Goal: Task Accomplishment & Management: Manage account settings

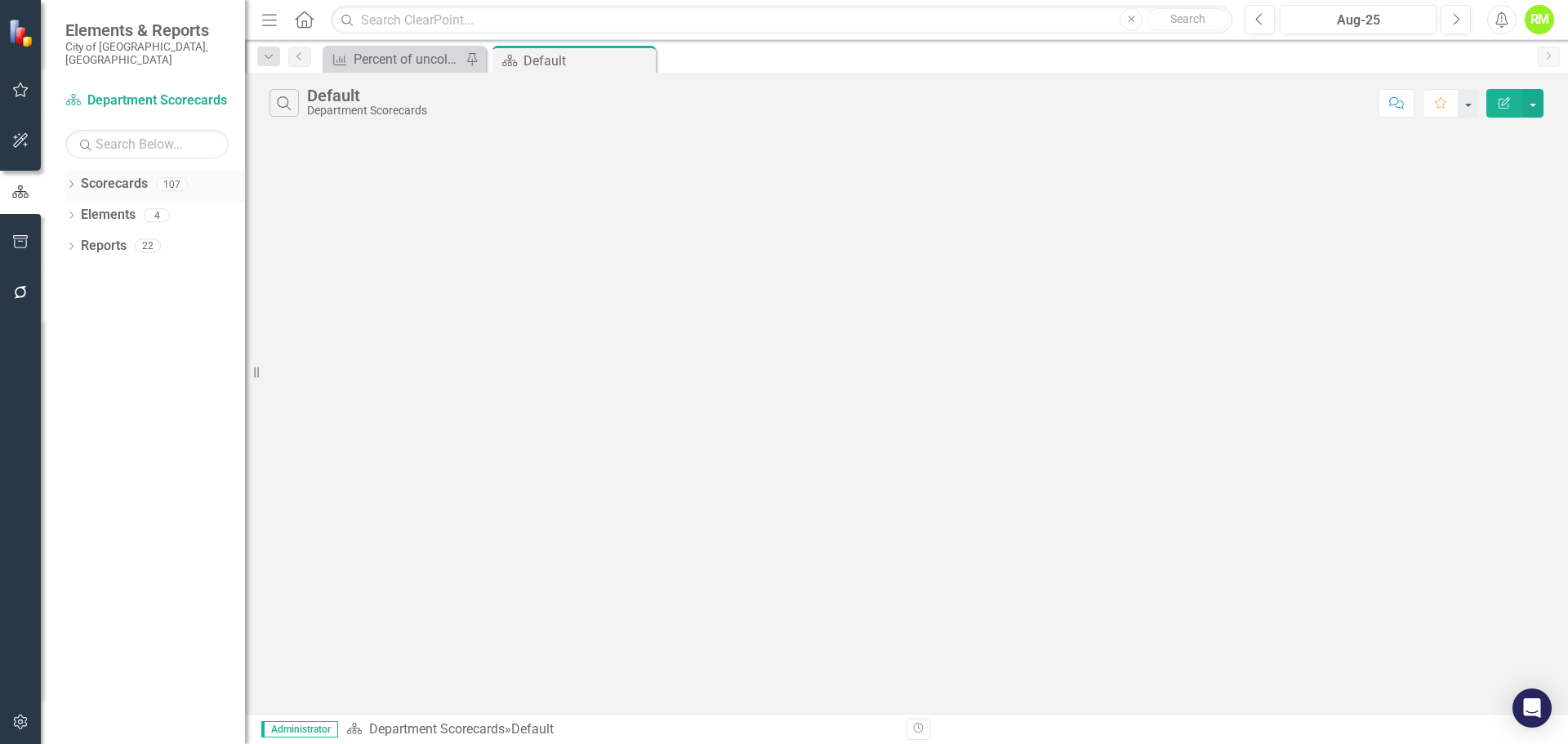
click at [69, 181] on icon "Dropdown" at bounding box center [70, 186] width 11 height 9
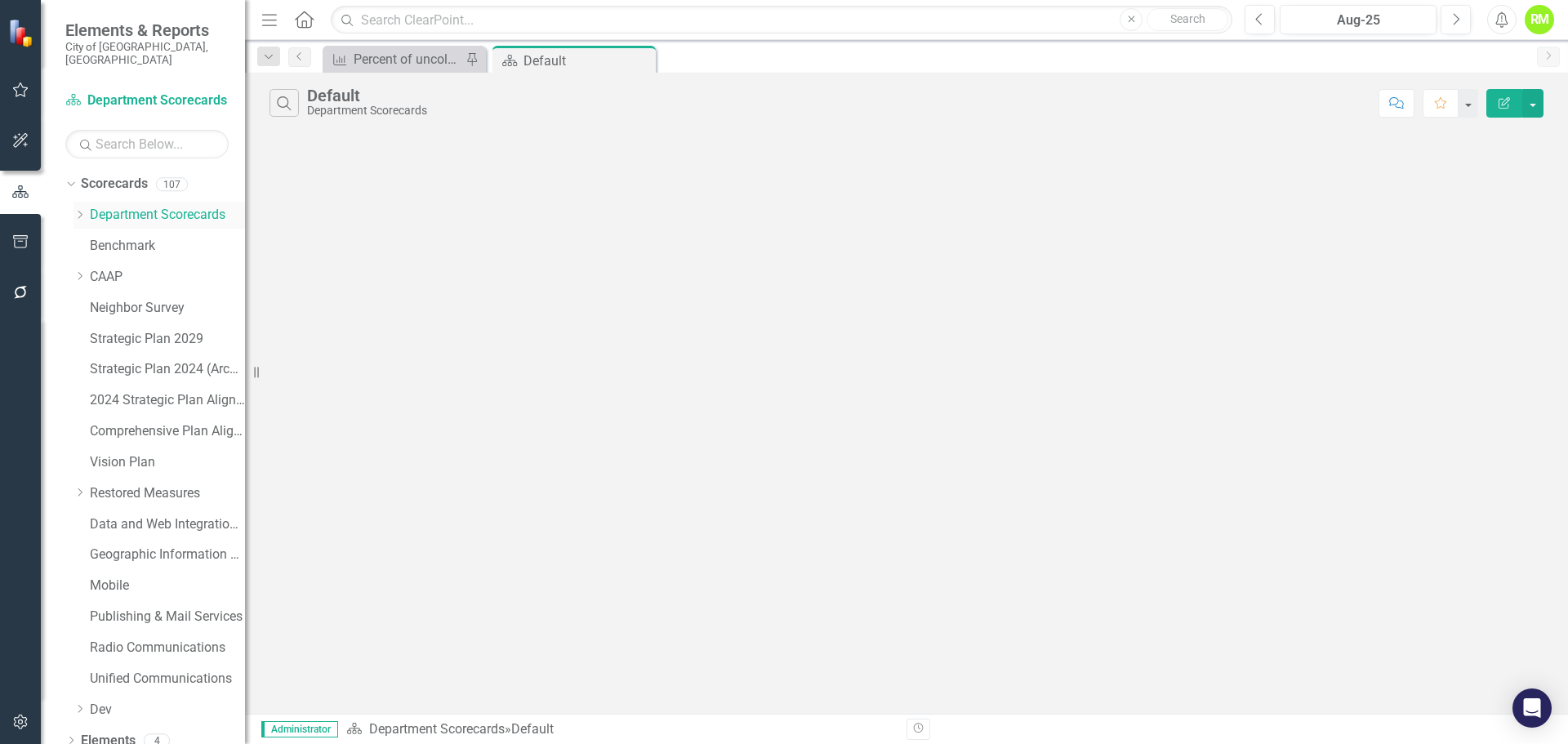
click at [84, 210] on icon "Dropdown" at bounding box center [79, 214] width 12 height 9
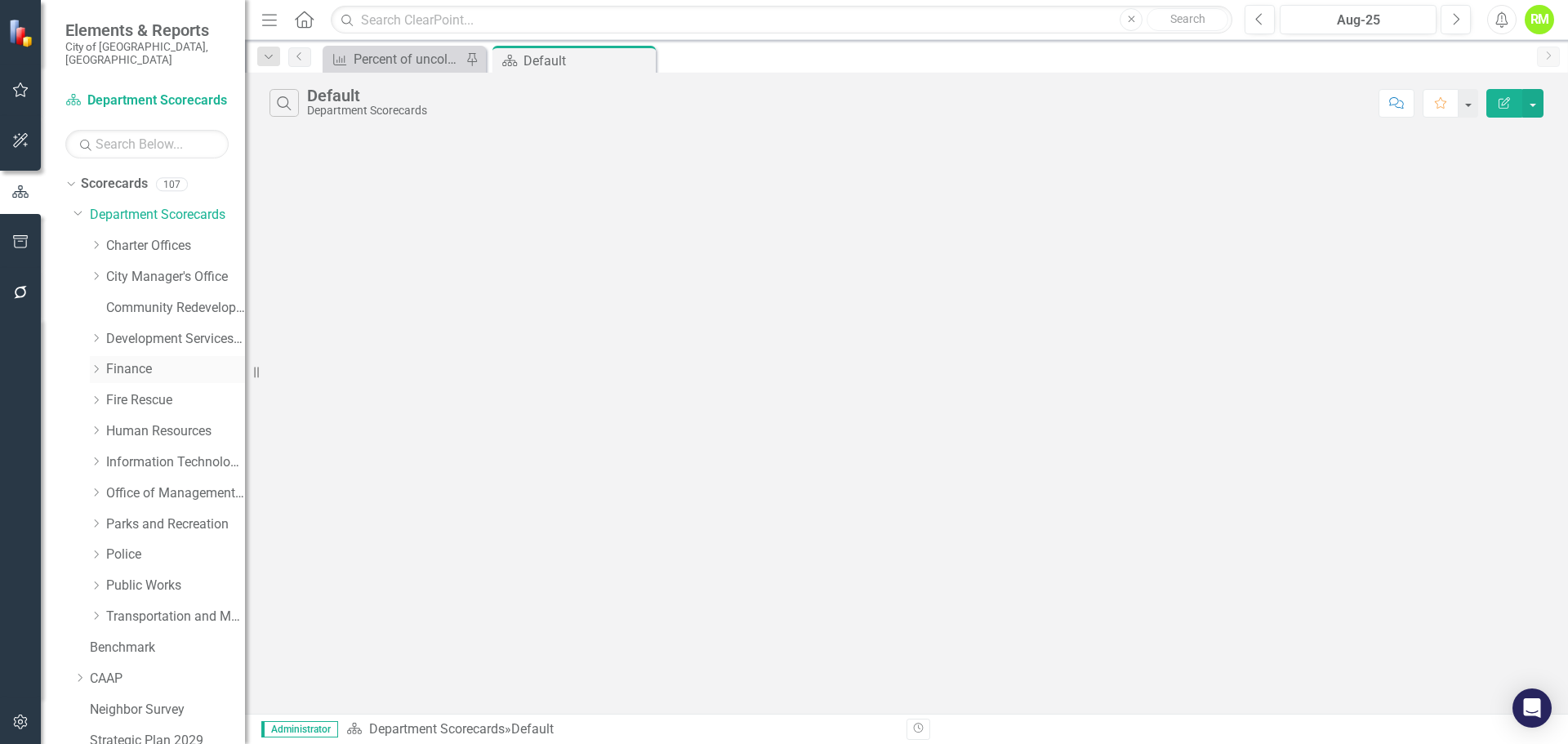
click at [124, 360] on link "Finance" at bounding box center [175, 370] width 138 height 19
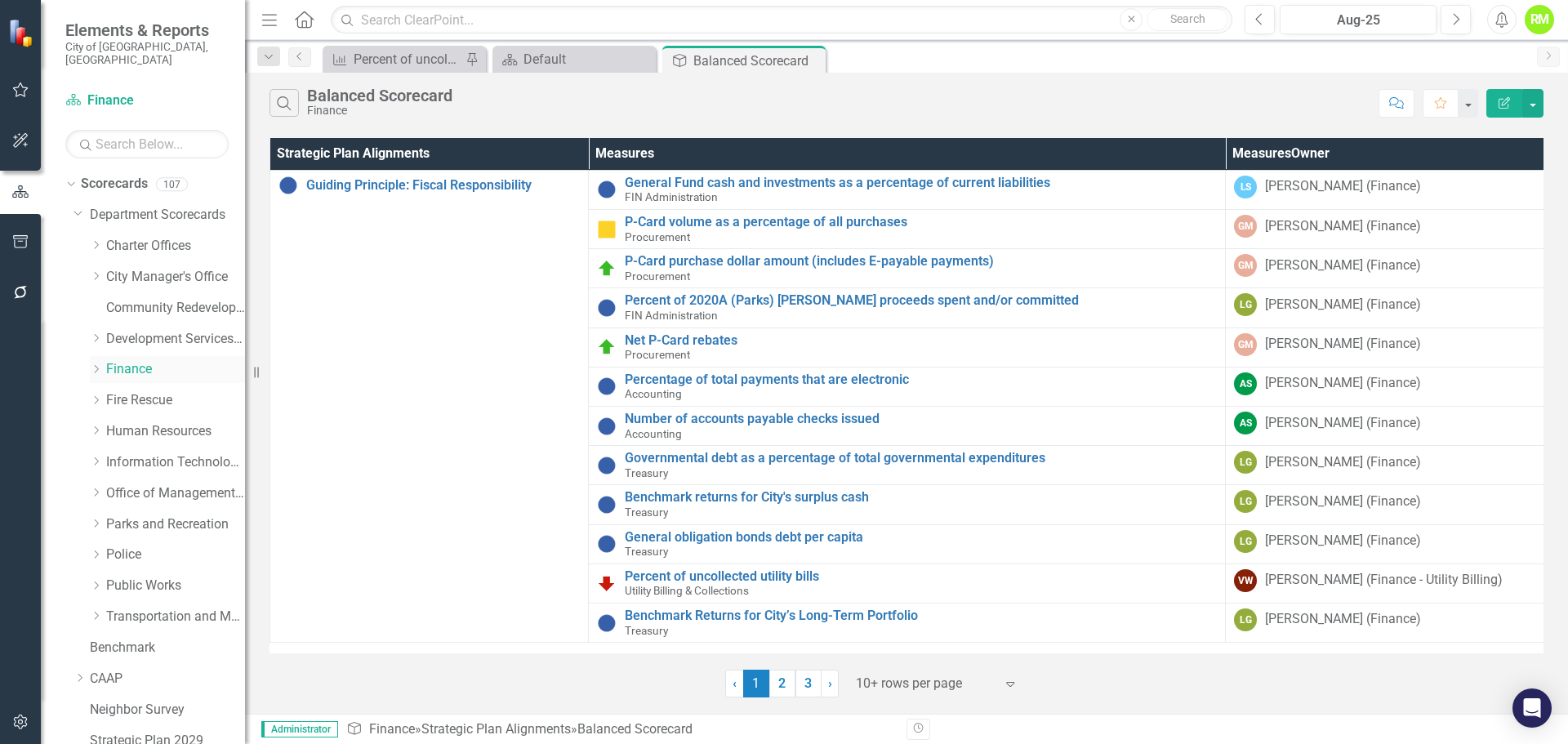
click at [92, 365] on icon "Dropdown" at bounding box center [95, 369] width 12 height 9
click at [151, 515] on link "Utility Billing & Collections" at bounding box center [183, 525] width 122 height 19
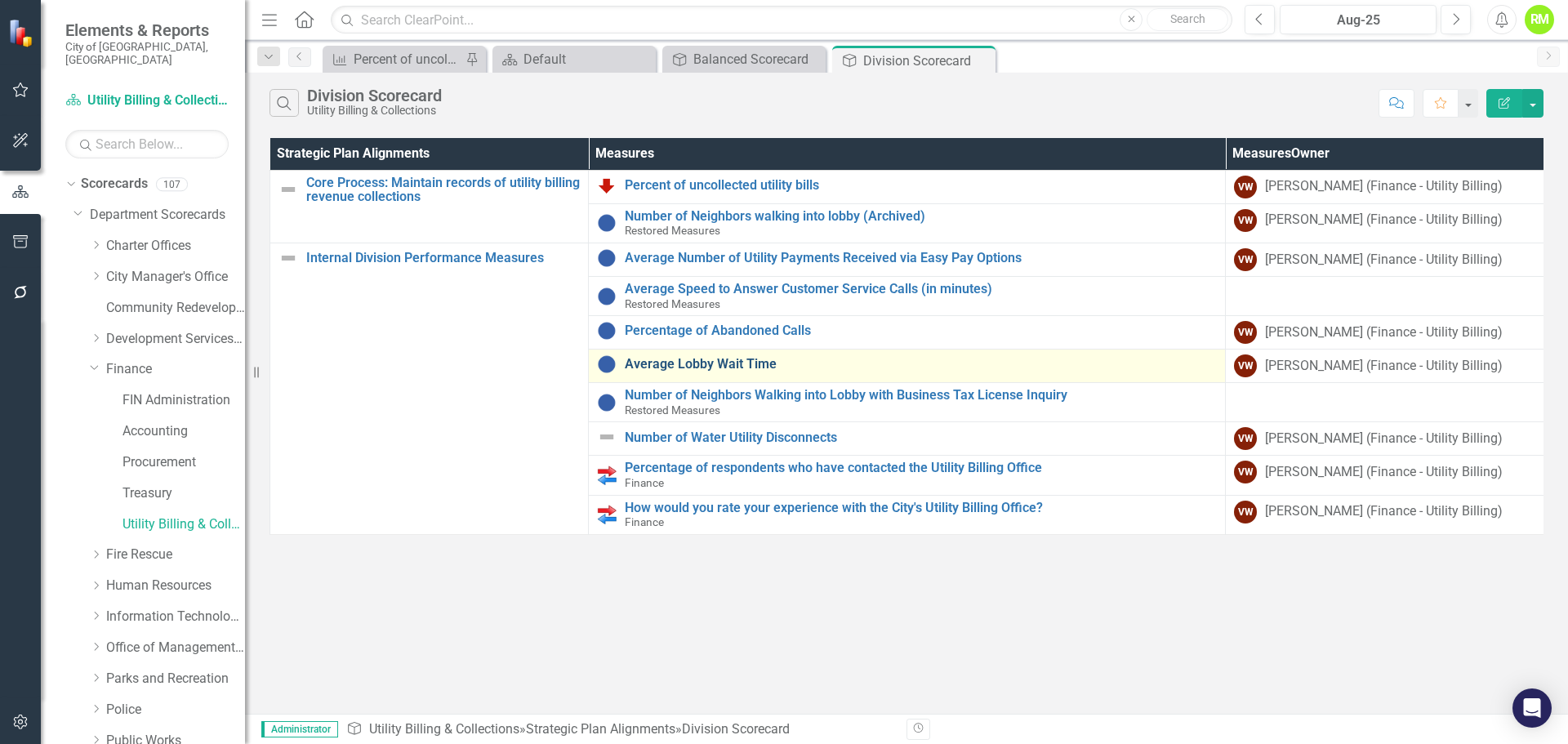
click at [685, 363] on link "Average Lobby Wait Time" at bounding box center [921, 364] width 592 height 15
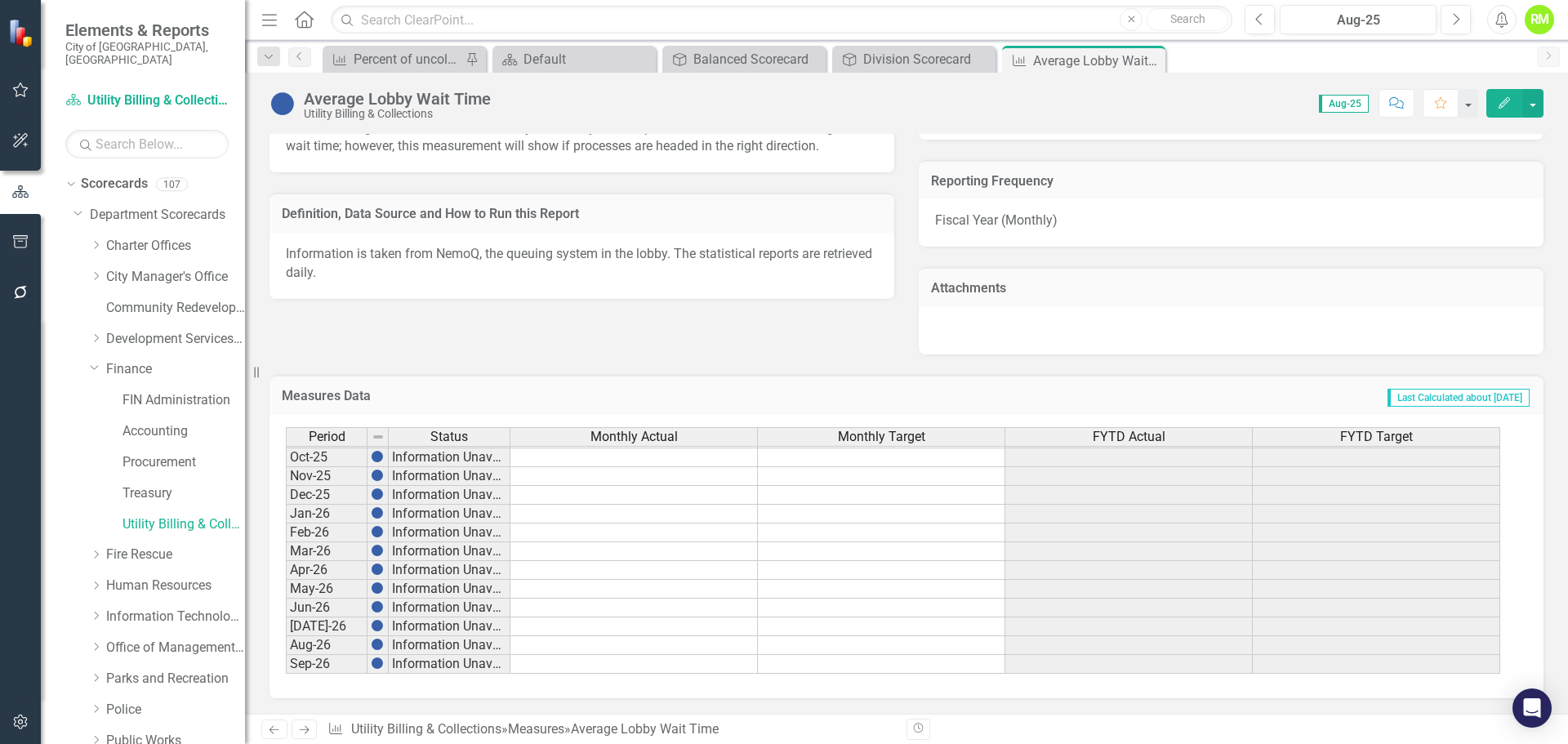
click at [830, 475] on tbody "Jun-24 Information Unavailable [DATE]-24 Information Unavailable Aug-24 Informa…" at bounding box center [892, 410] width 1214 height 527
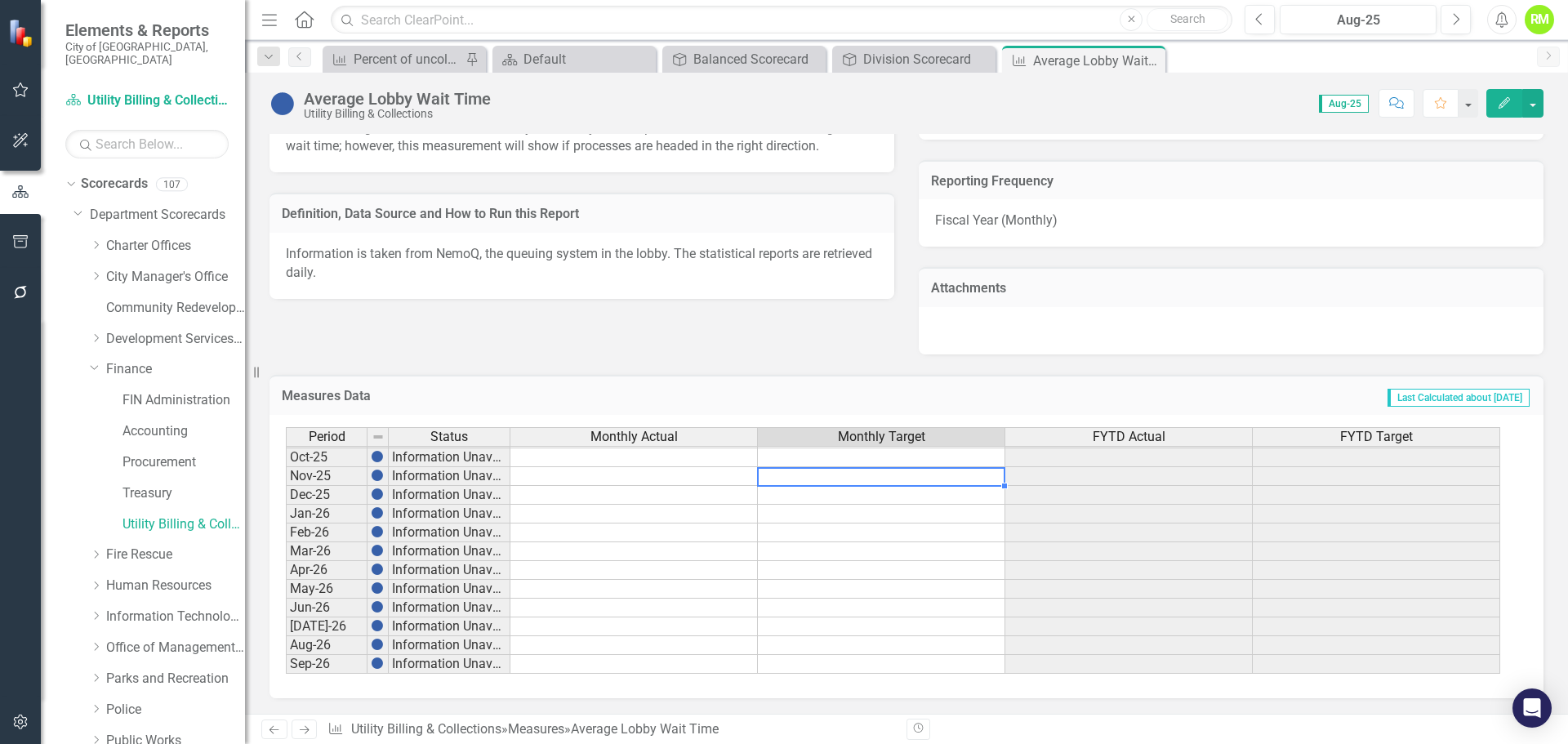
click at [830, 475] on td at bounding box center [881, 477] width 248 height 19
click at [1535, 104] on button "button" at bounding box center [1532, 103] width 21 height 28
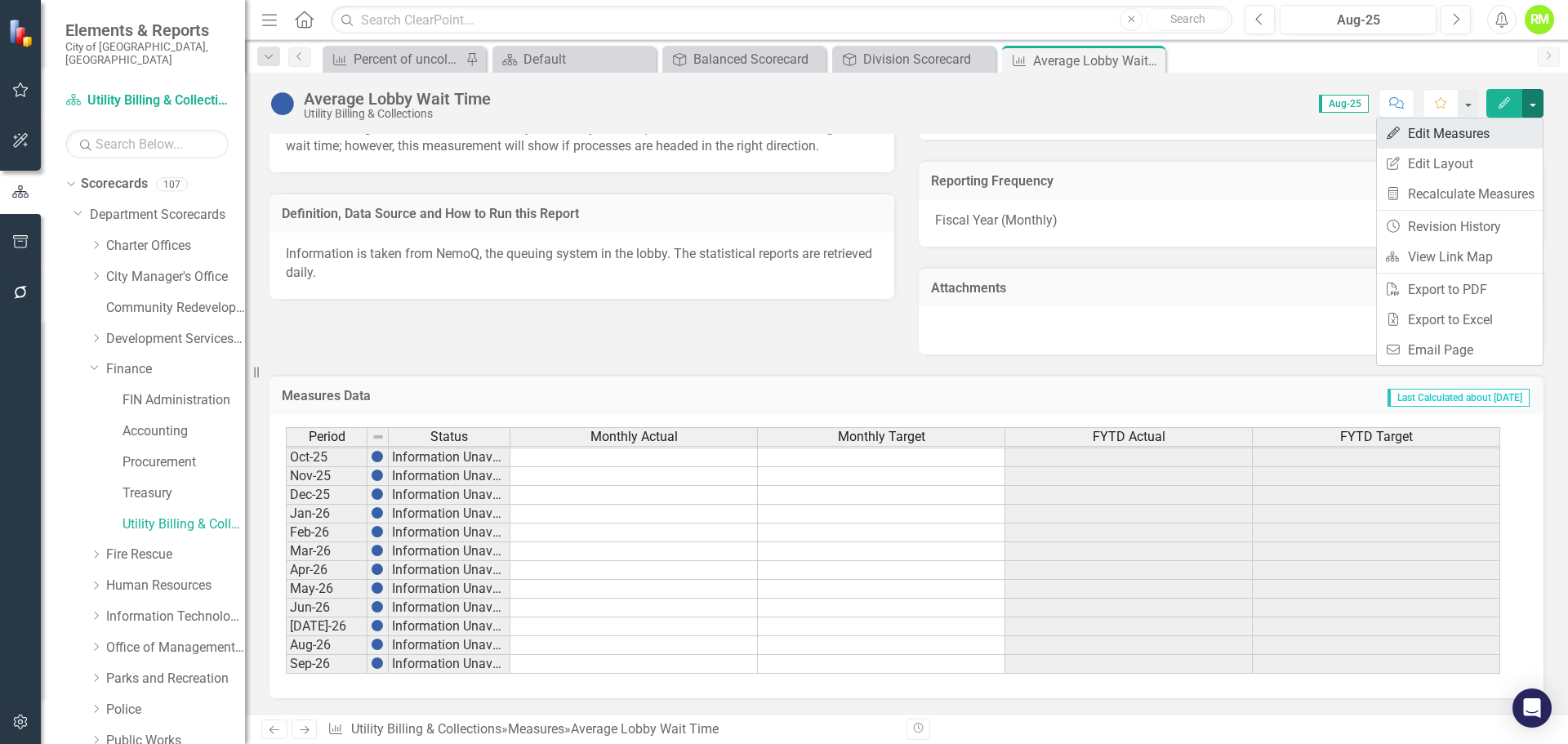
click at [1438, 132] on link "Edit Edit Measures" at bounding box center [1459, 133] width 166 height 30
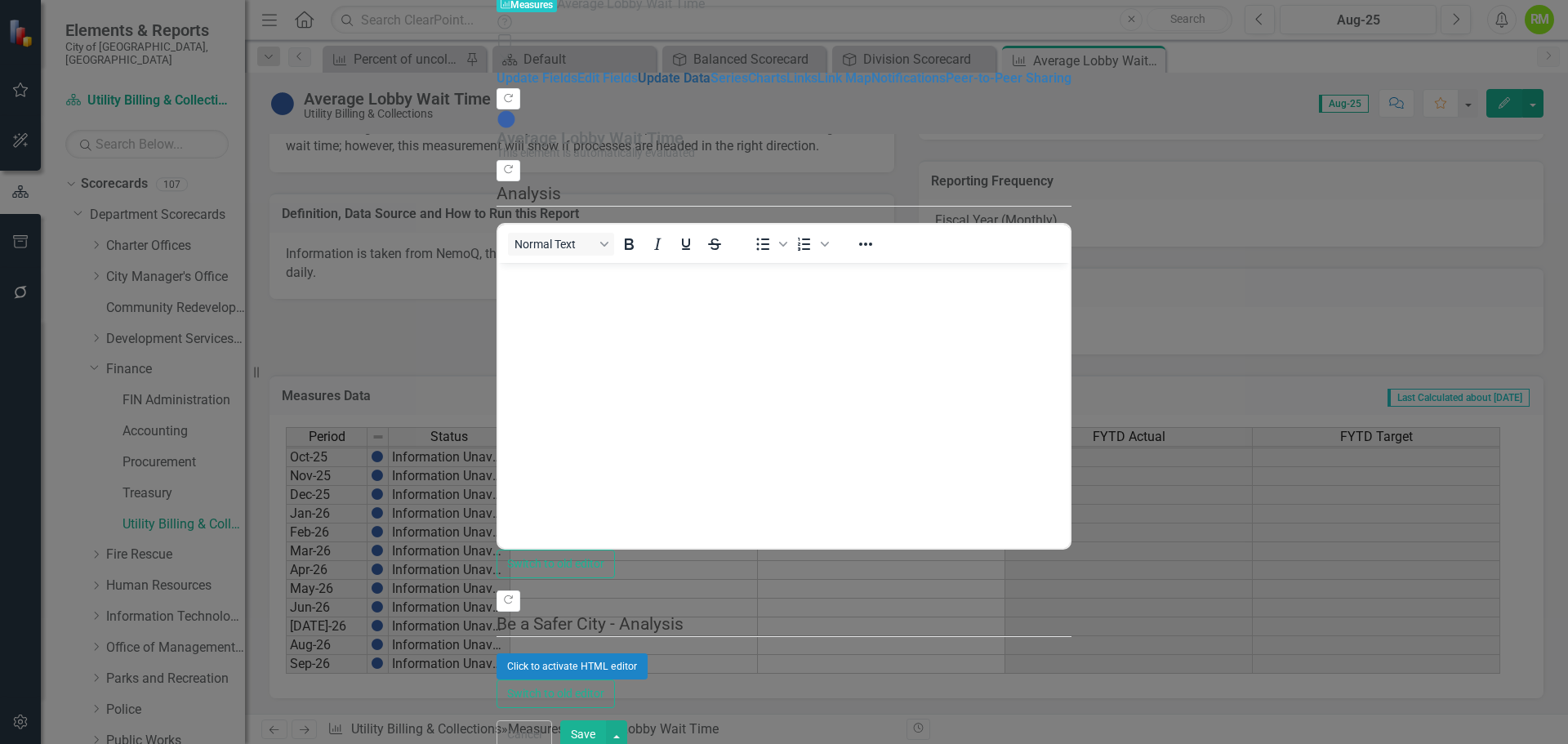
click at [638, 86] on link "Update Data" at bounding box center [674, 78] width 73 height 15
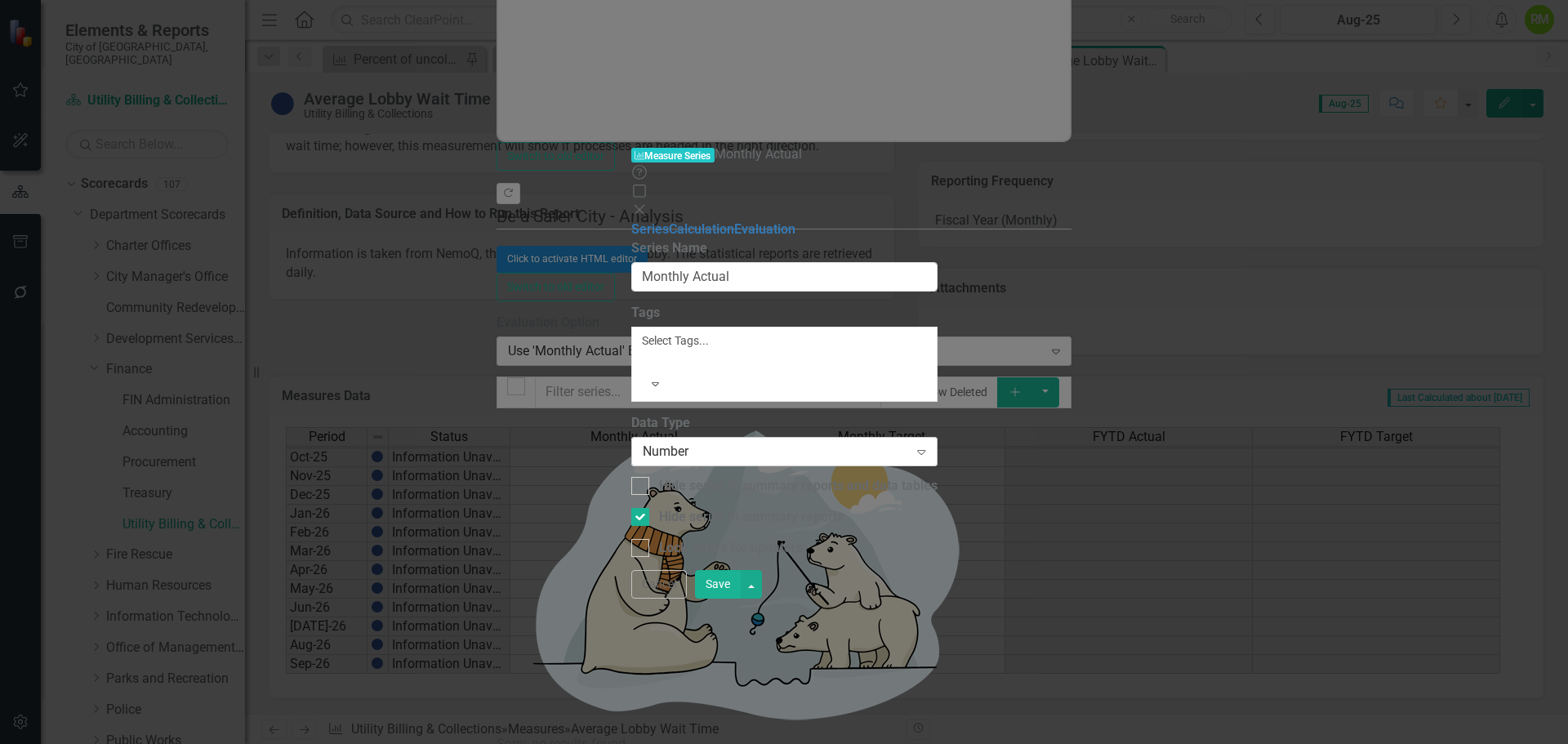
click at [669, 443] on div "Number" at bounding box center [775, 452] width 266 height 19
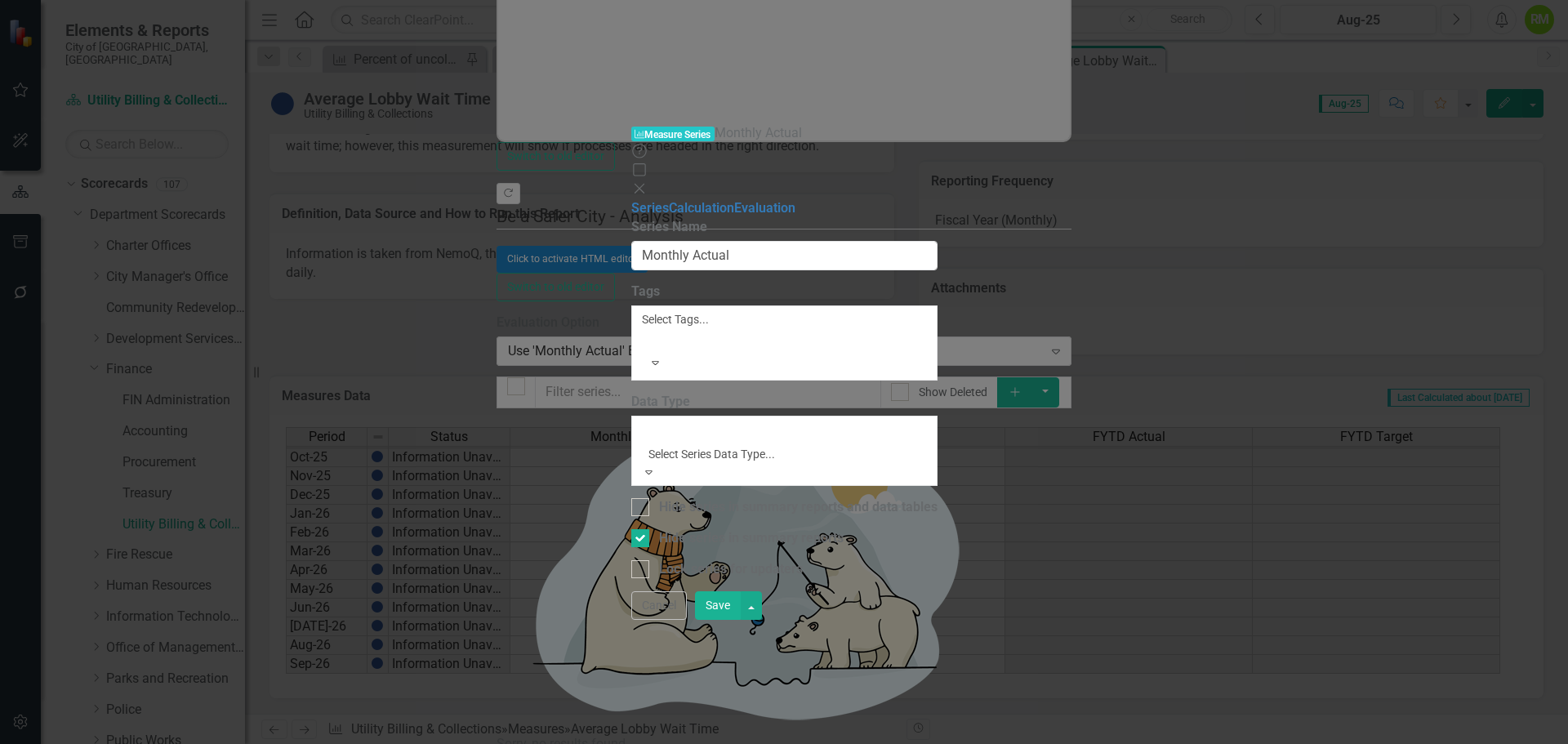
click at [793, 465] on div "From this page, you can edit the name, type, and visibility options of your ser…" at bounding box center [784, 399] width 306 height 361
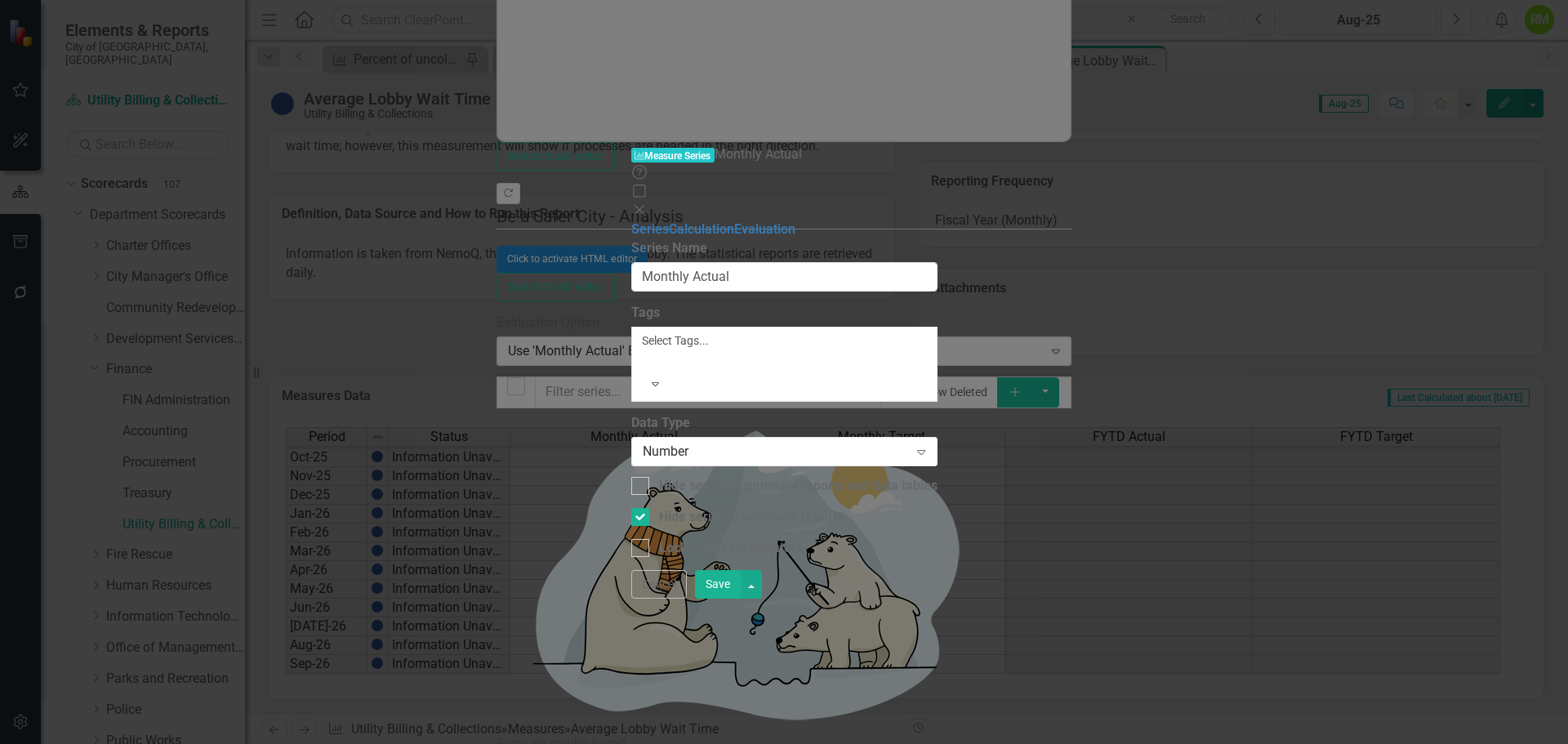
click at [647, 203] on icon "Close" at bounding box center [639, 209] width 16 height 13
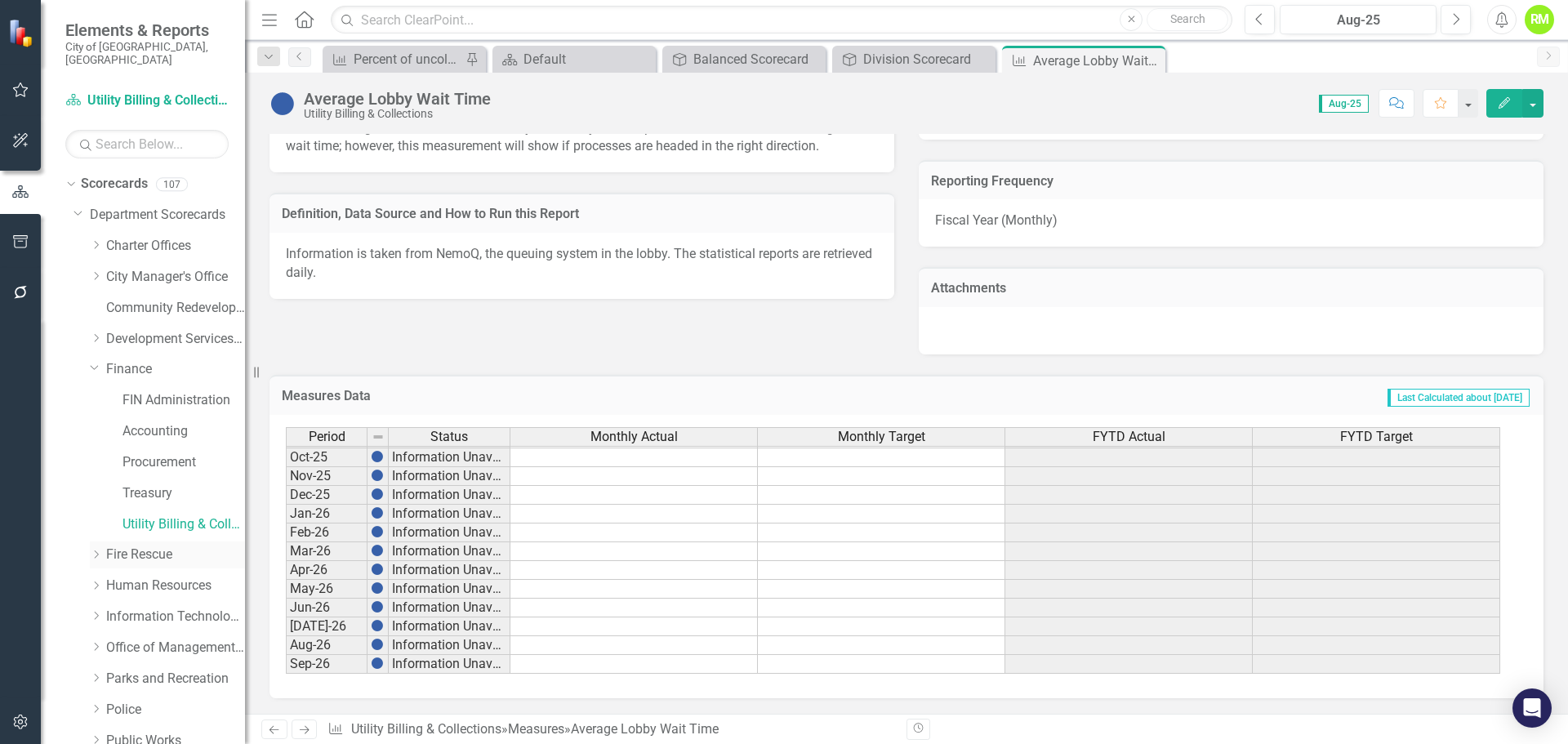
click at [131, 545] on link "Fire Rescue" at bounding box center [175, 555] width 138 height 19
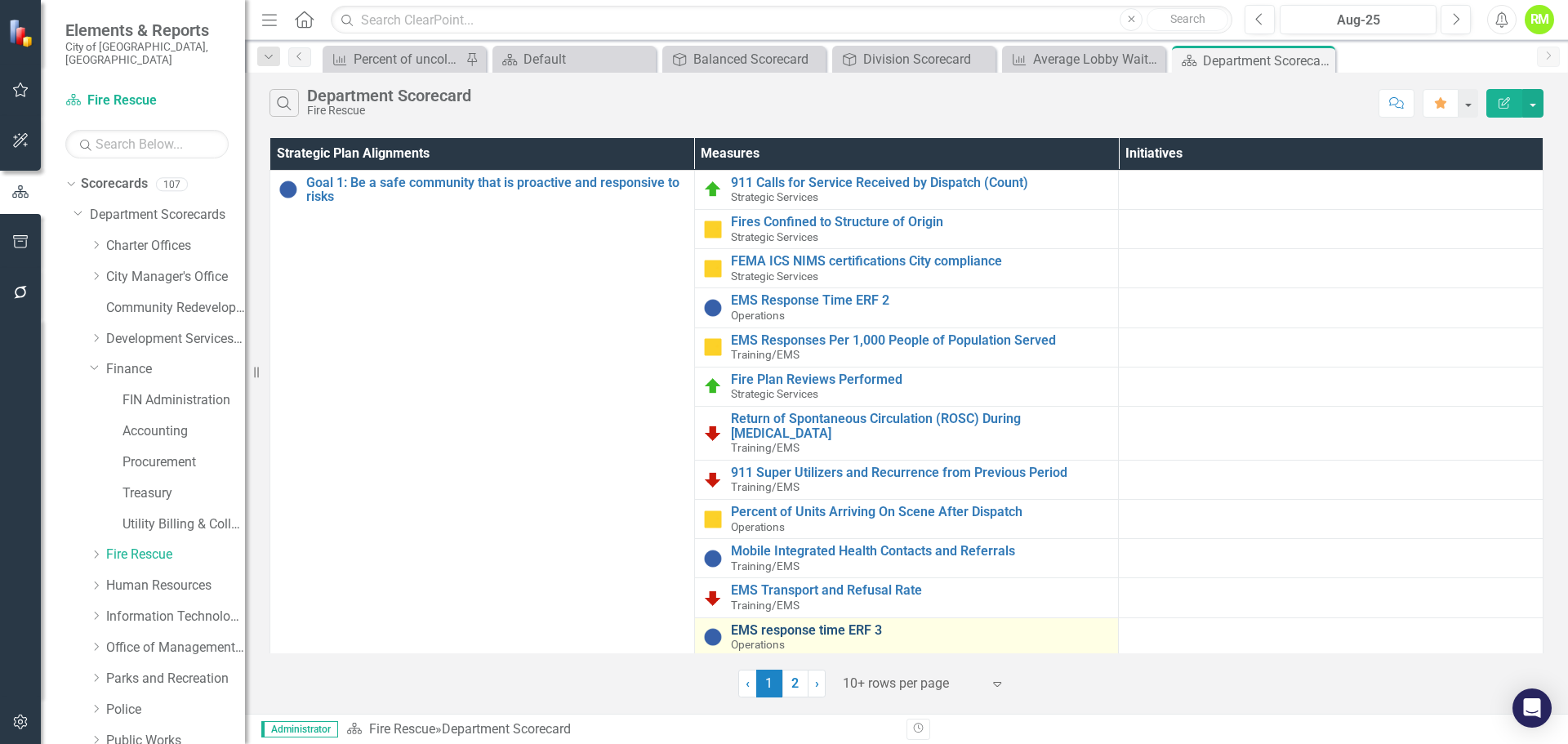
click at [784, 627] on link "EMS response time ERF 3" at bounding box center [921, 630] width 380 height 15
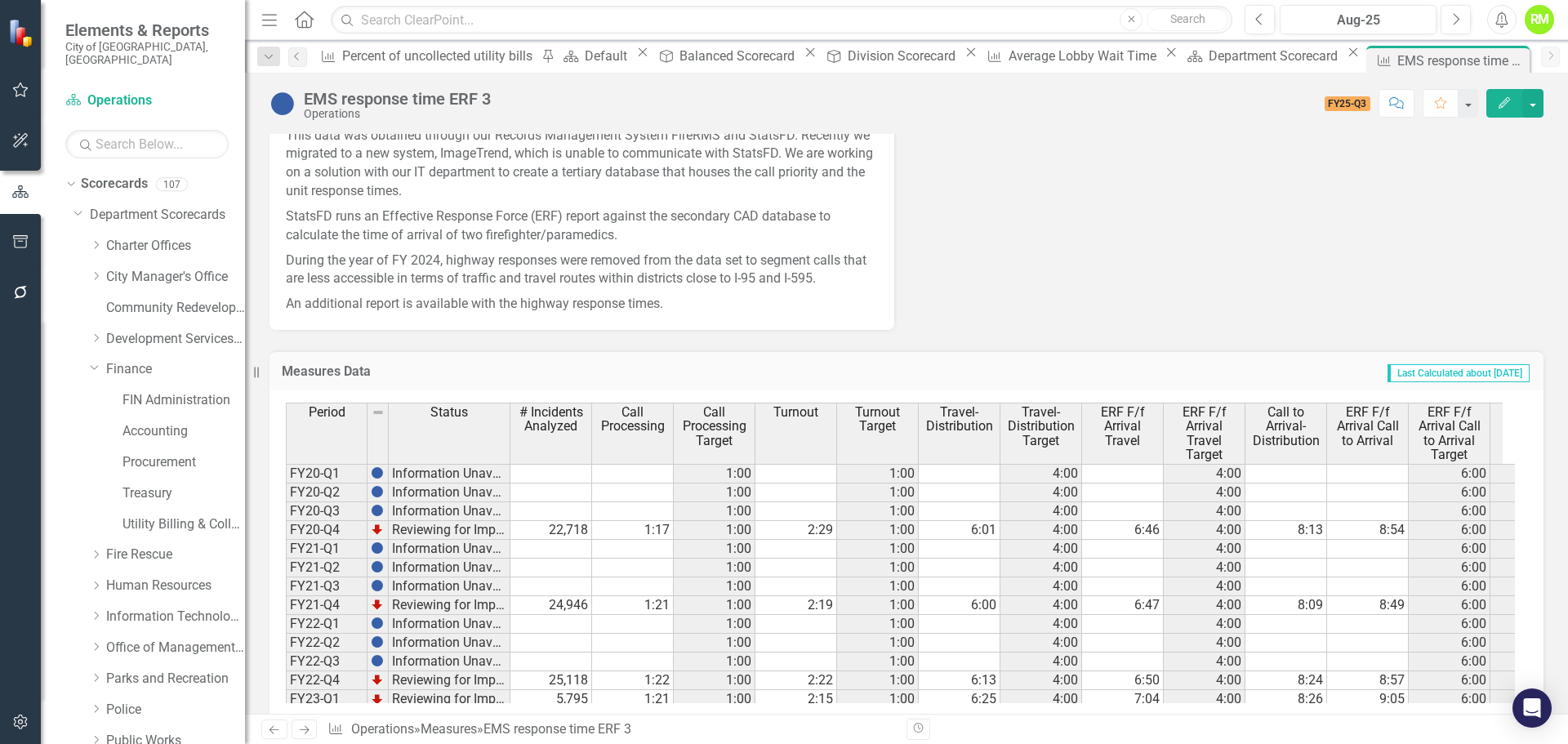
scroll to position [1751, 0]
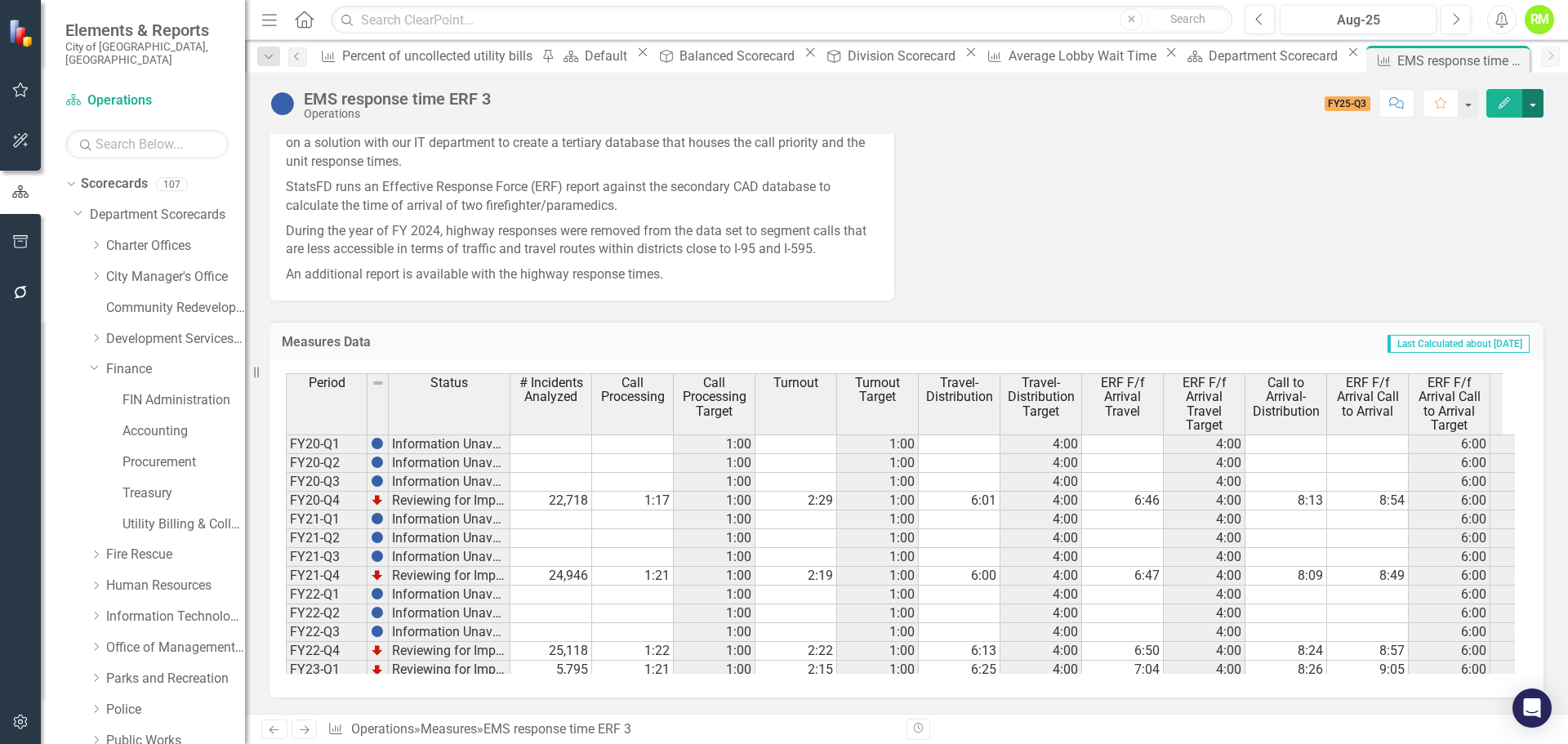
click at [1535, 100] on button "button" at bounding box center [1532, 103] width 21 height 28
click at [1448, 132] on link "Edit Edit Measures" at bounding box center [1459, 133] width 166 height 30
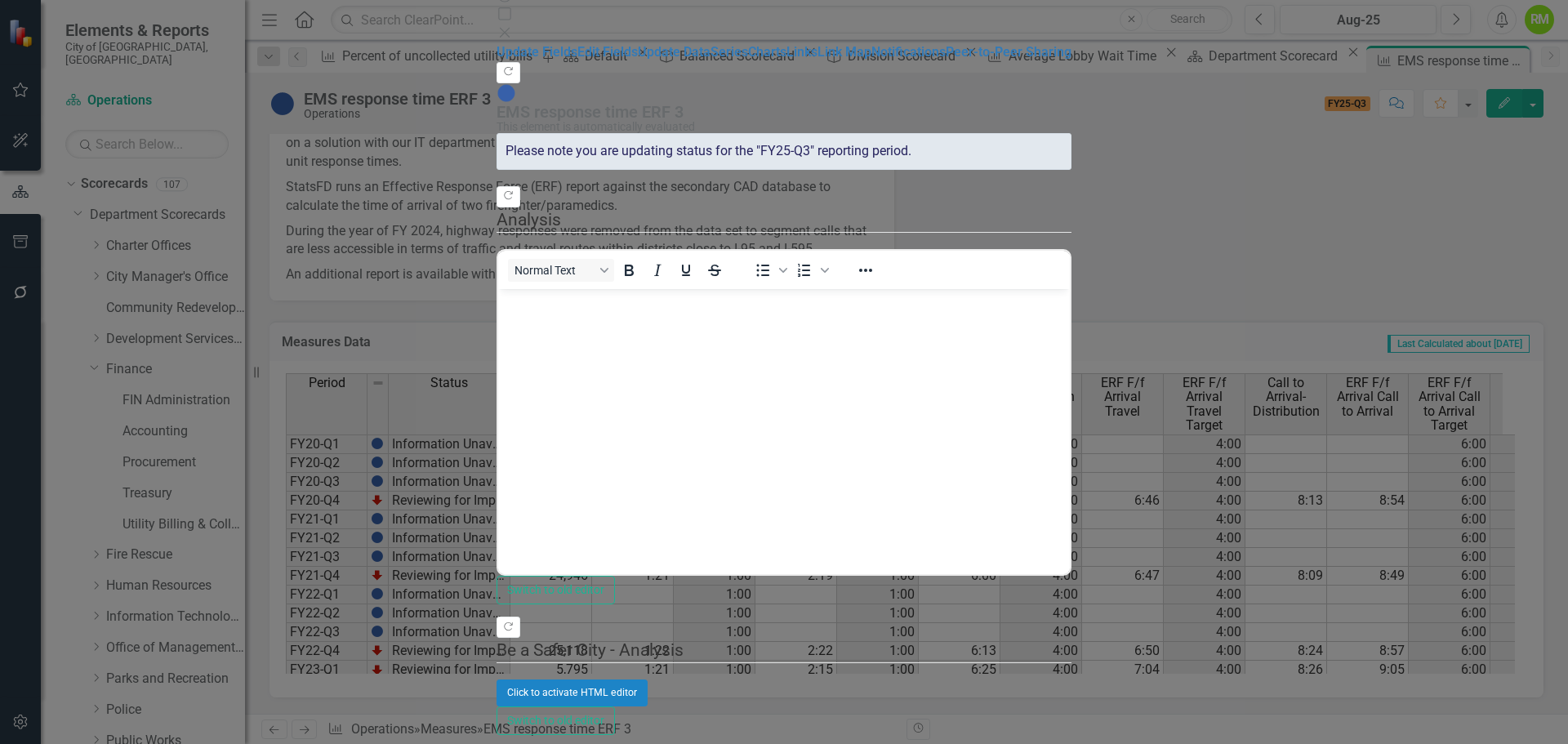
scroll to position [0, 0]
click at [710, 59] on link "Series" at bounding box center [729, 52] width 38 height 15
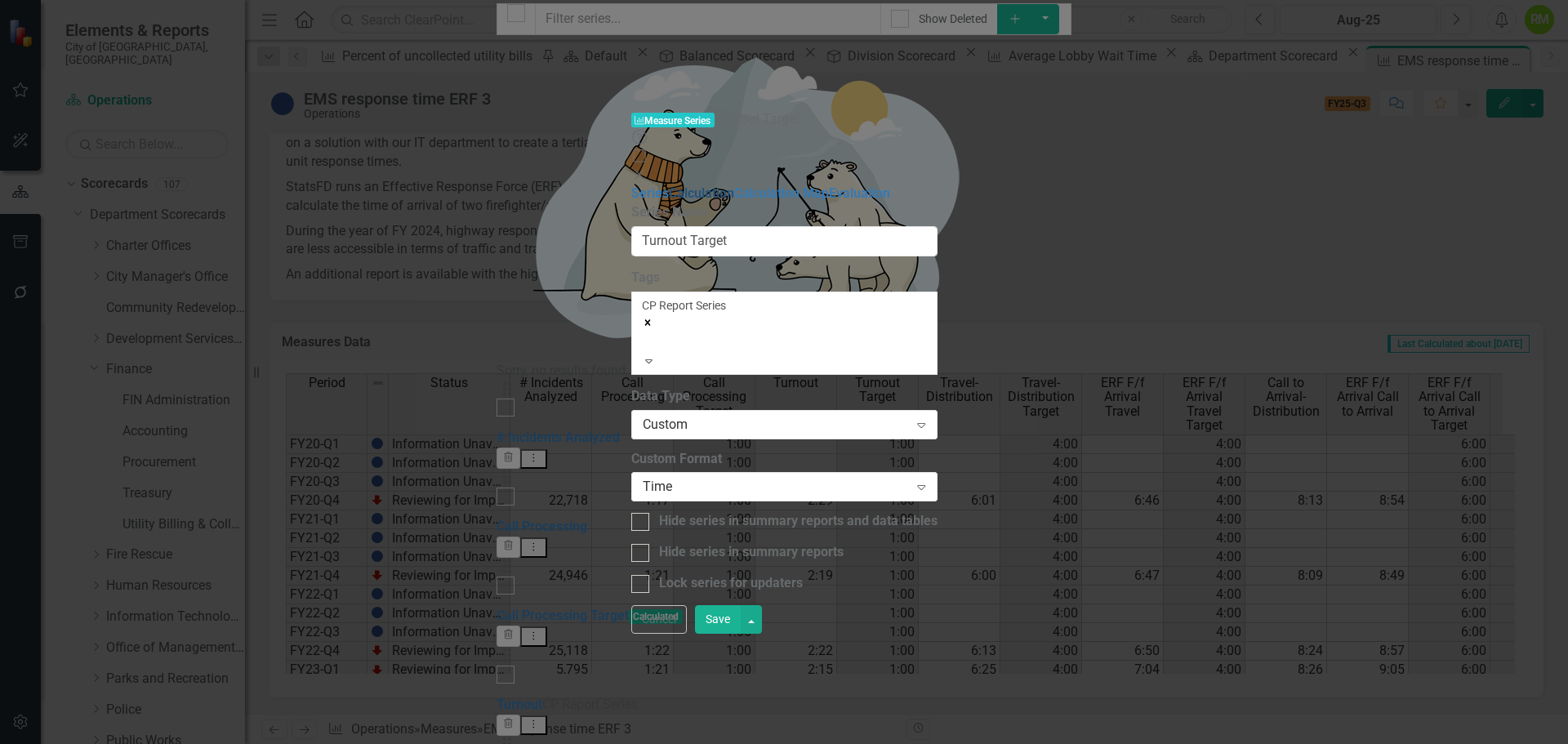
click at [669, 186] on link "Calculation" at bounding box center [701, 194] width 65 height 15
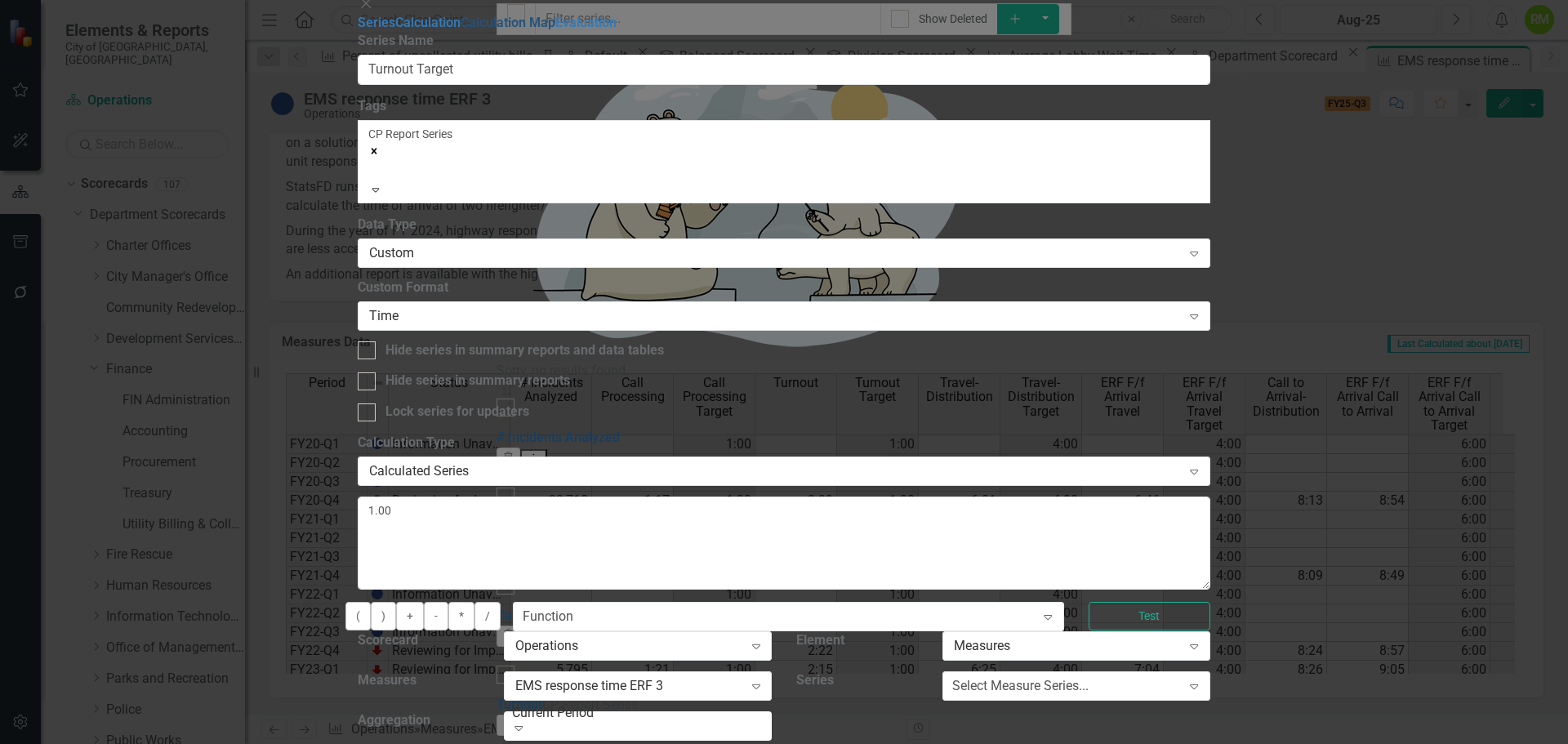
click at [461, 30] on link "Calculation Map" at bounding box center [508, 22] width 95 height 15
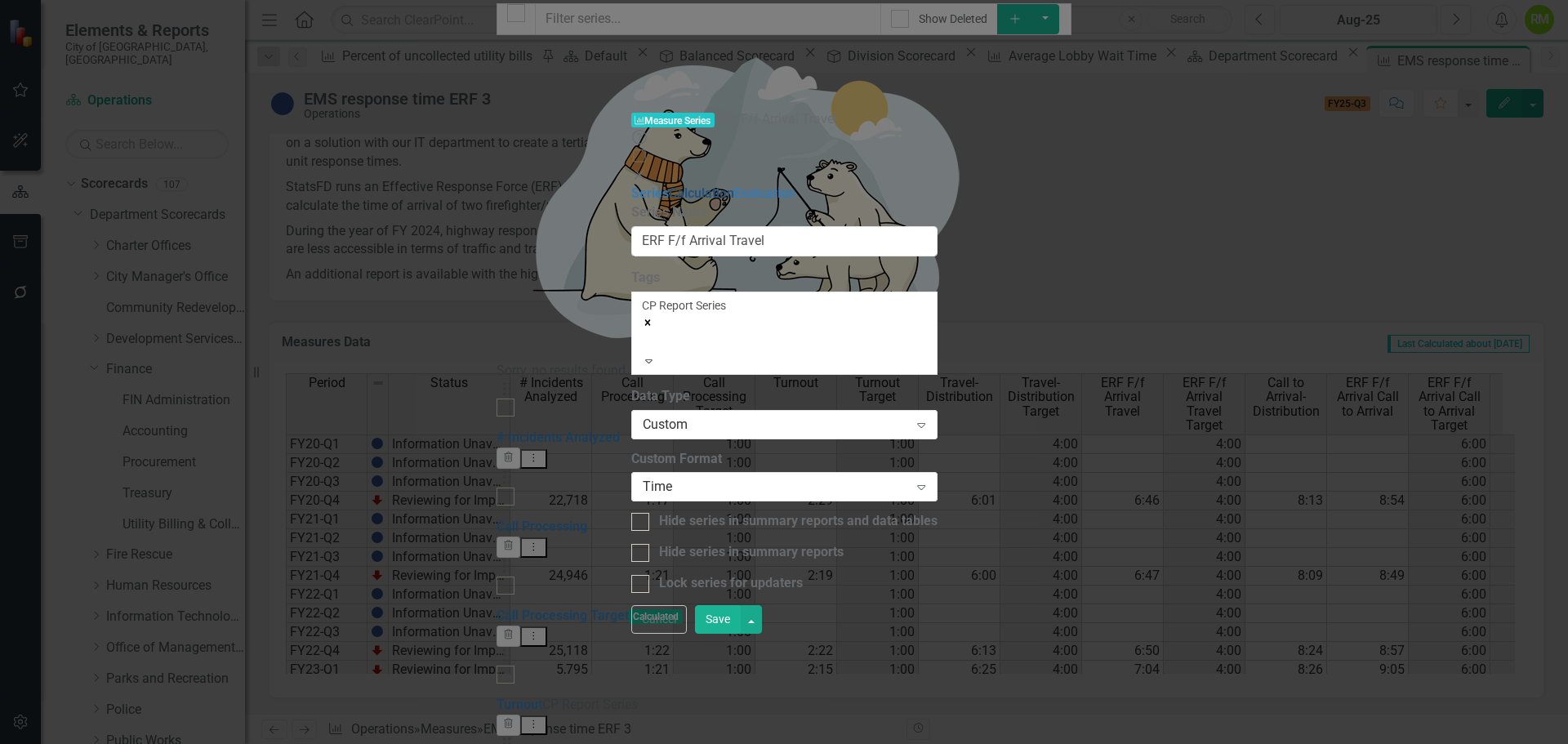
click at [669, 186] on link "Calculation" at bounding box center [701, 194] width 65 height 15
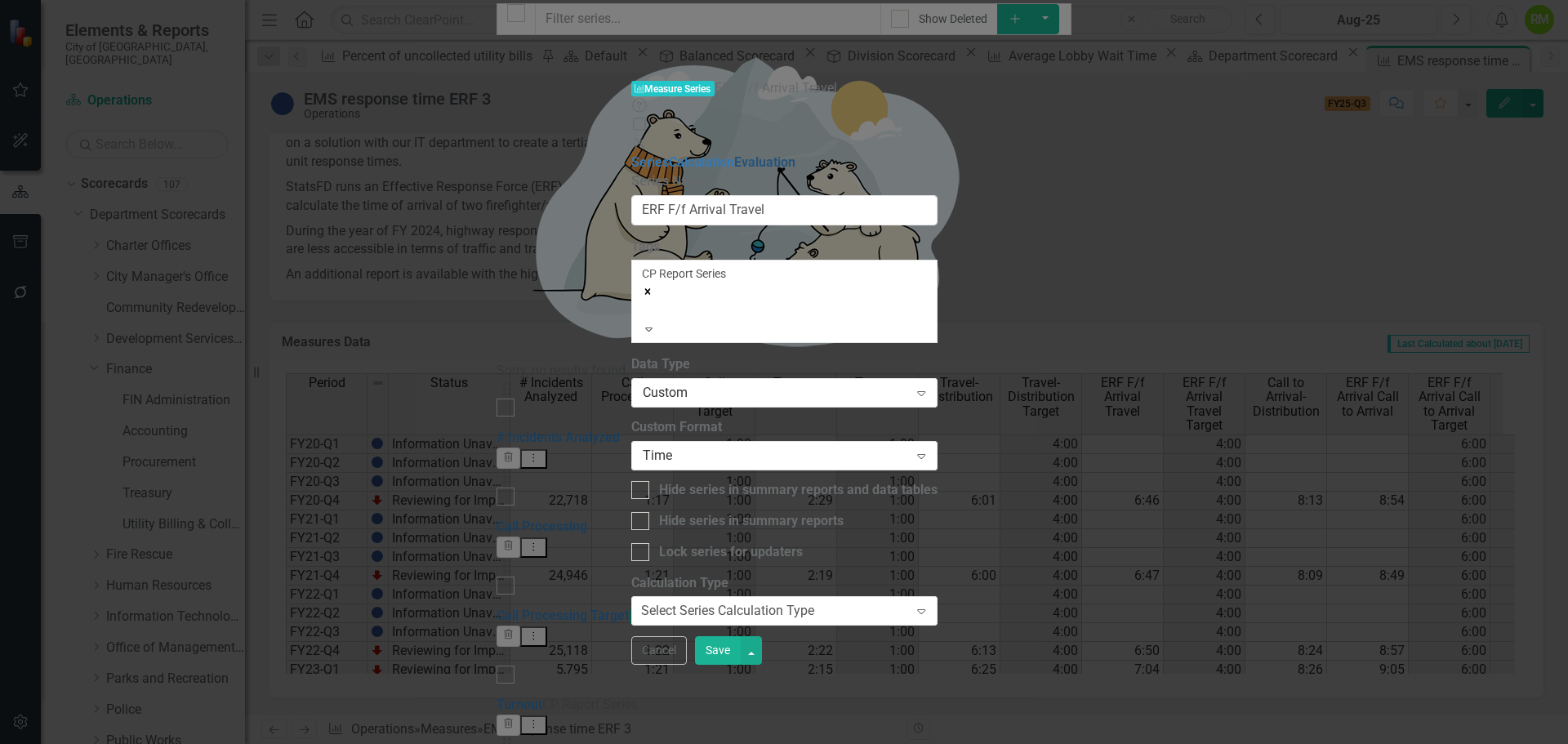
click at [734, 155] on link "Evaluation" at bounding box center [764, 163] width 61 height 15
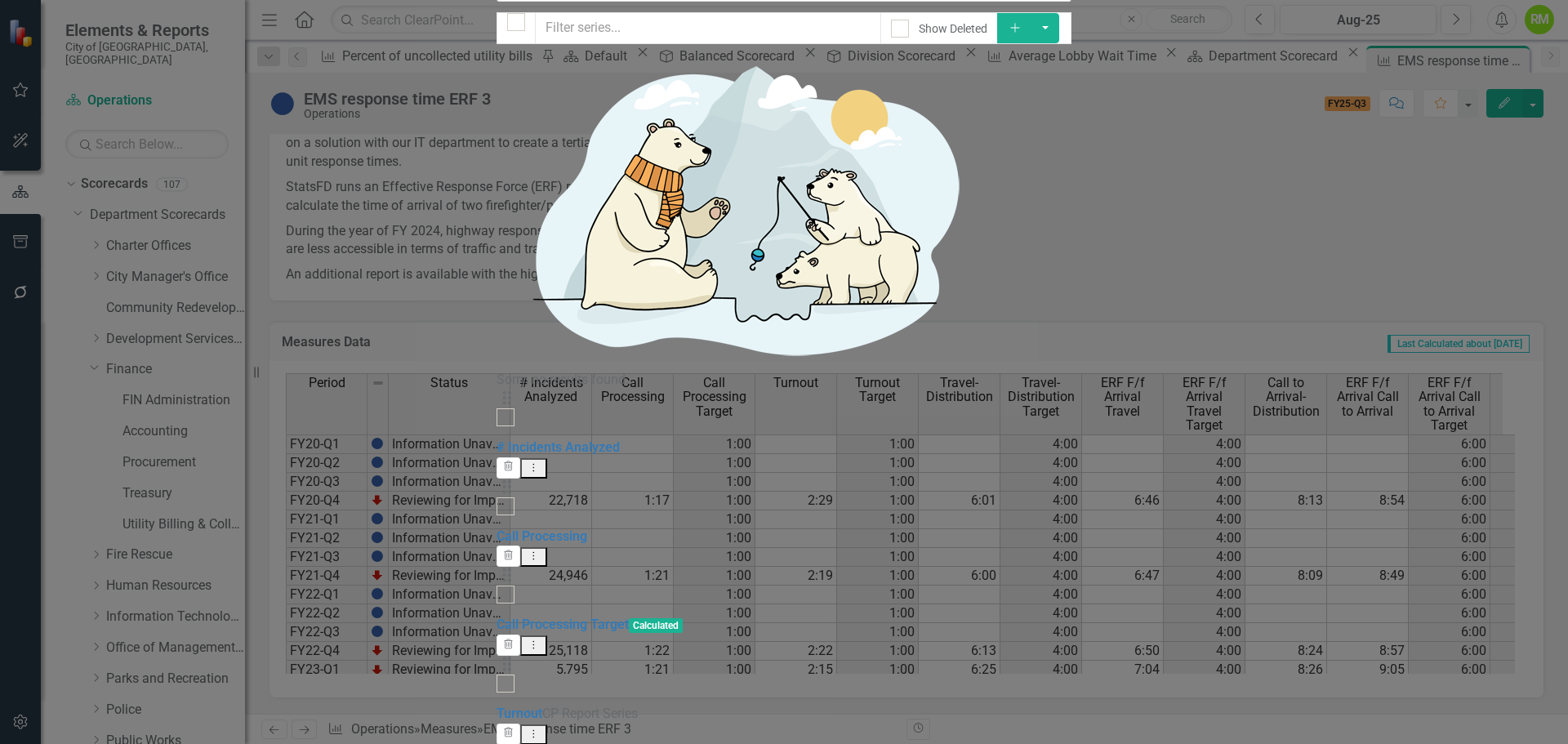
scroll to position [136, 0]
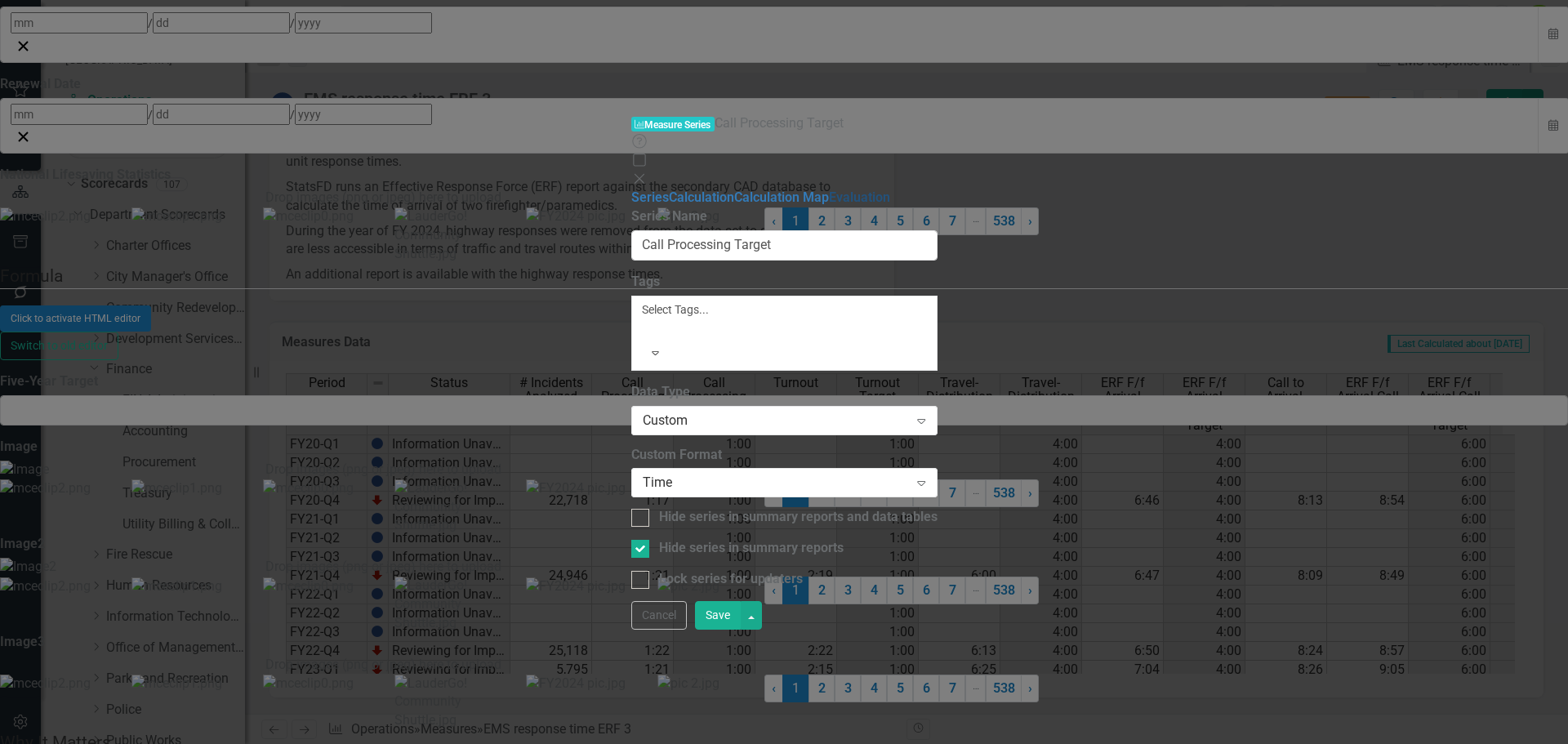
click at [829, 189] on link "Evaluation" at bounding box center [859, 197] width 61 height 15
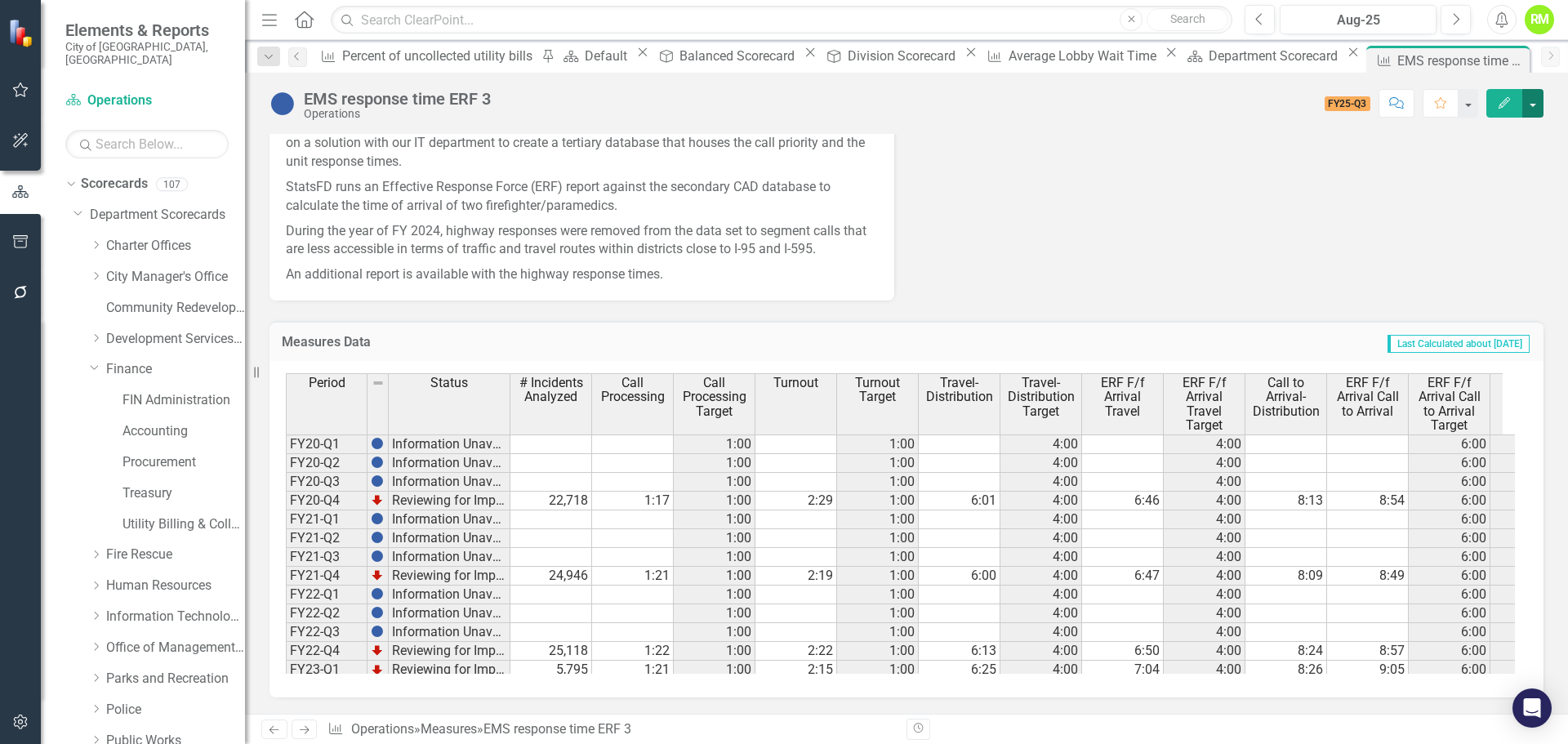
click at [1528, 105] on button "button" at bounding box center [1532, 103] width 21 height 28
click at [1465, 131] on link "Edit Edit Measures" at bounding box center [1459, 133] width 166 height 30
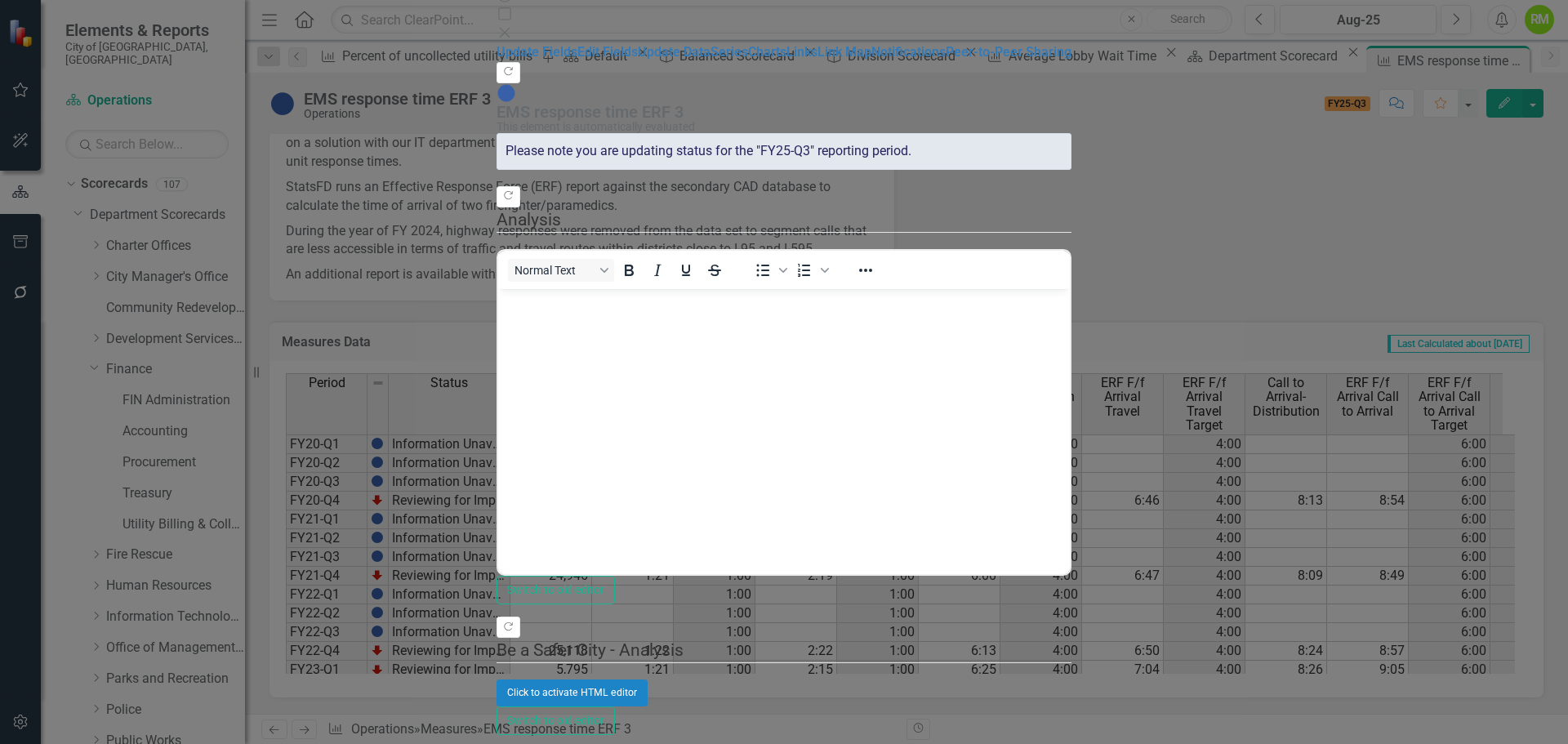
scroll to position [0, 0]
click at [710, 59] on link "Series" at bounding box center [729, 52] width 38 height 15
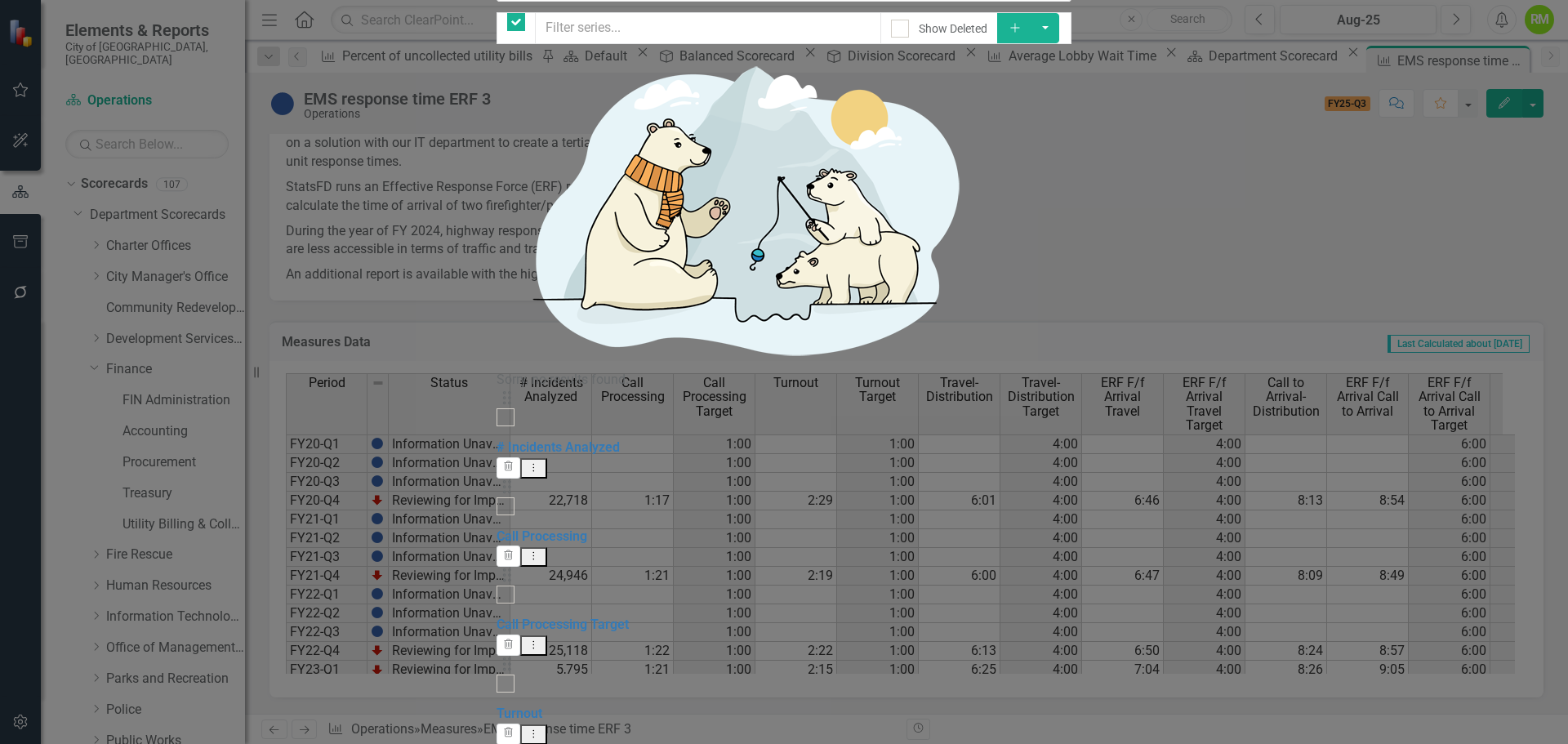
checkbox input "false"
click at [573, 528] on link "Call Processing" at bounding box center [541, 536] width 90 height 15
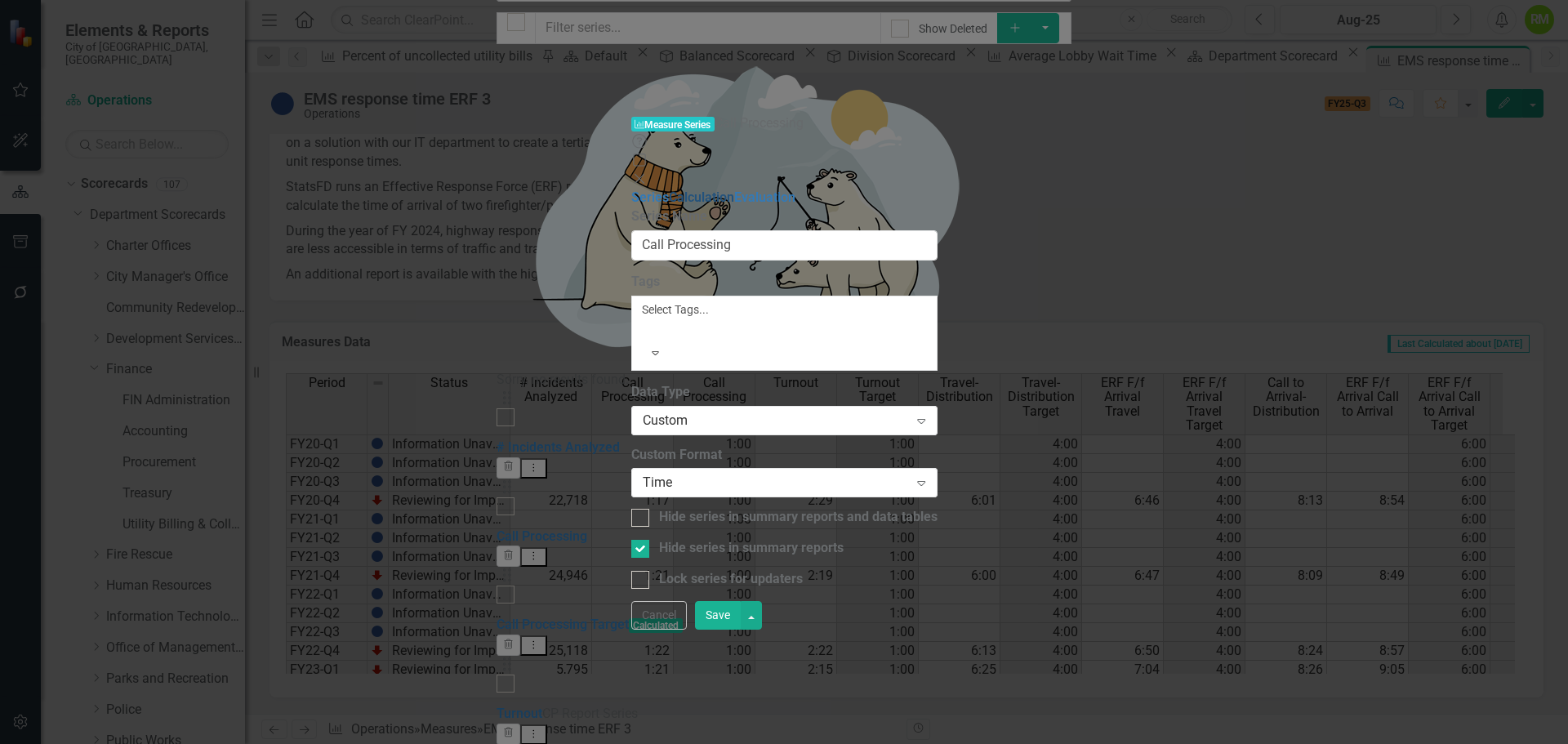
click at [669, 189] on link "Calculation" at bounding box center [701, 197] width 65 height 15
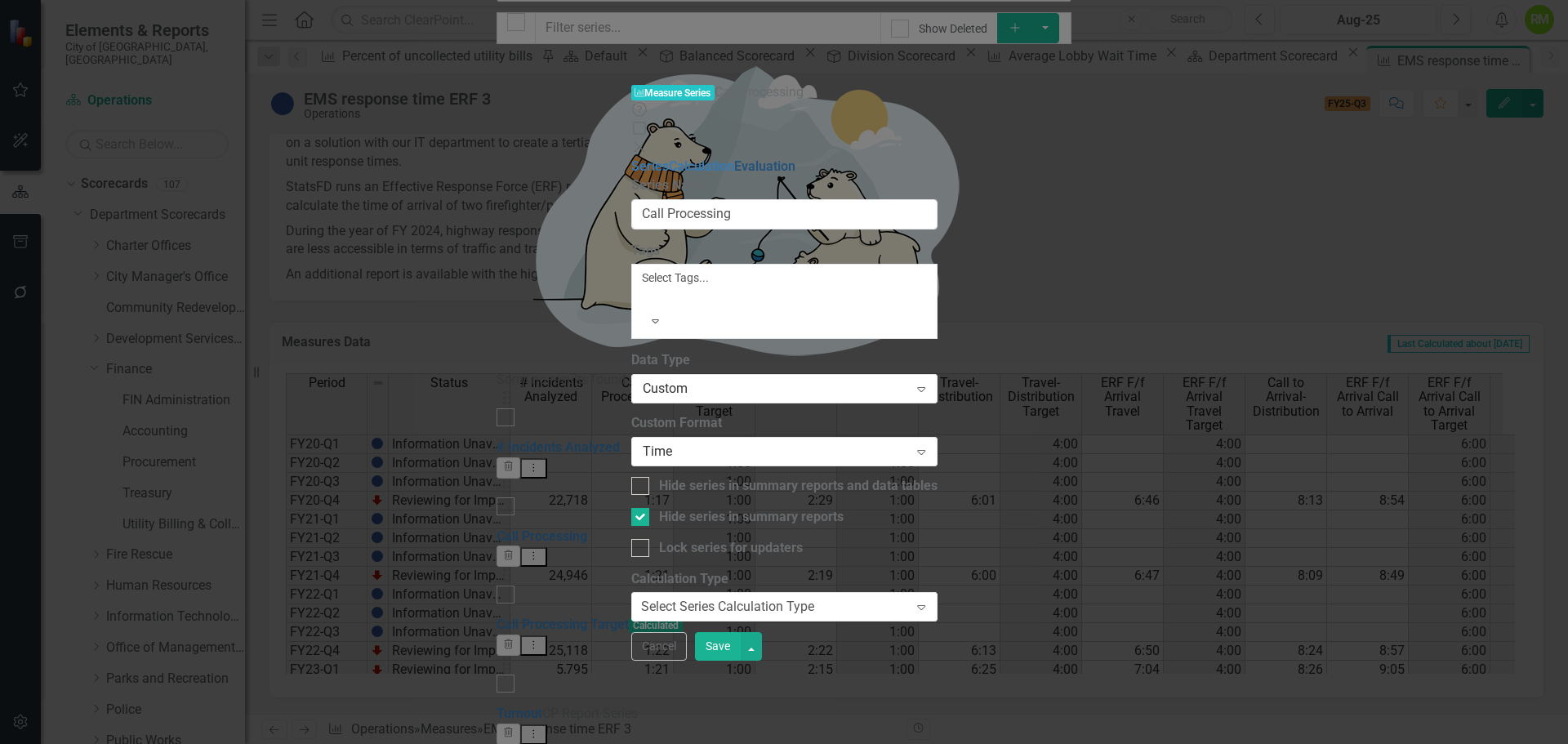
click at [734, 158] on link "Evaluation" at bounding box center [764, 166] width 61 height 15
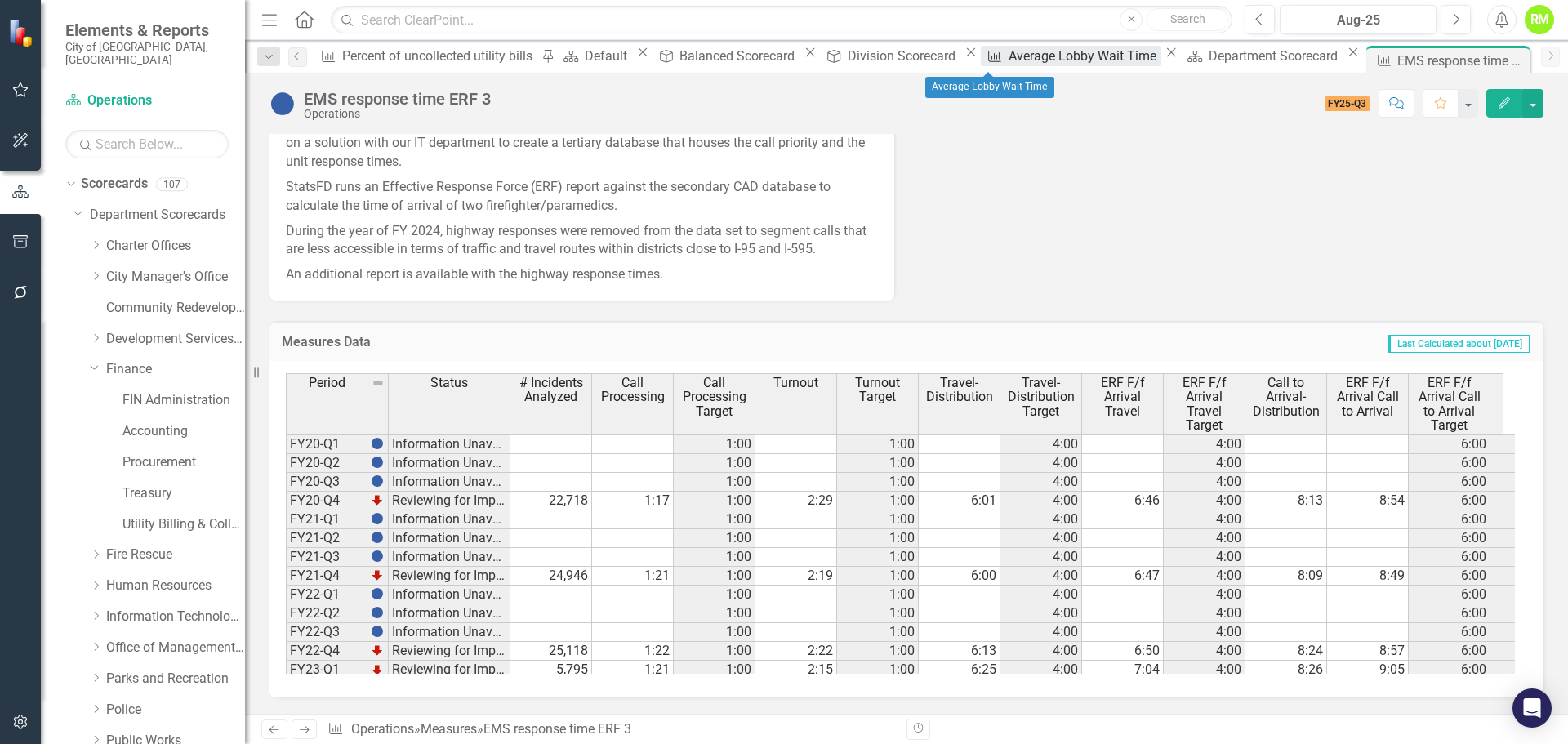
click at [1008, 58] on div "Average Lobby Wait Time" at bounding box center [1085, 56] width 153 height 21
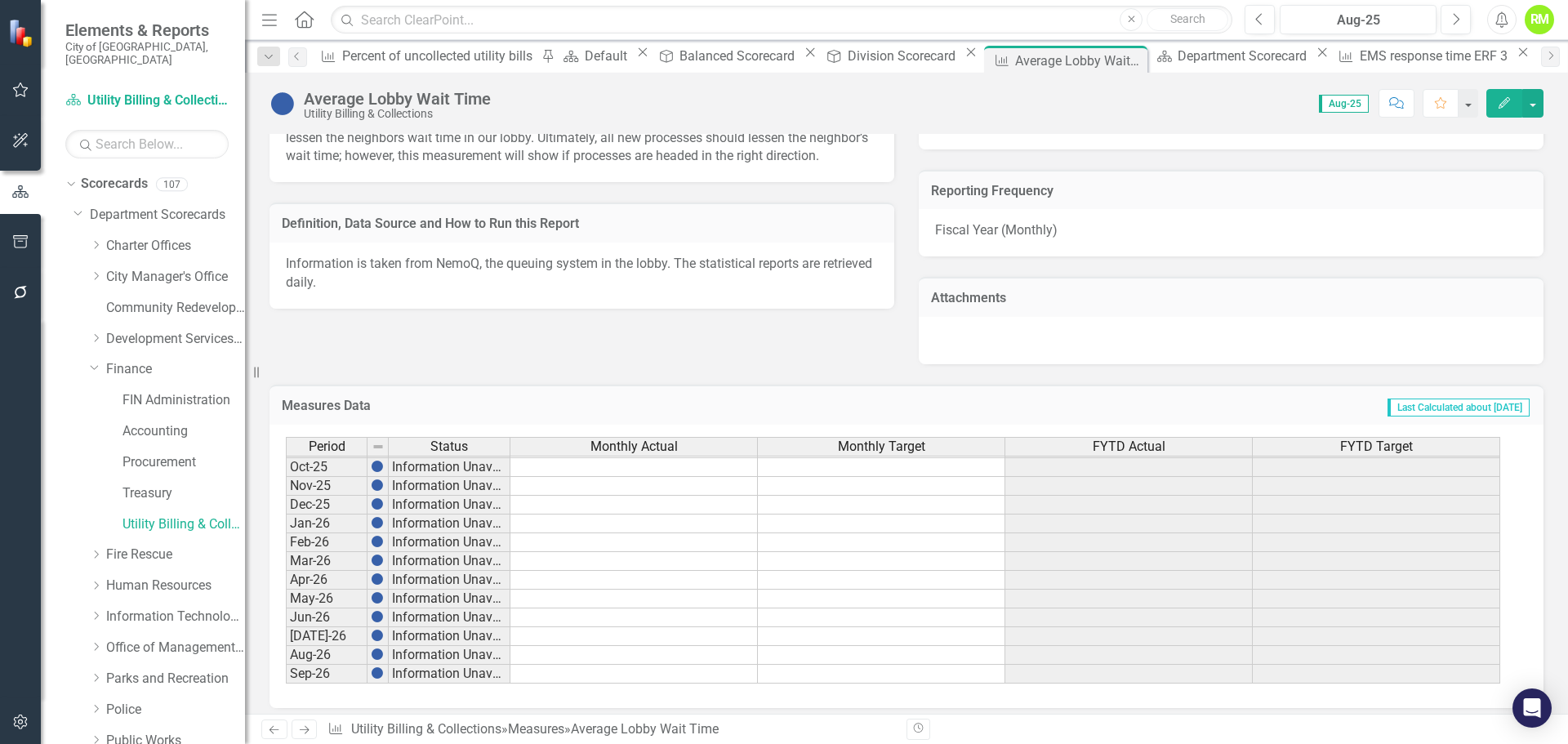
scroll to position [528, 0]
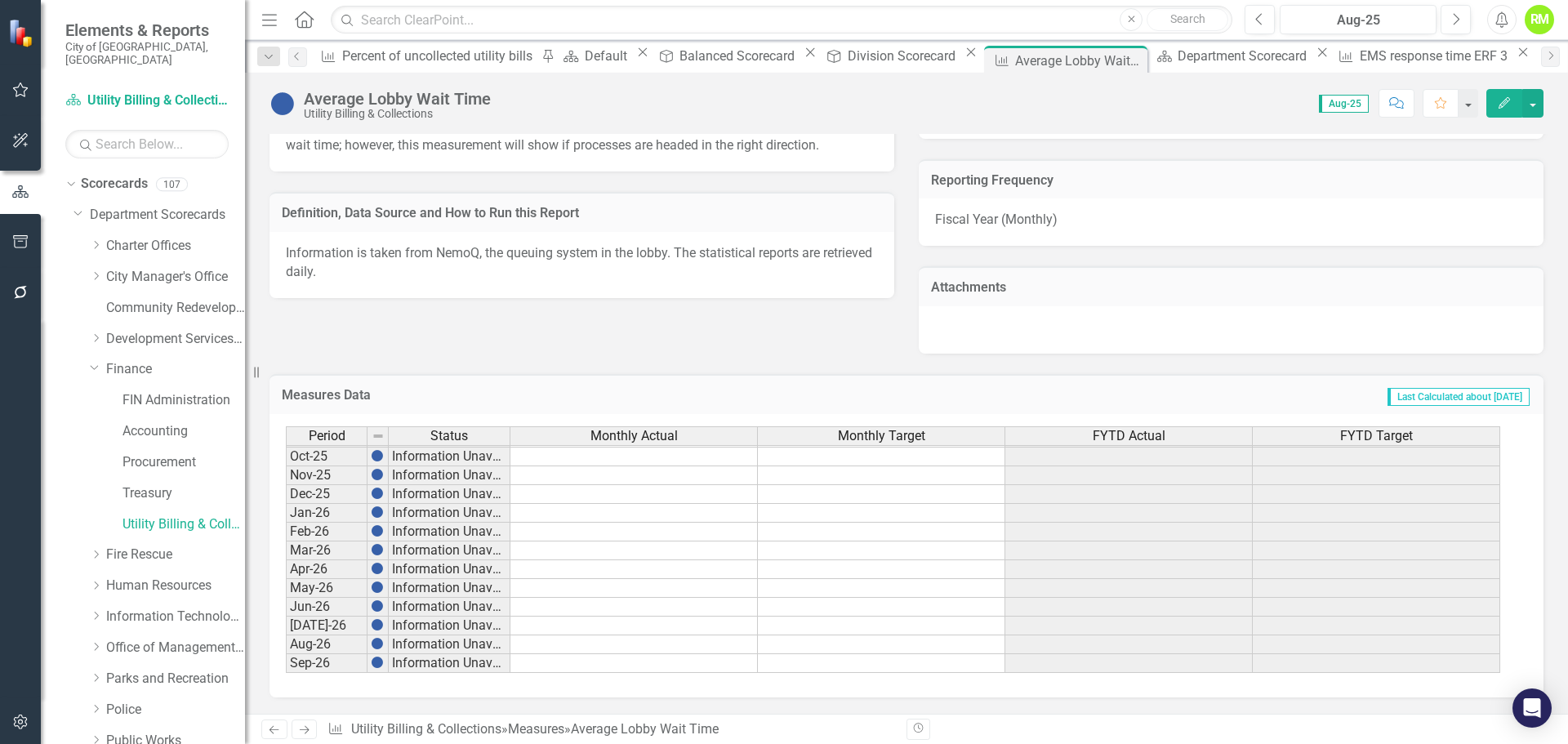
click at [591, 434] on span "Monthly Actual" at bounding box center [634, 436] width 88 height 15
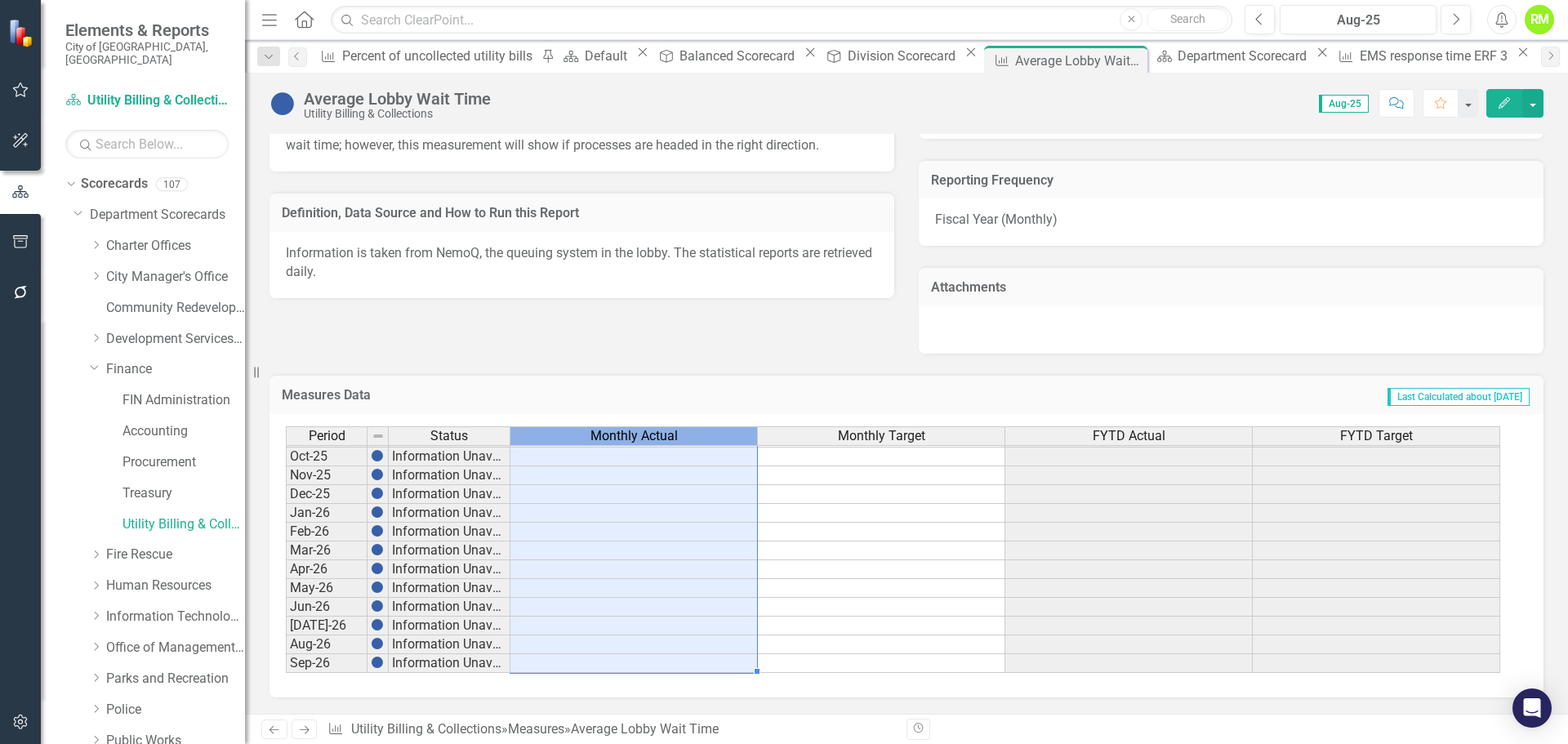
click at [591, 434] on span "Monthly Actual" at bounding box center [634, 436] width 88 height 15
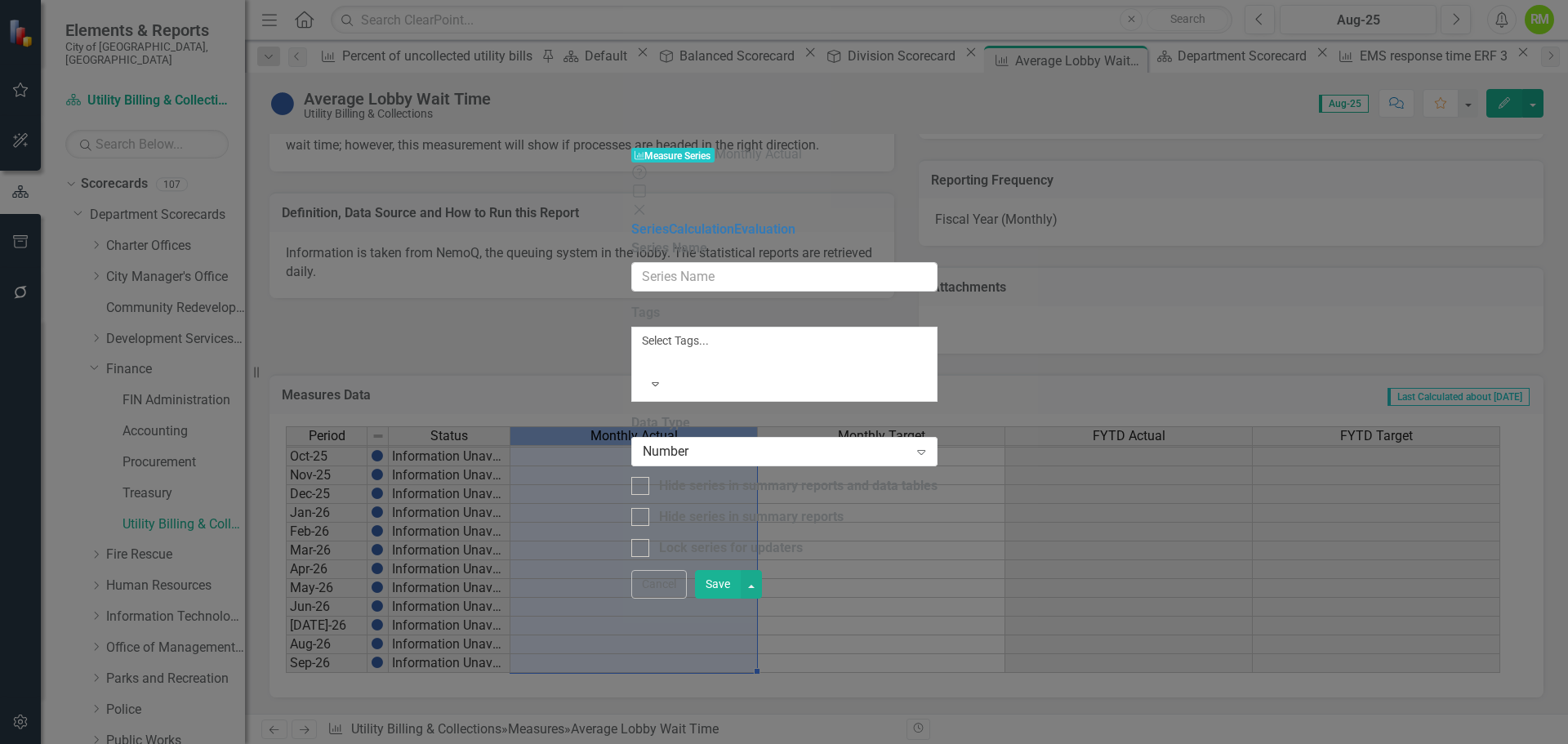
type input "Monthly Actual"
checkbox input "true"
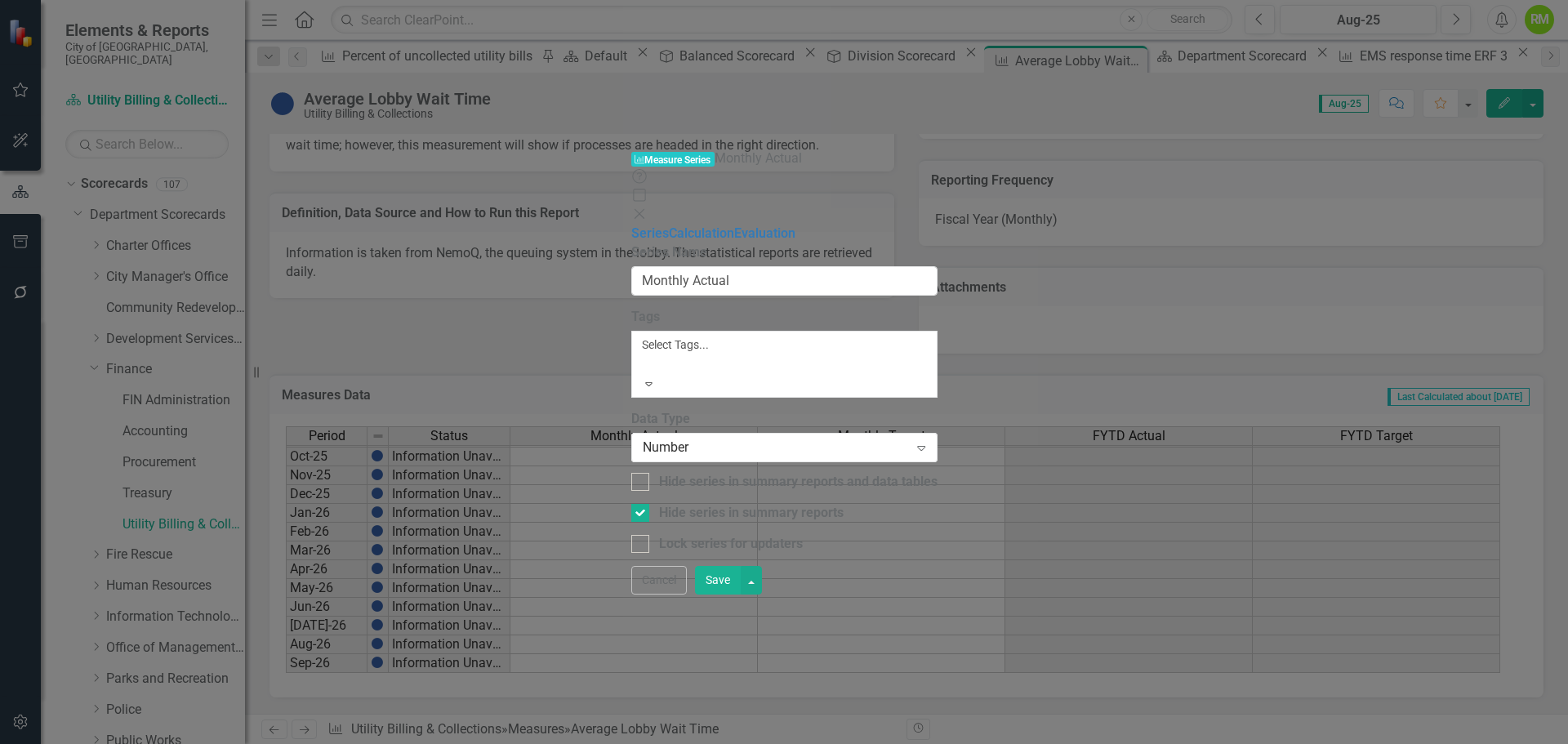
click at [643, 354] on div at bounding box center [644, 364] width 3 height 20
click at [631, 224] on div "Series Calculation Evaluation" at bounding box center [784, 234] width 306 height 19
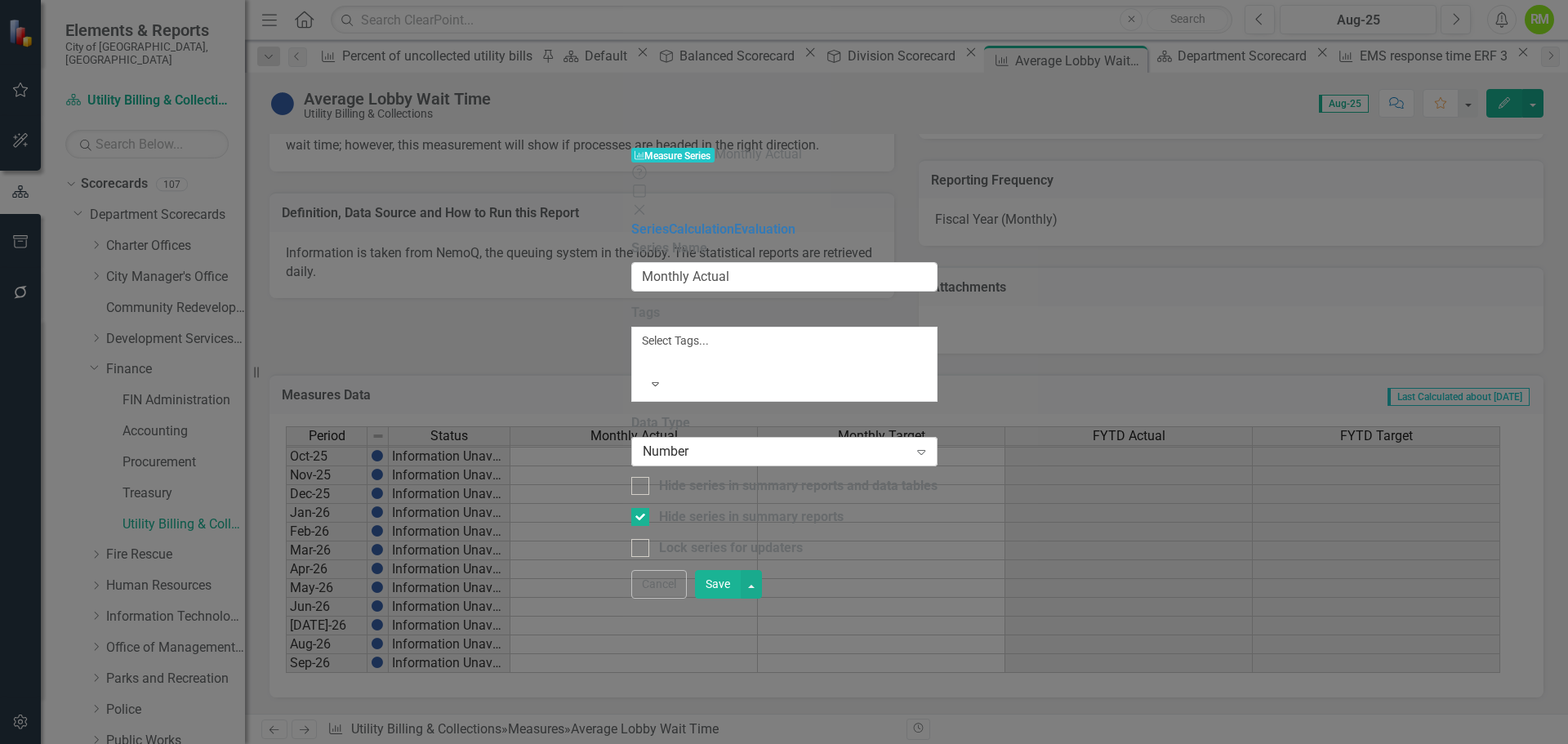
click at [642, 443] on div "Number" at bounding box center [775, 452] width 266 height 19
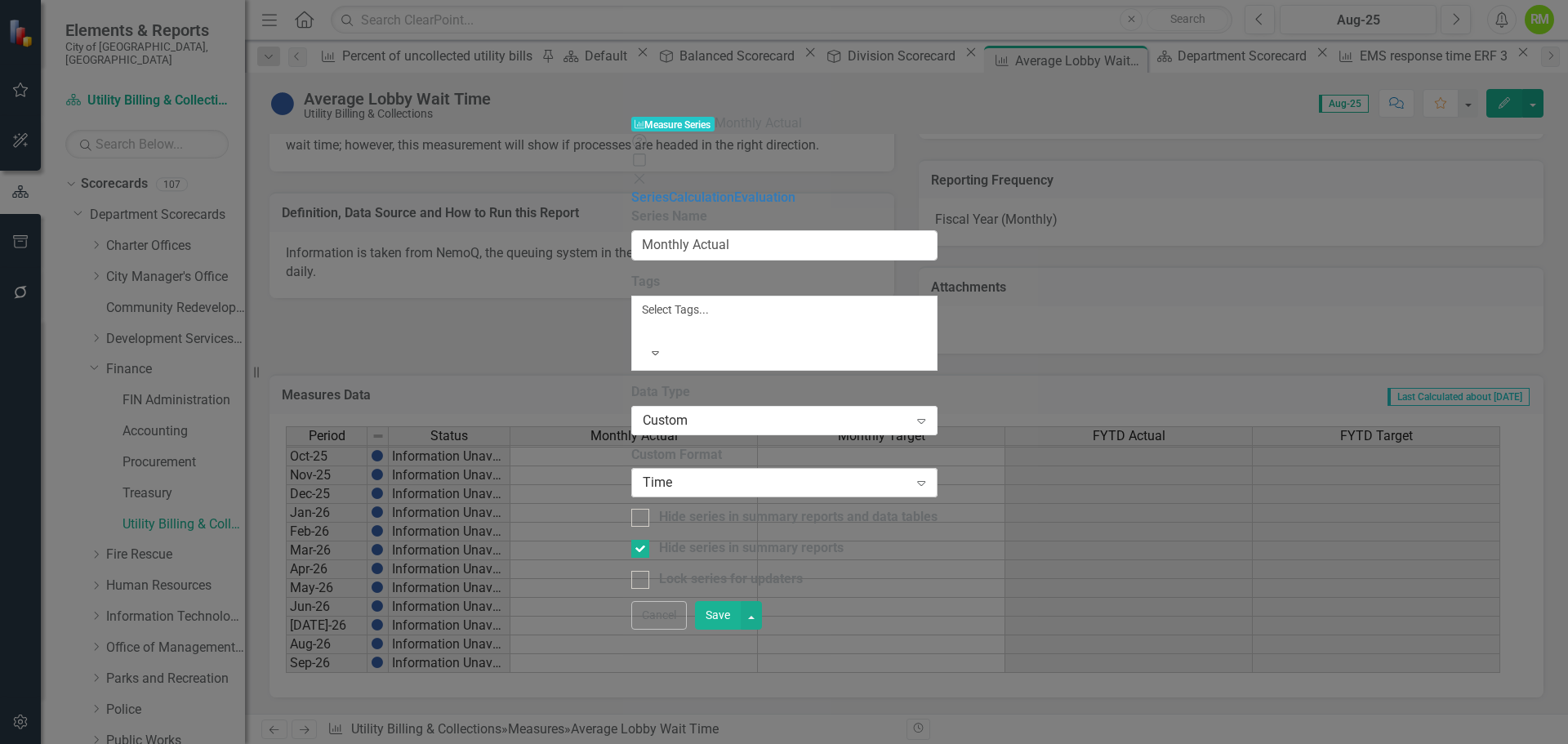
click at [642, 474] on div "Time" at bounding box center [775, 483] width 266 height 19
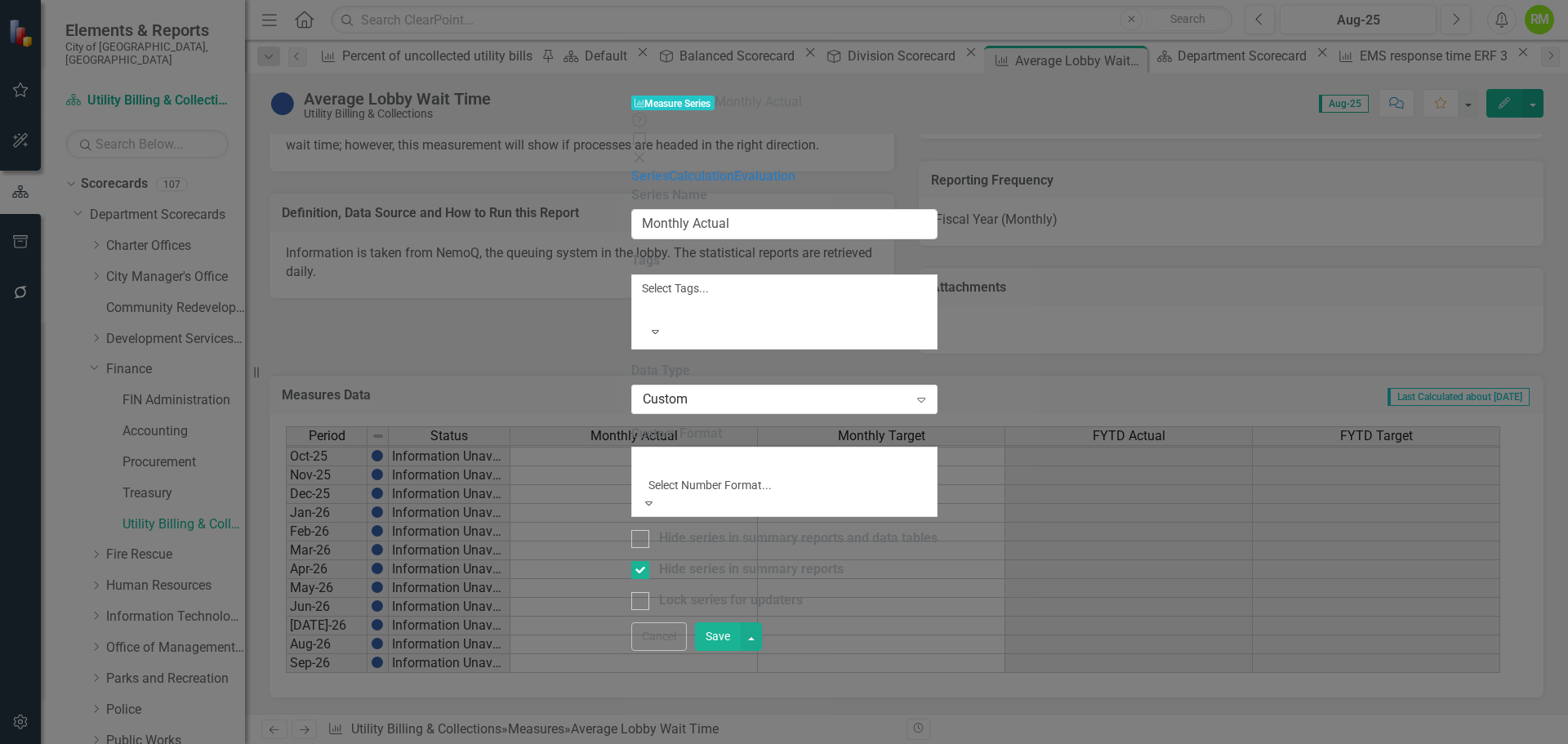
scroll to position [77, 0]
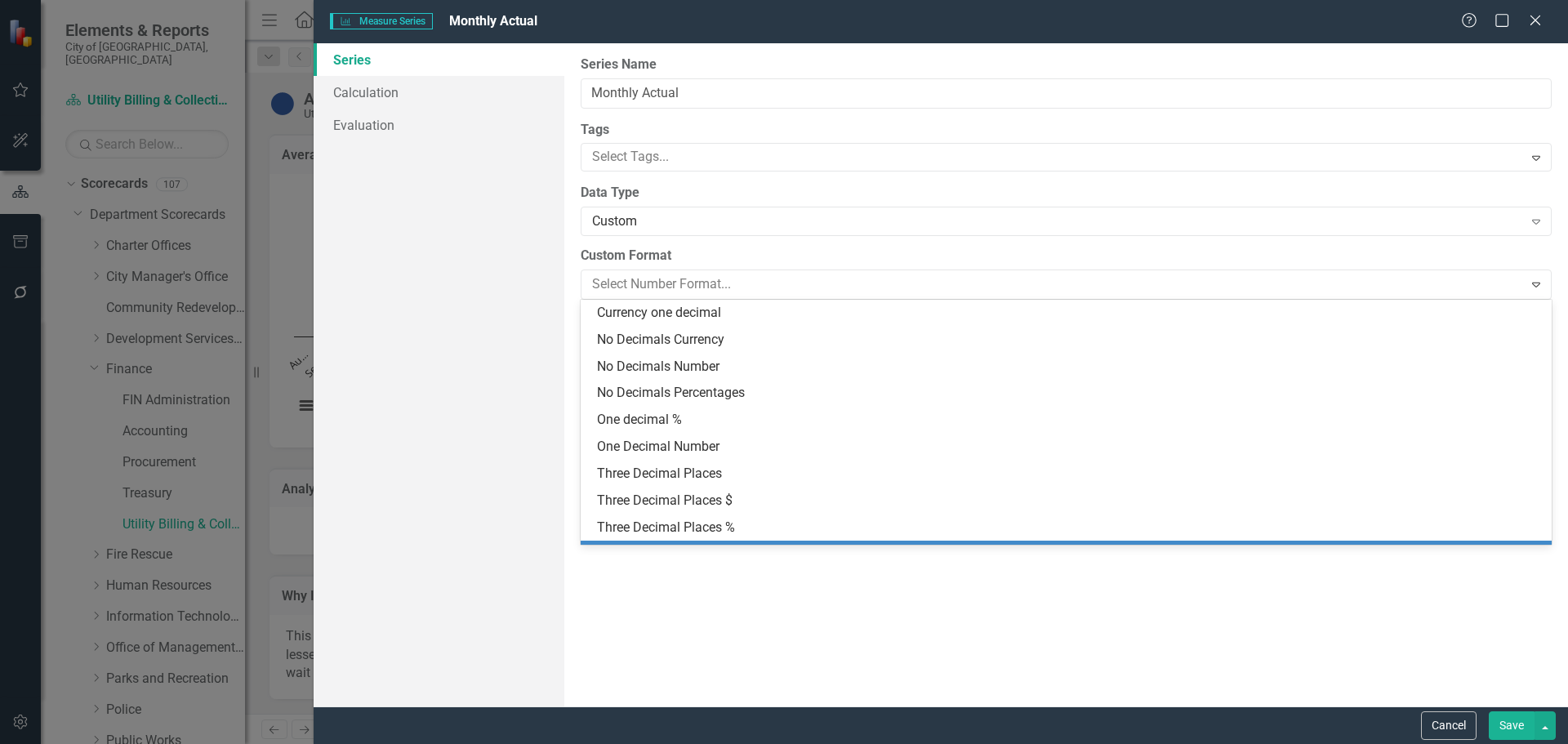
click at [545, 284] on div "Series Calculation Evaluation" at bounding box center [439, 374] width 251 height 663
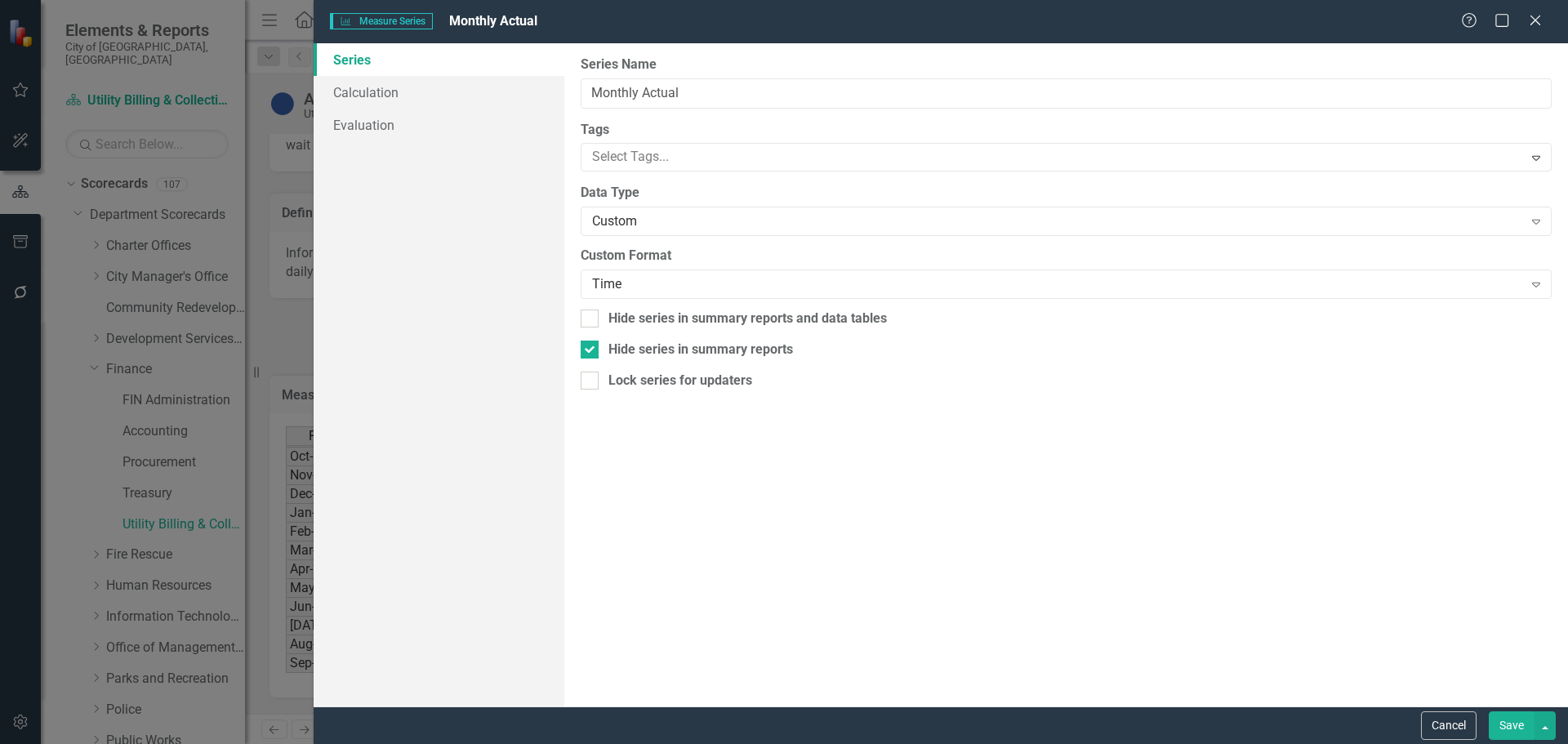
click at [1507, 725] on button "Save" at bounding box center [1510, 725] width 46 height 28
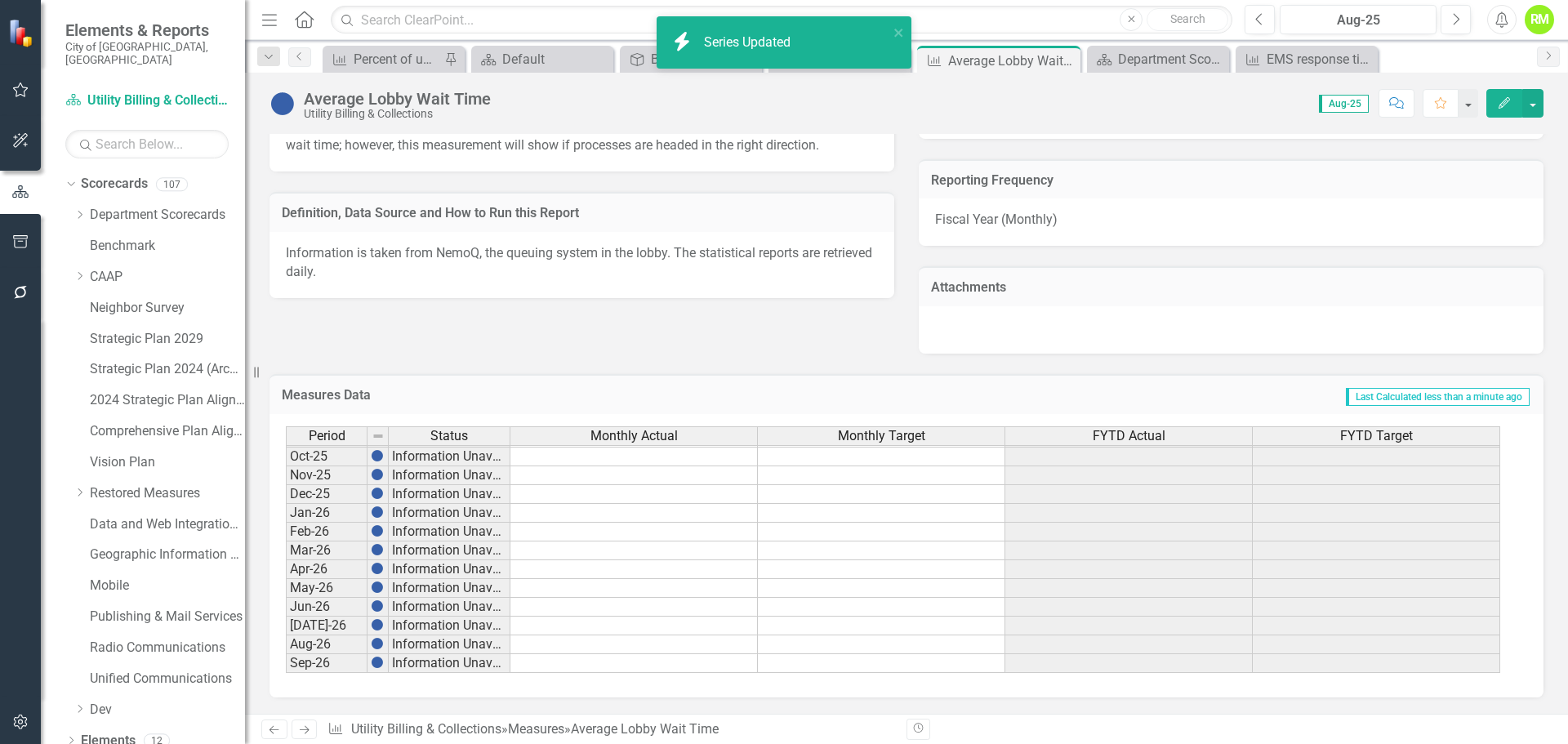
click at [832, 436] on div "Monthly Target" at bounding box center [880, 436] width 247 height 18
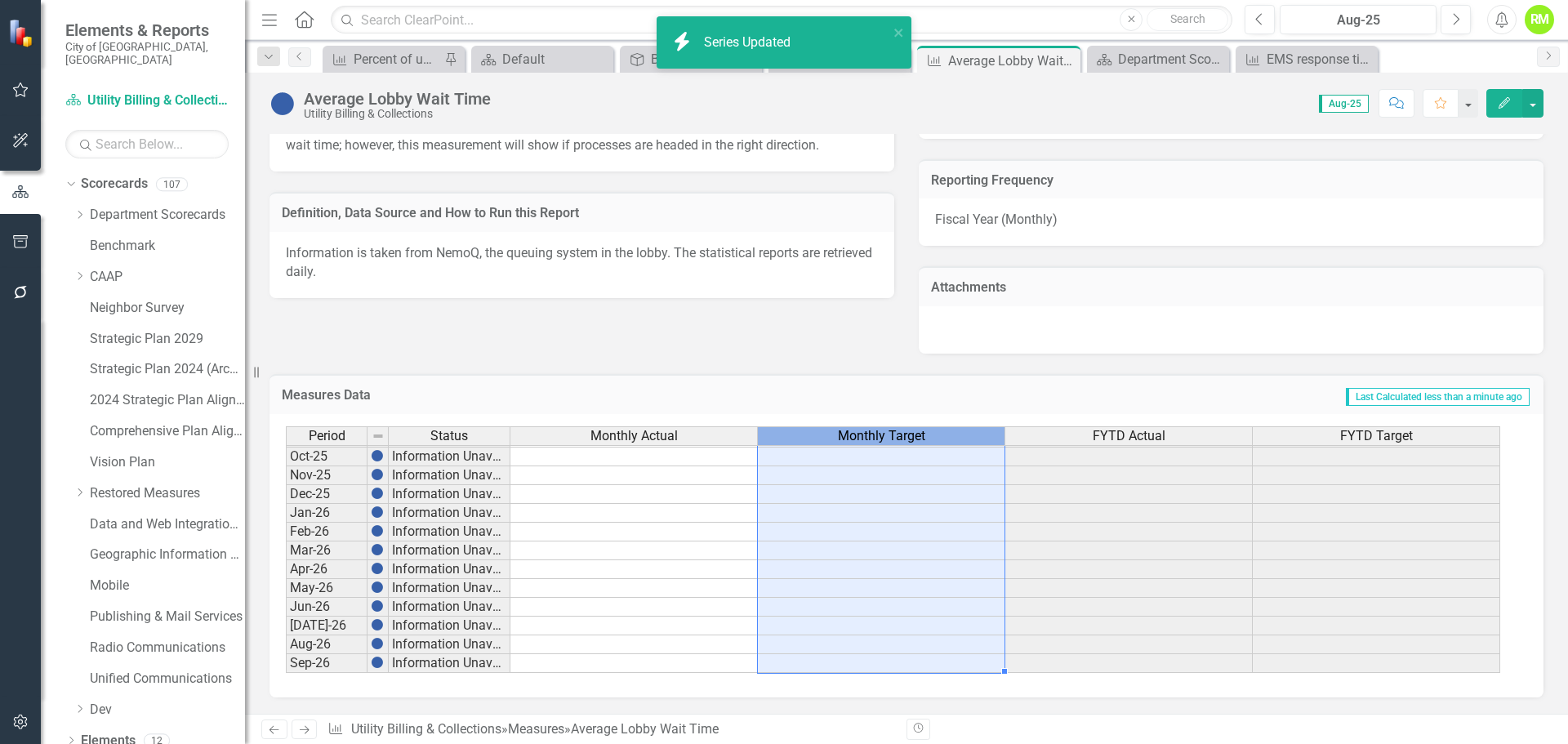
click at [832, 436] on div "Monthly Target" at bounding box center [880, 436] width 247 height 18
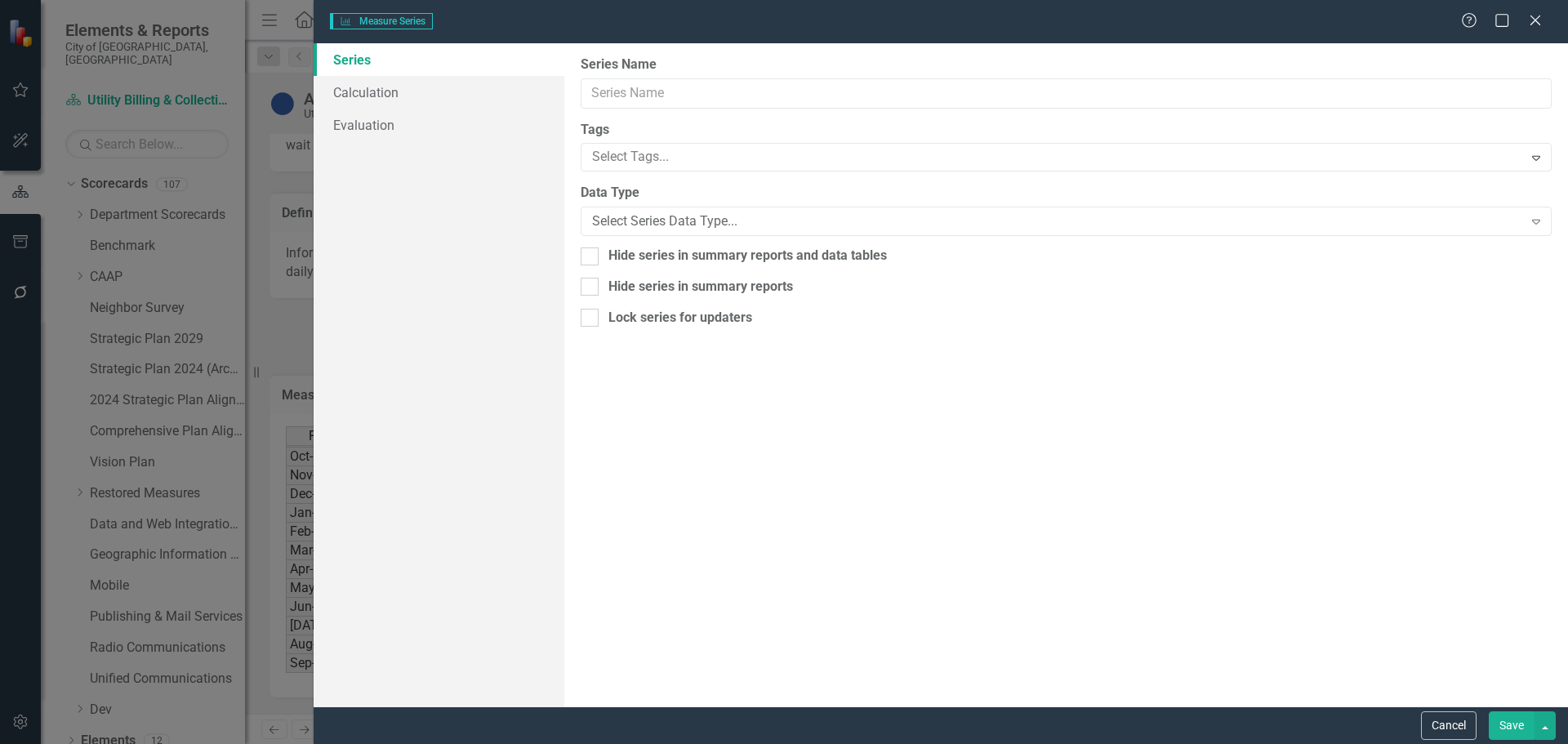
type input "Monthly Target"
checkbox input "true"
click at [624, 222] on div "Number" at bounding box center [1057, 222] width 930 height 19
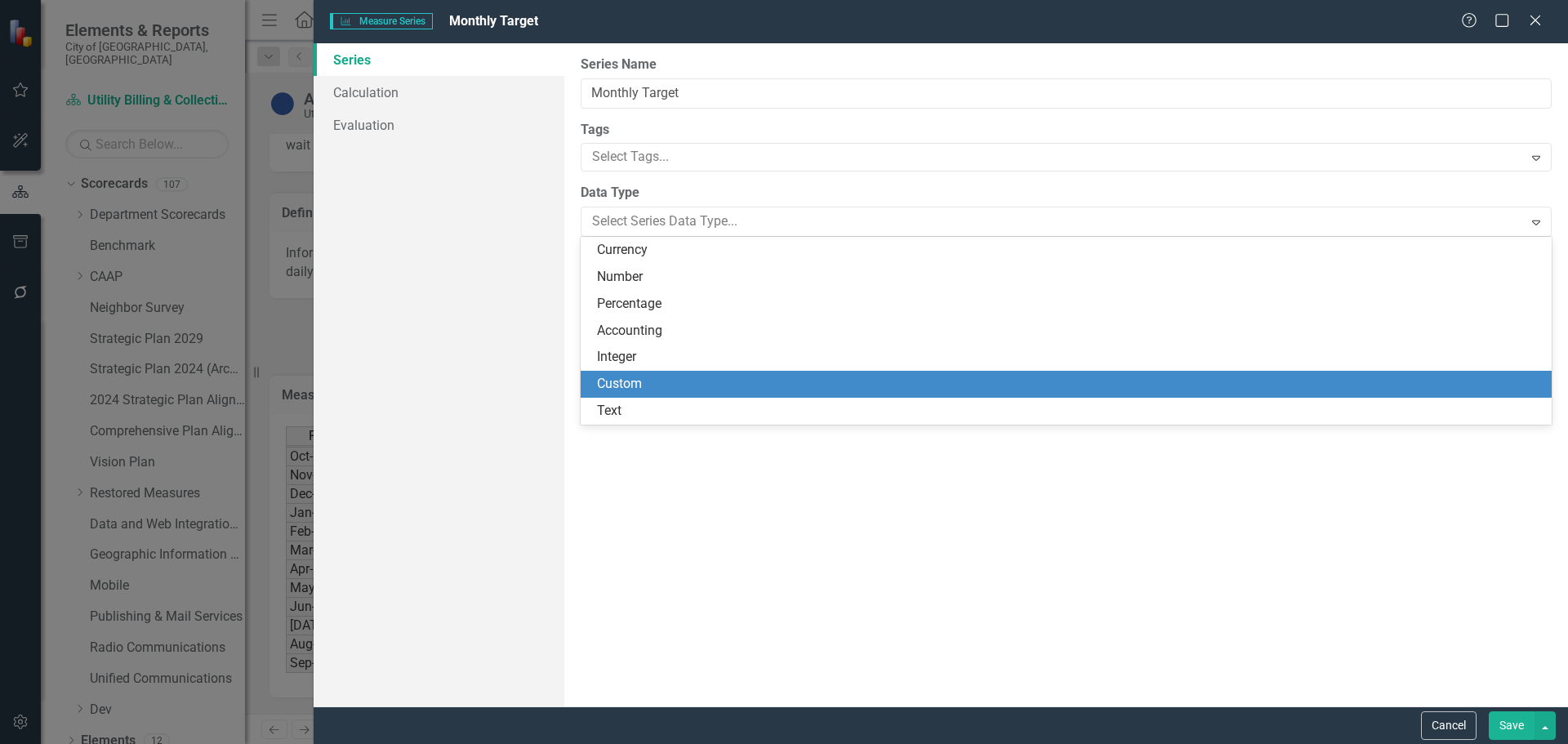
click at [628, 385] on div "Custom" at bounding box center [1069, 384] width 945 height 19
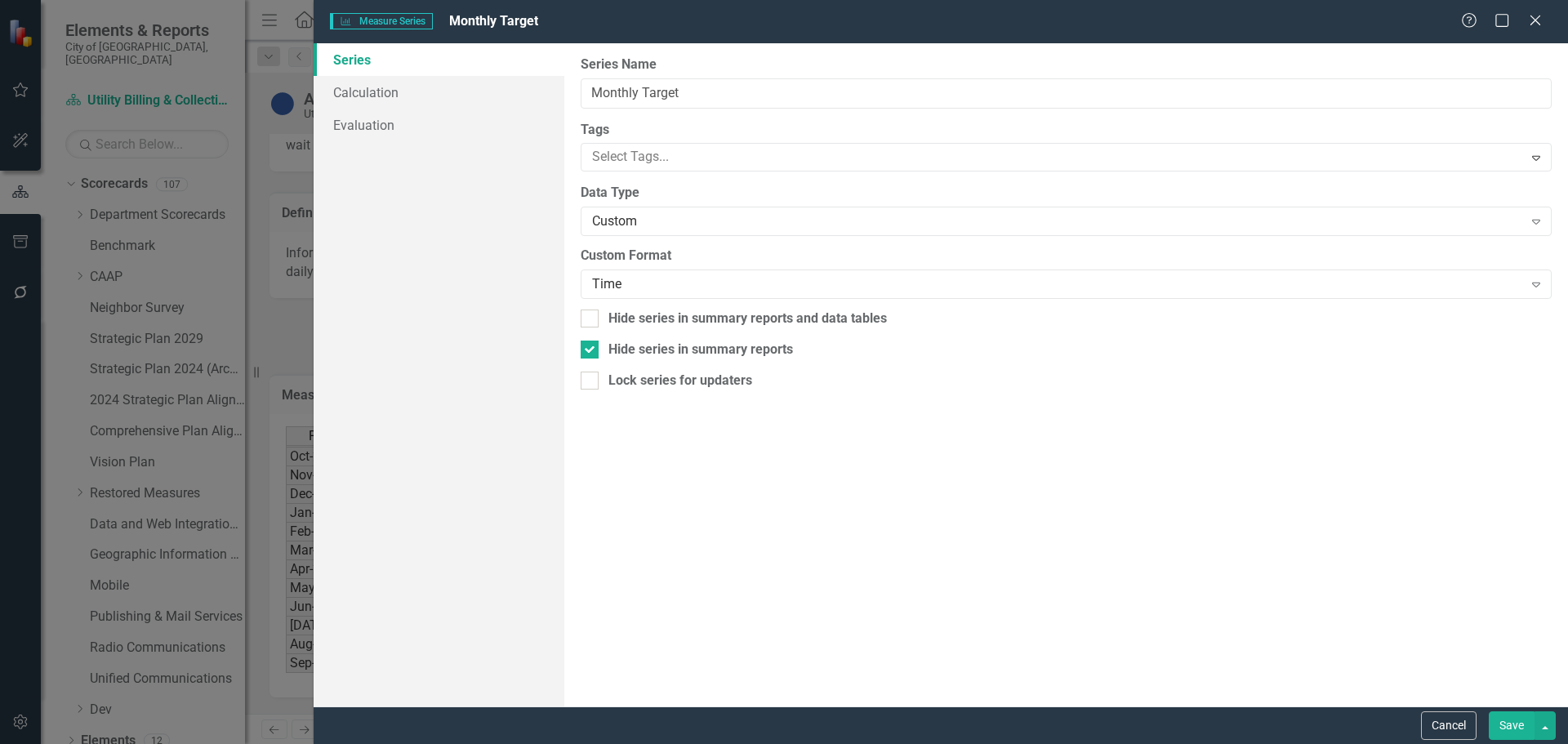
click at [1509, 726] on button "Save" at bounding box center [1510, 725] width 46 height 28
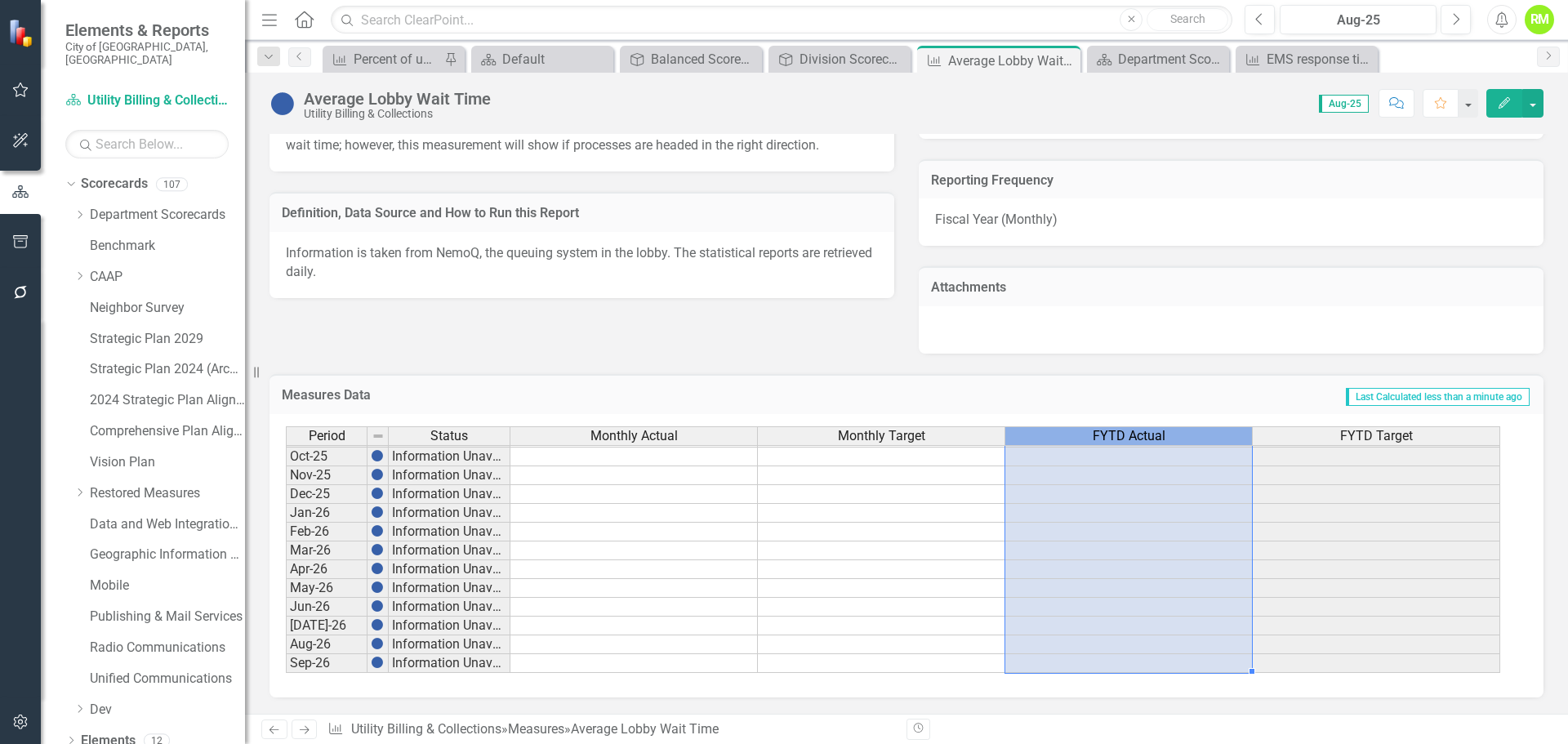
click at [1109, 438] on span "FYTD Actual" at bounding box center [1129, 436] width 73 height 15
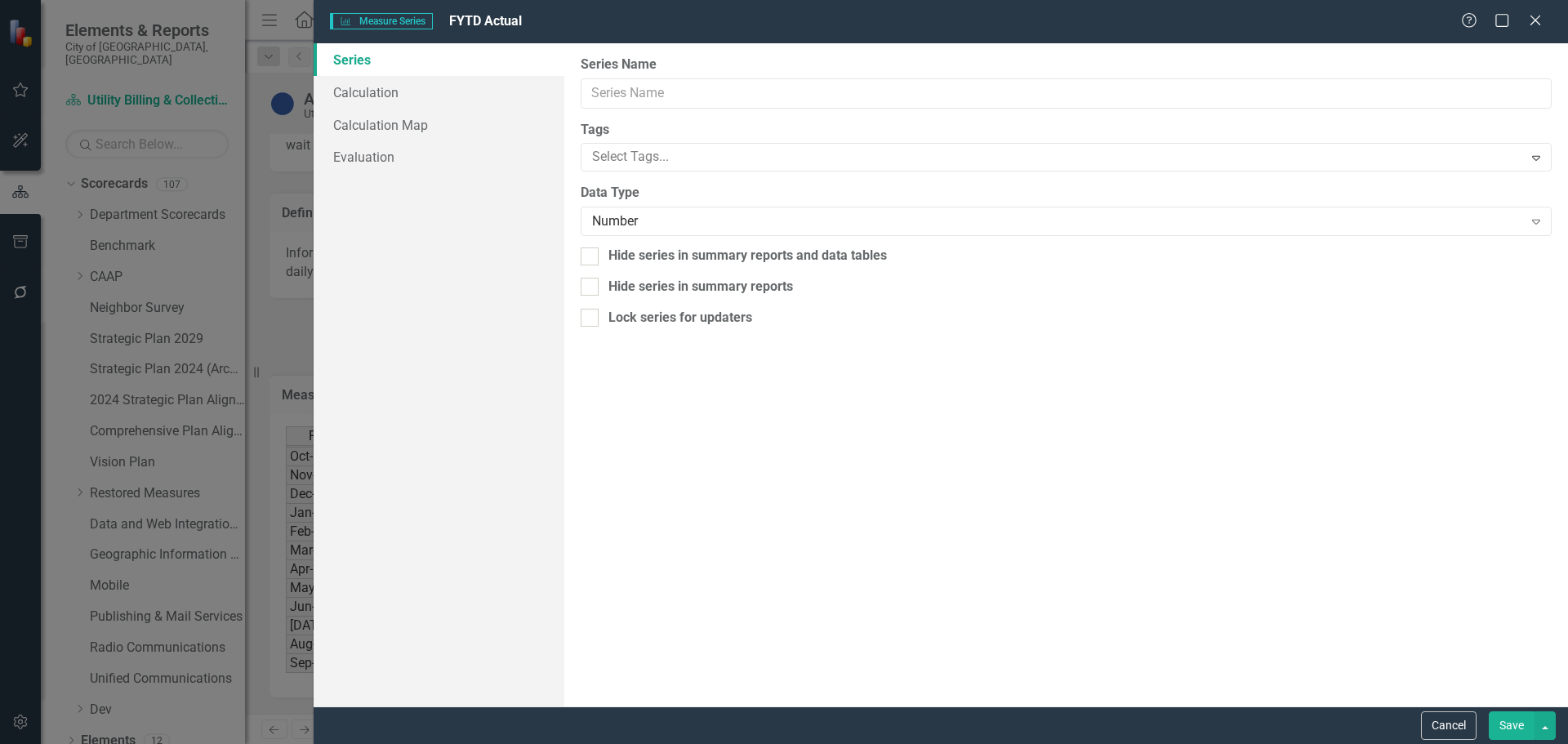
type input "FYTD Actual"
click at [634, 218] on div "Number" at bounding box center [1057, 222] width 930 height 19
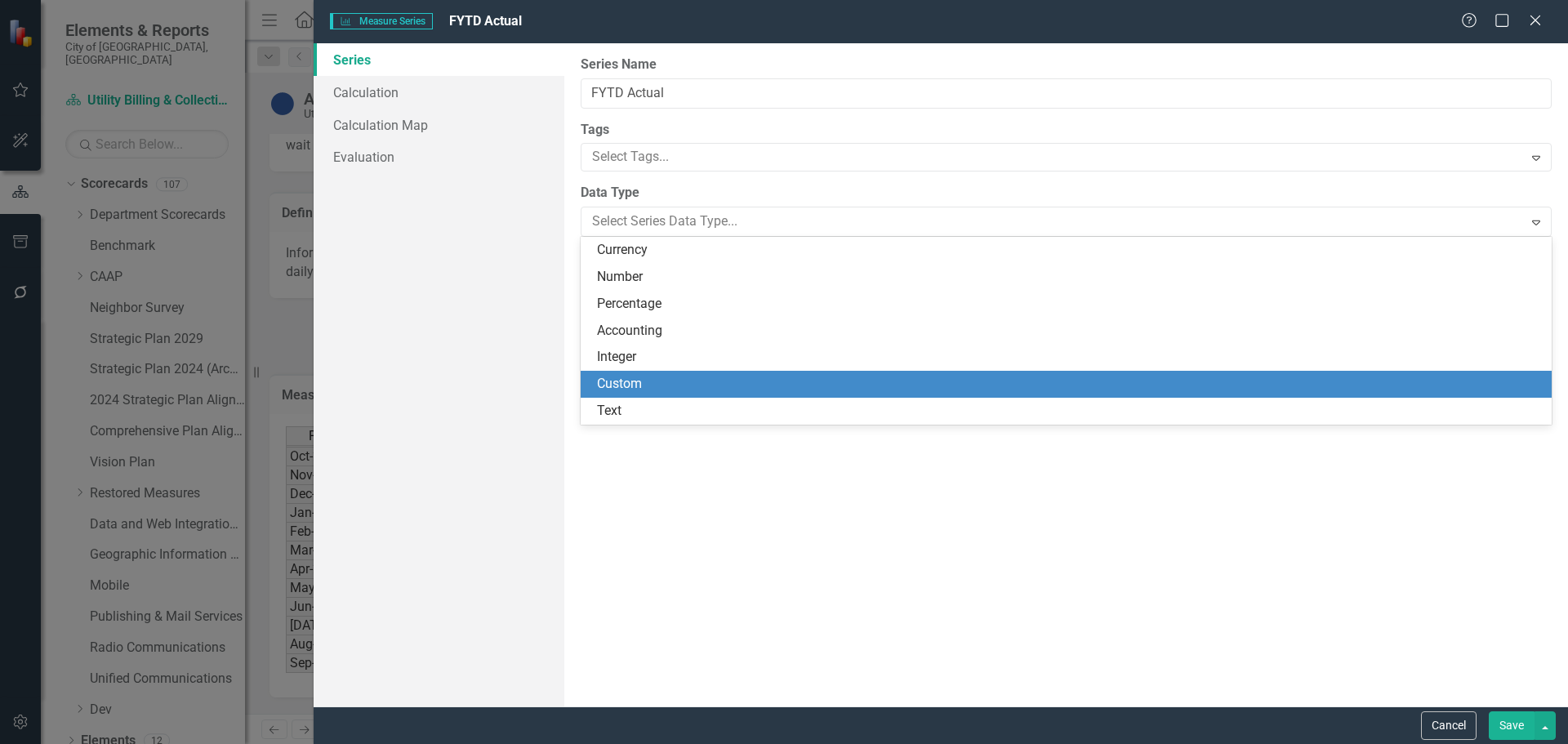
drag, startPoint x: 615, startPoint y: 370, endPoint x: 615, endPoint y: 379, distance: 9.0
click at [615, 379] on div "Currency Number Percentage Accounting Integer Custom Text" at bounding box center [1065, 330] width 971 height 188
click at [615, 378] on div "Custom" at bounding box center [1069, 384] width 945 height 19
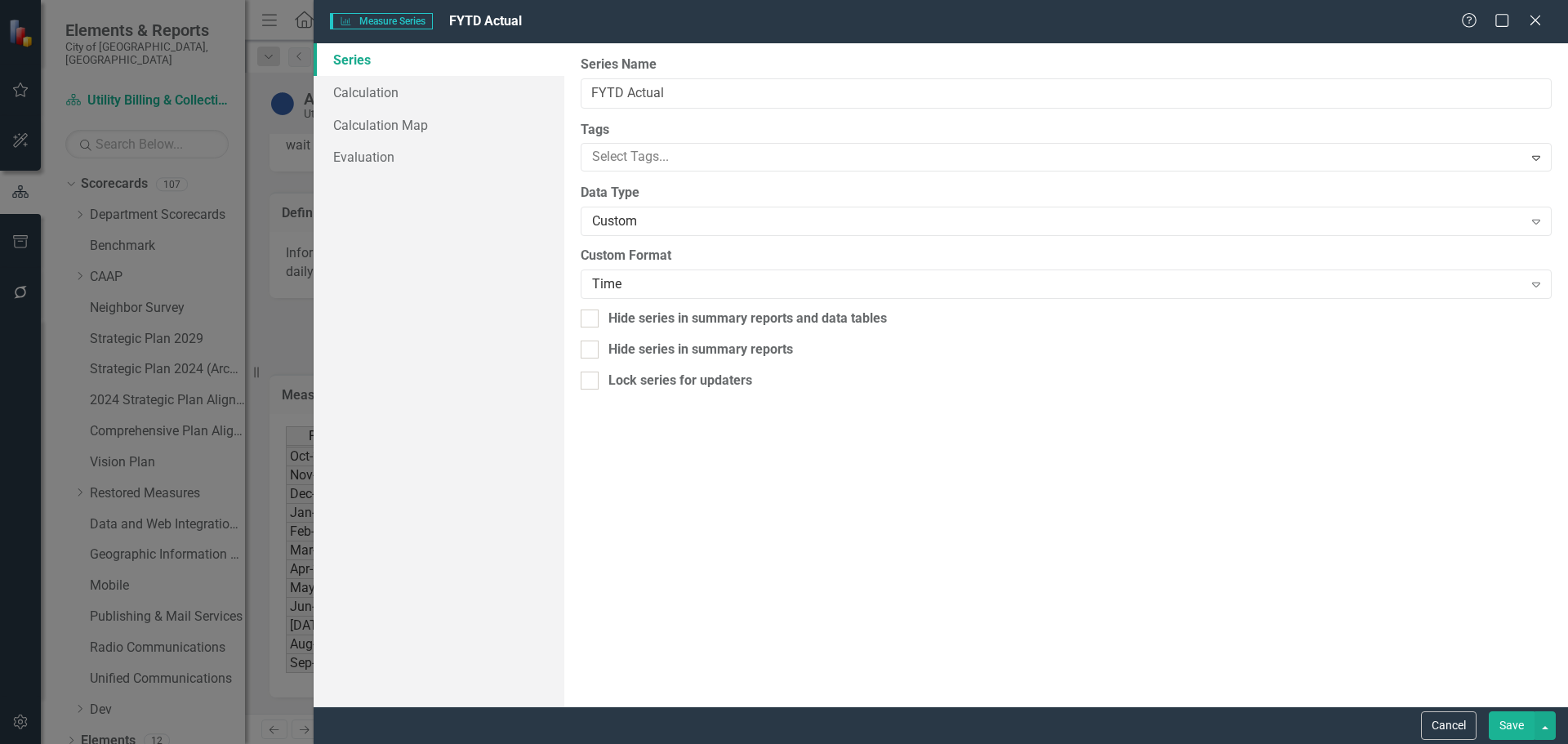
click at [1510, 722] on button "Save" at bounding box center [1510, 725] width 46 height 28
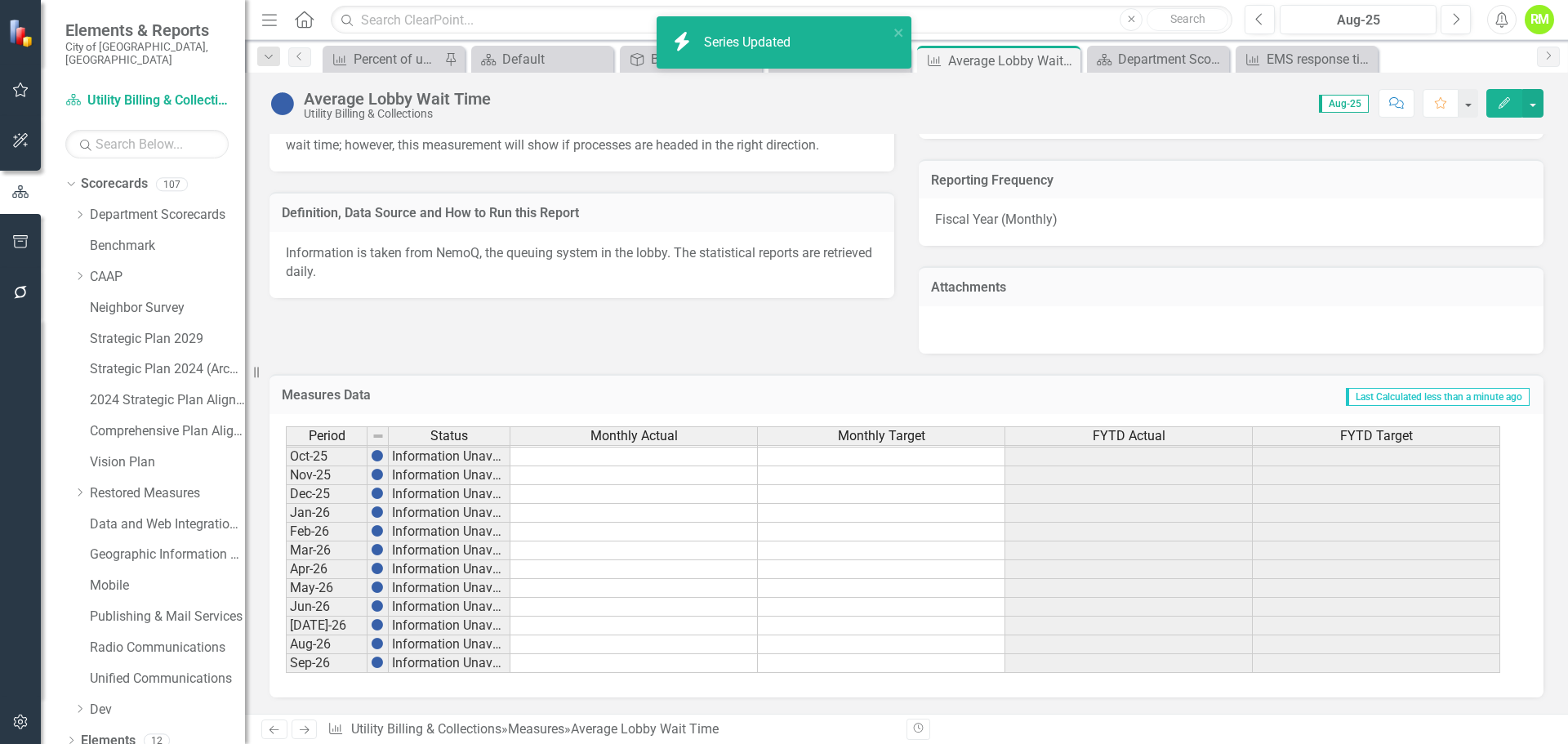
click at [1346, 434] on span "FYTD Target" at bounding box center [1376, 436] width 73 height 15
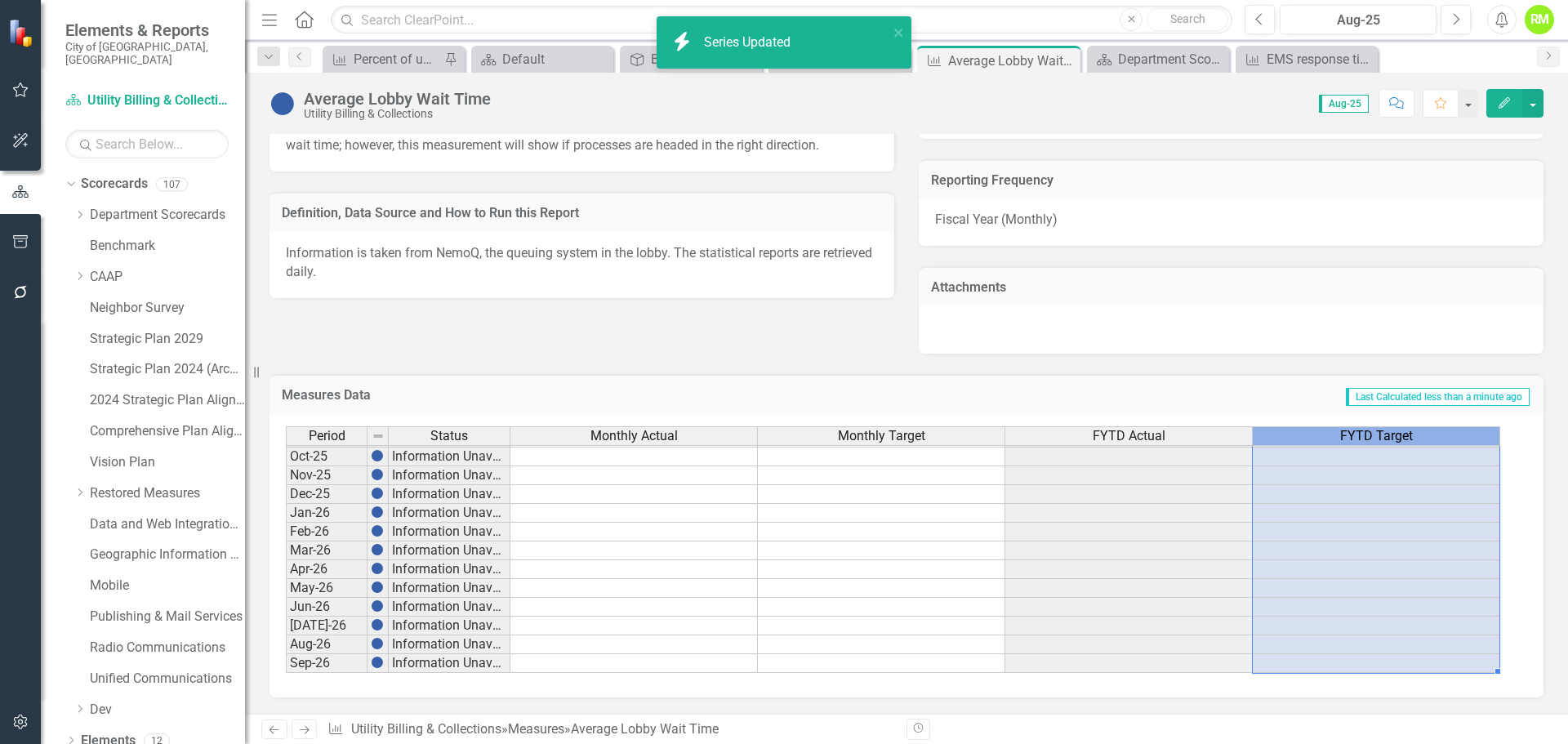
click at [1346, 434] on span "FYTD Target" at bounding box center [1376, 436] width 73 height 15
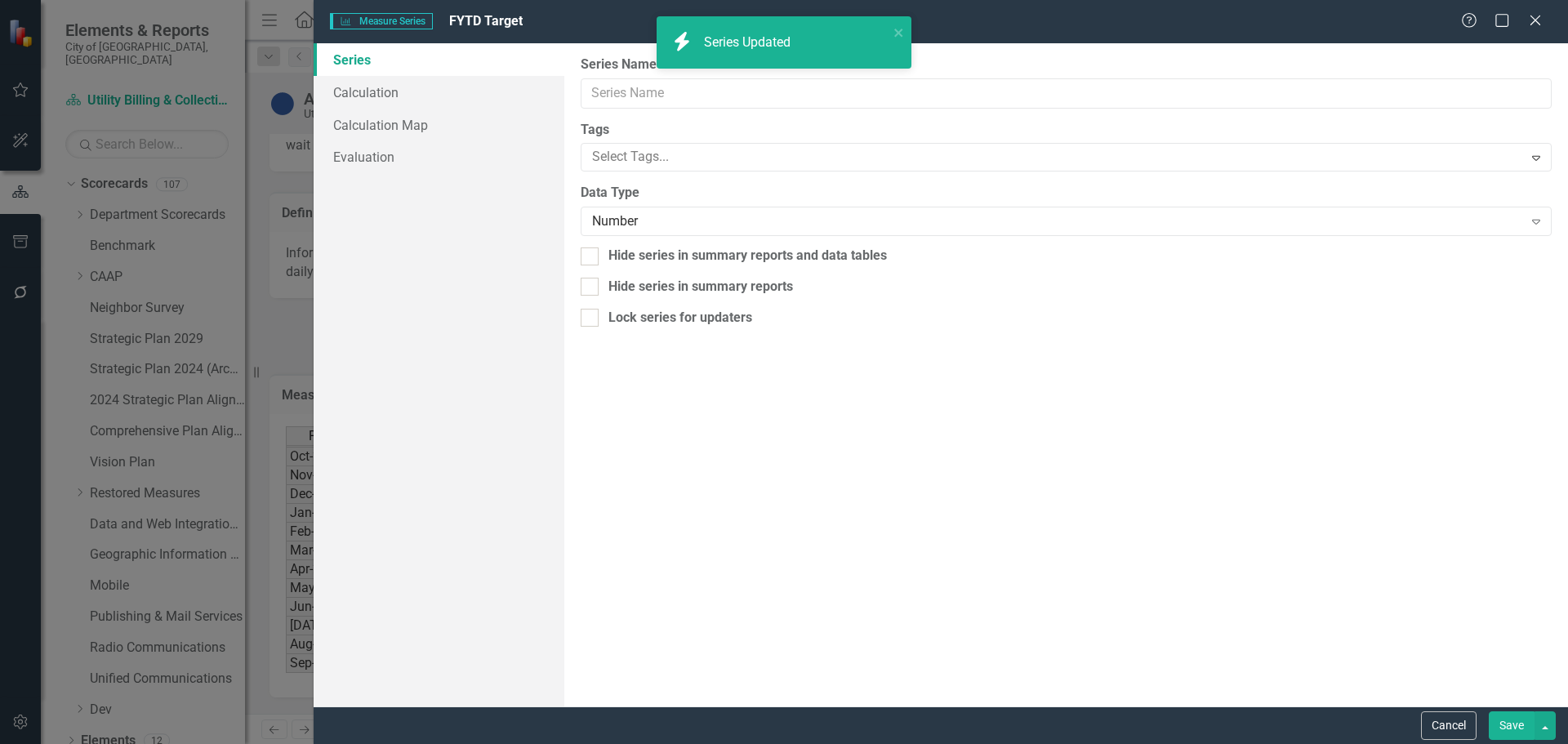
type input "FYTD Target"
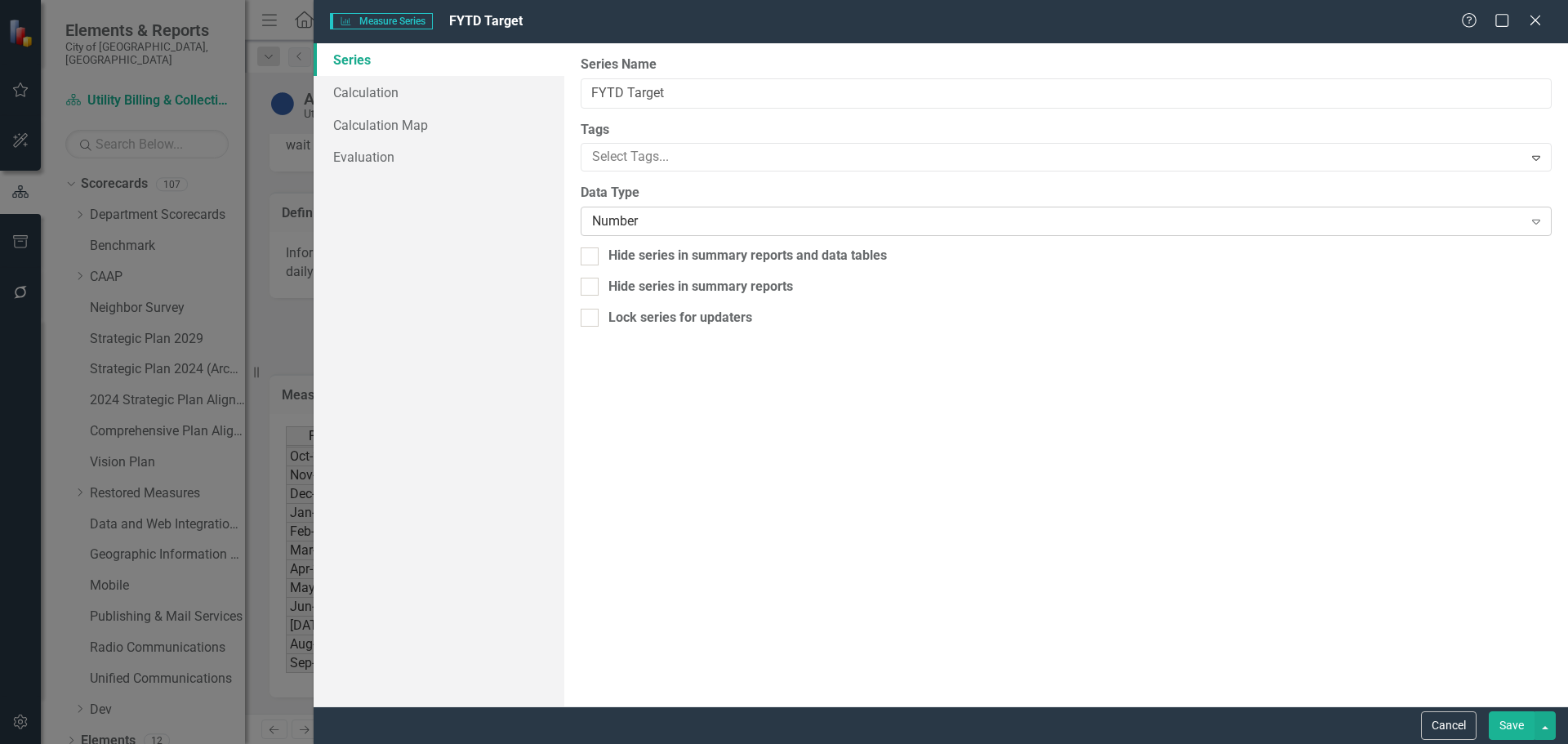
click at [622, 228] on div "Number" at bounding box center [1057, 222] width 930 height 19
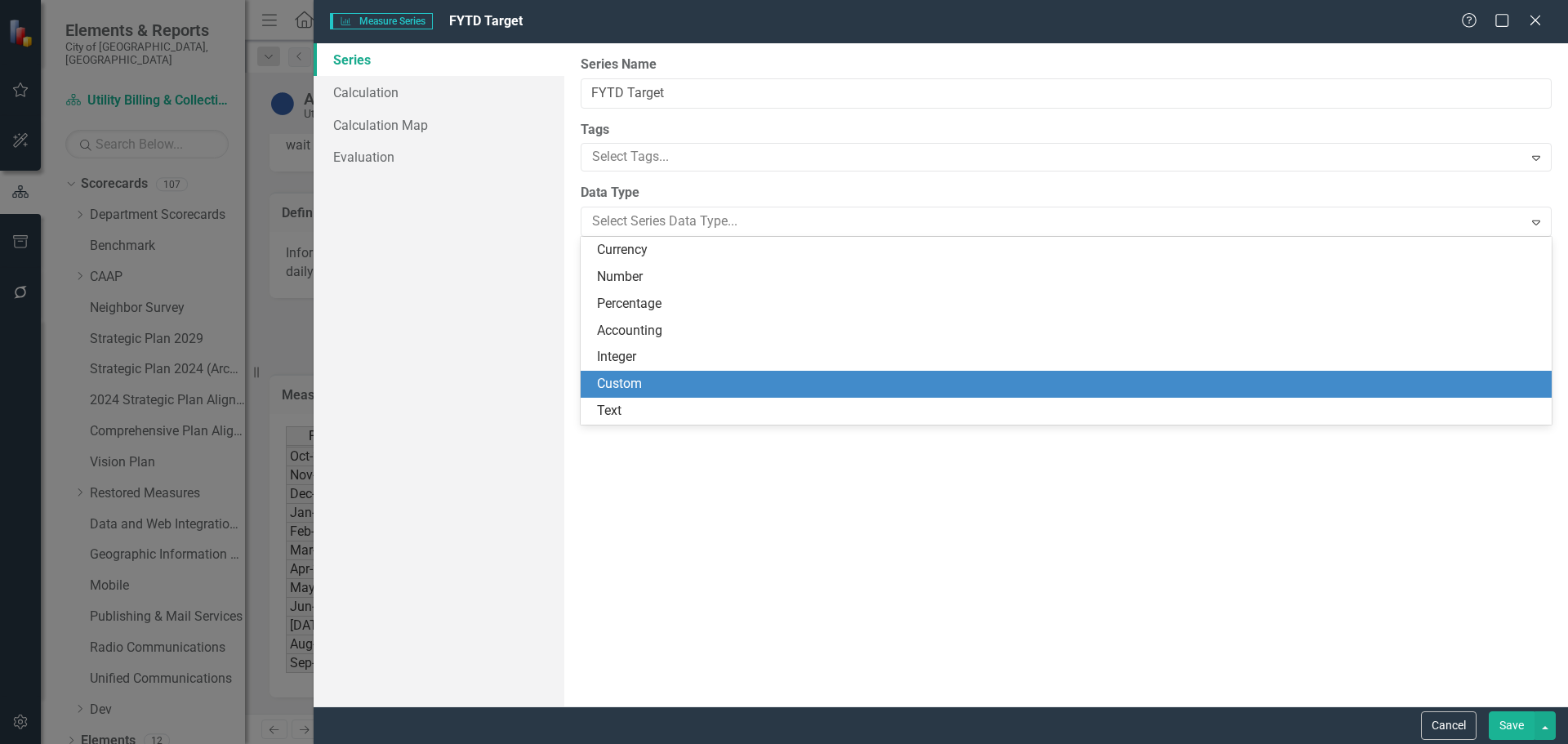
click at [618, 380] on div "Custom" at bounding box center [1069, 384] width 945 height 19
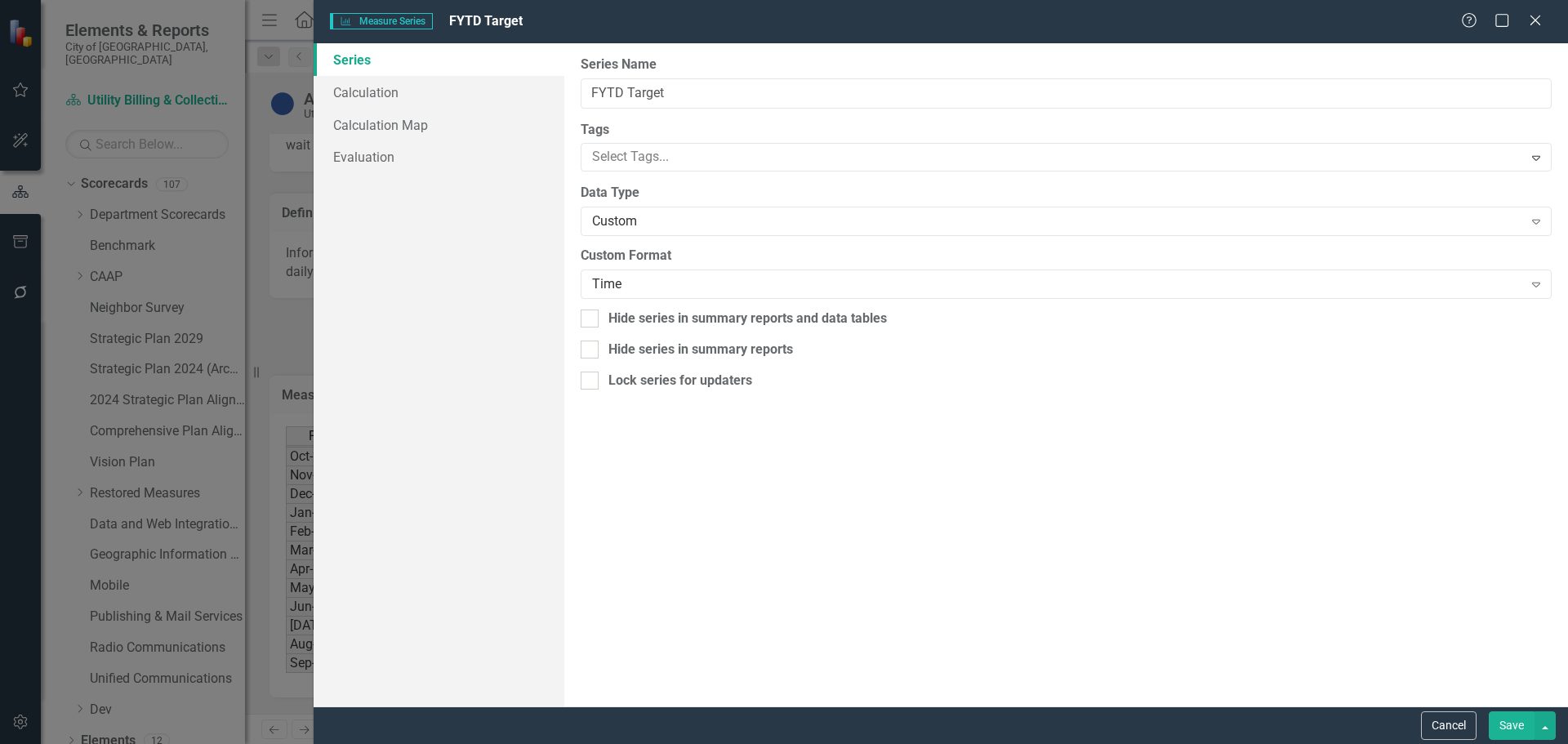
click at [1516, 722] on button "Save" at bounding box center [1510, 725] width 46 height 28
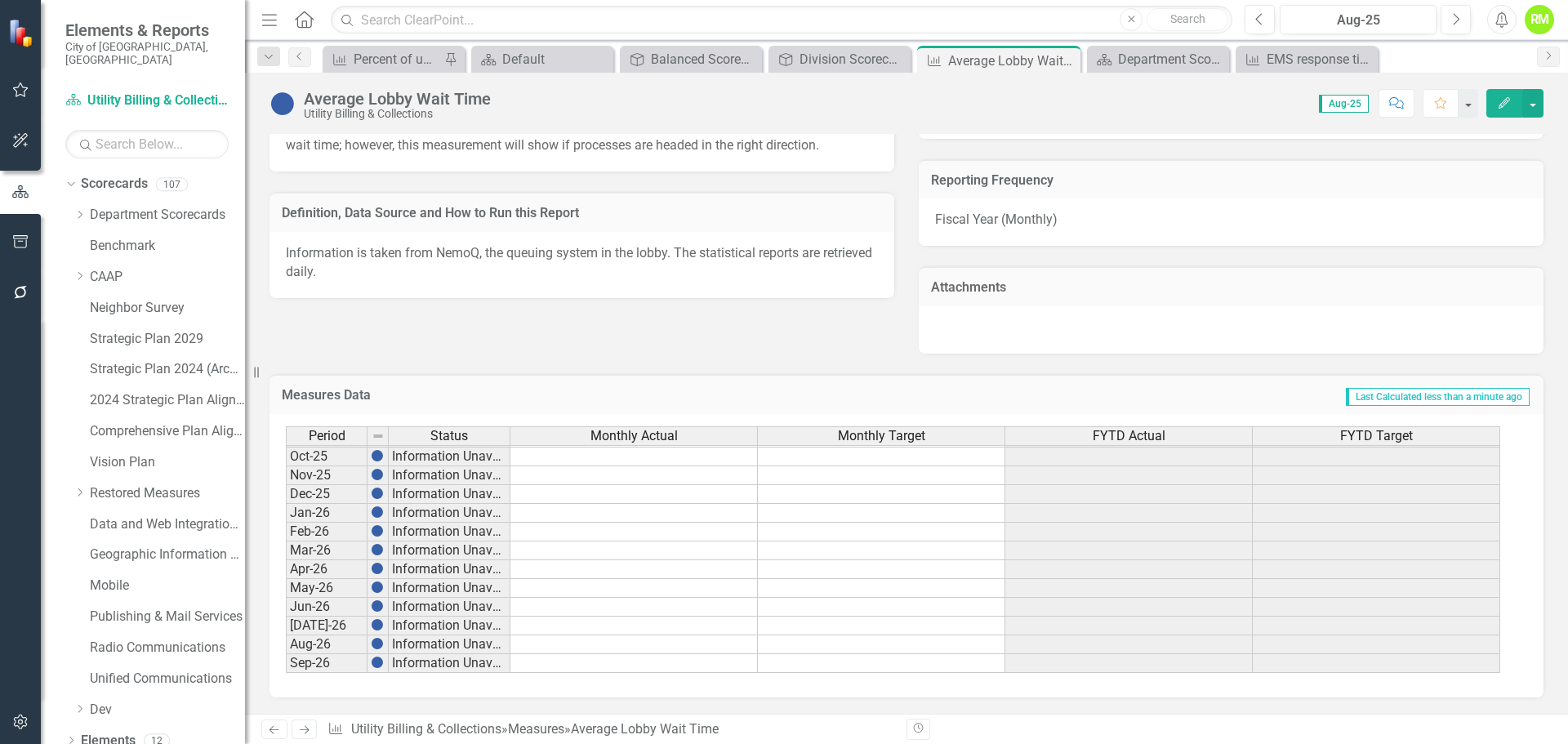
click at [1130, 435] on span "FYTD Actual" at bounding box center [1129, 436] width 73 height 15
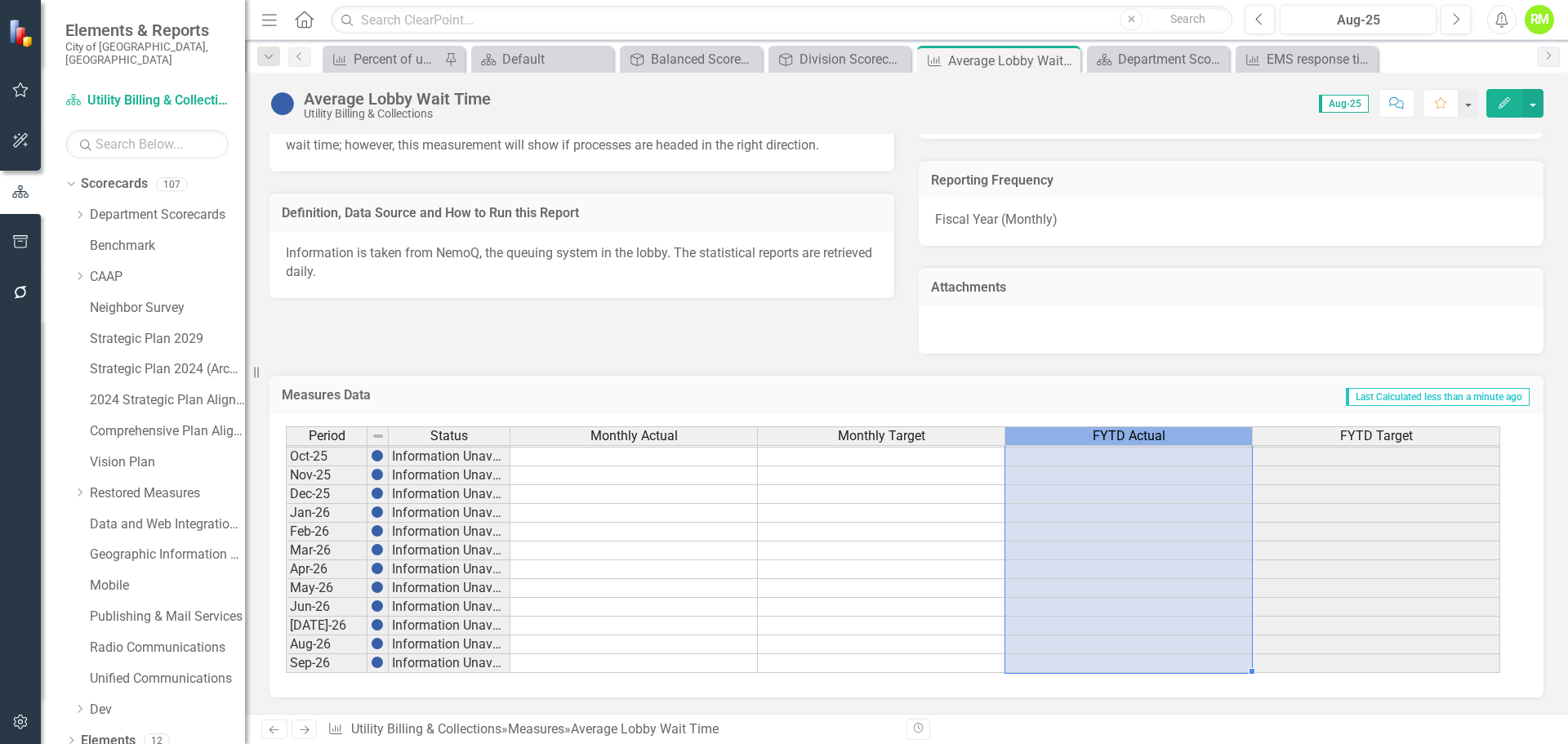
click at [1130, 435] on span "FYTD Actual" at bounding box center [1129, 436] width 73 height 15
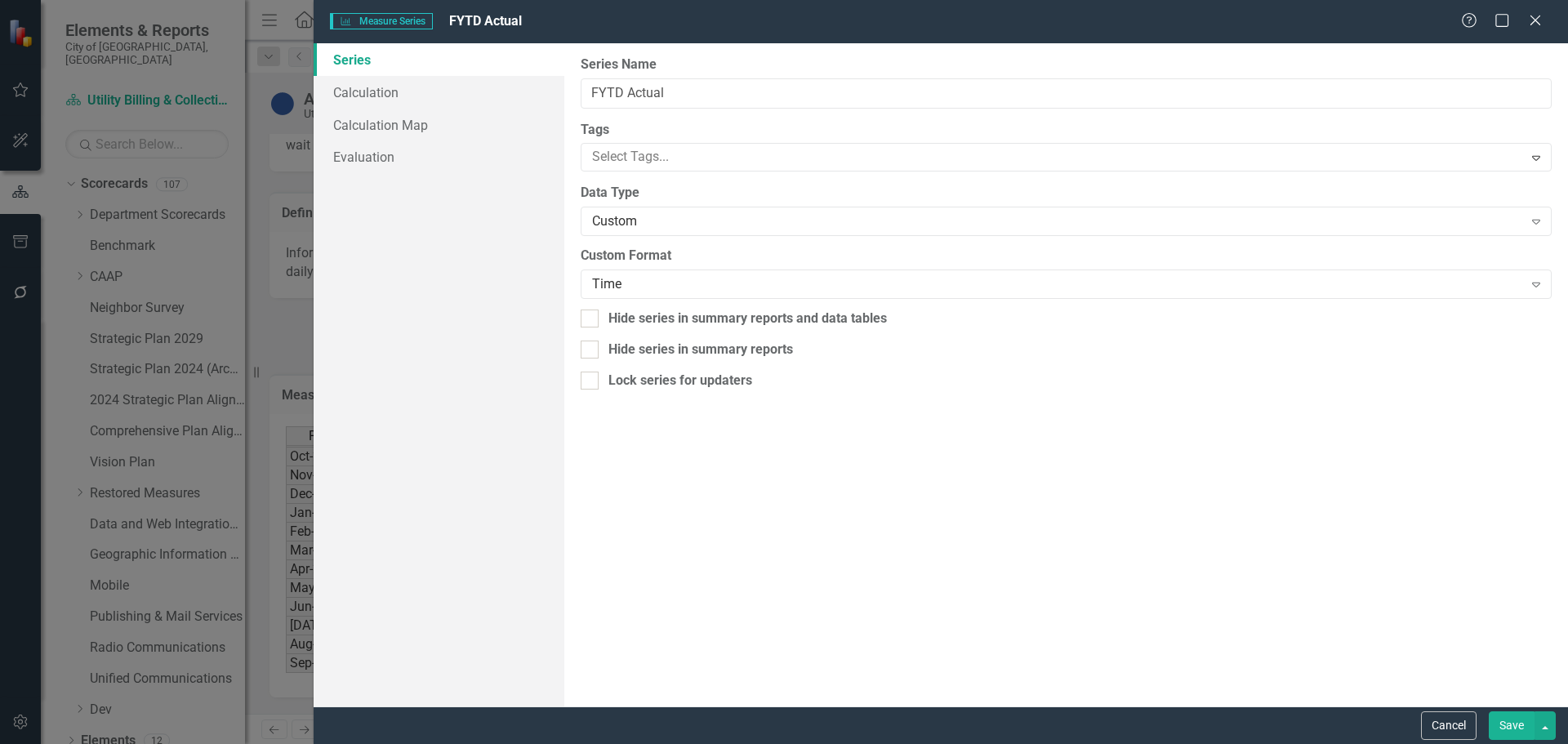
type input "FYTD Actual"
click at [377, 90] on link "Calculation" at bounding box center [439, 92] width 251 height 33
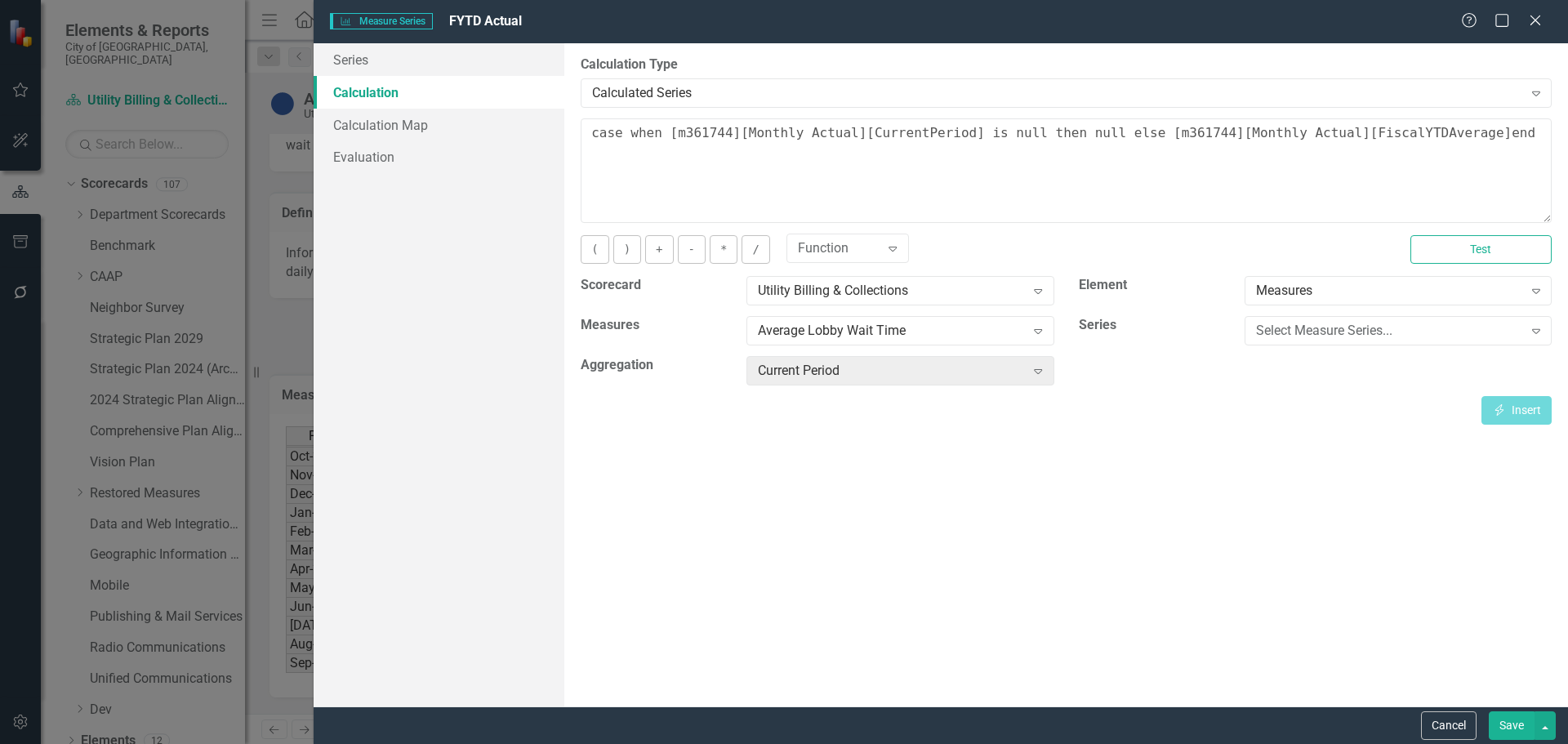
click at [1503, 729] on button "Save" at bounding box center [1510, 725] width 46 height 28
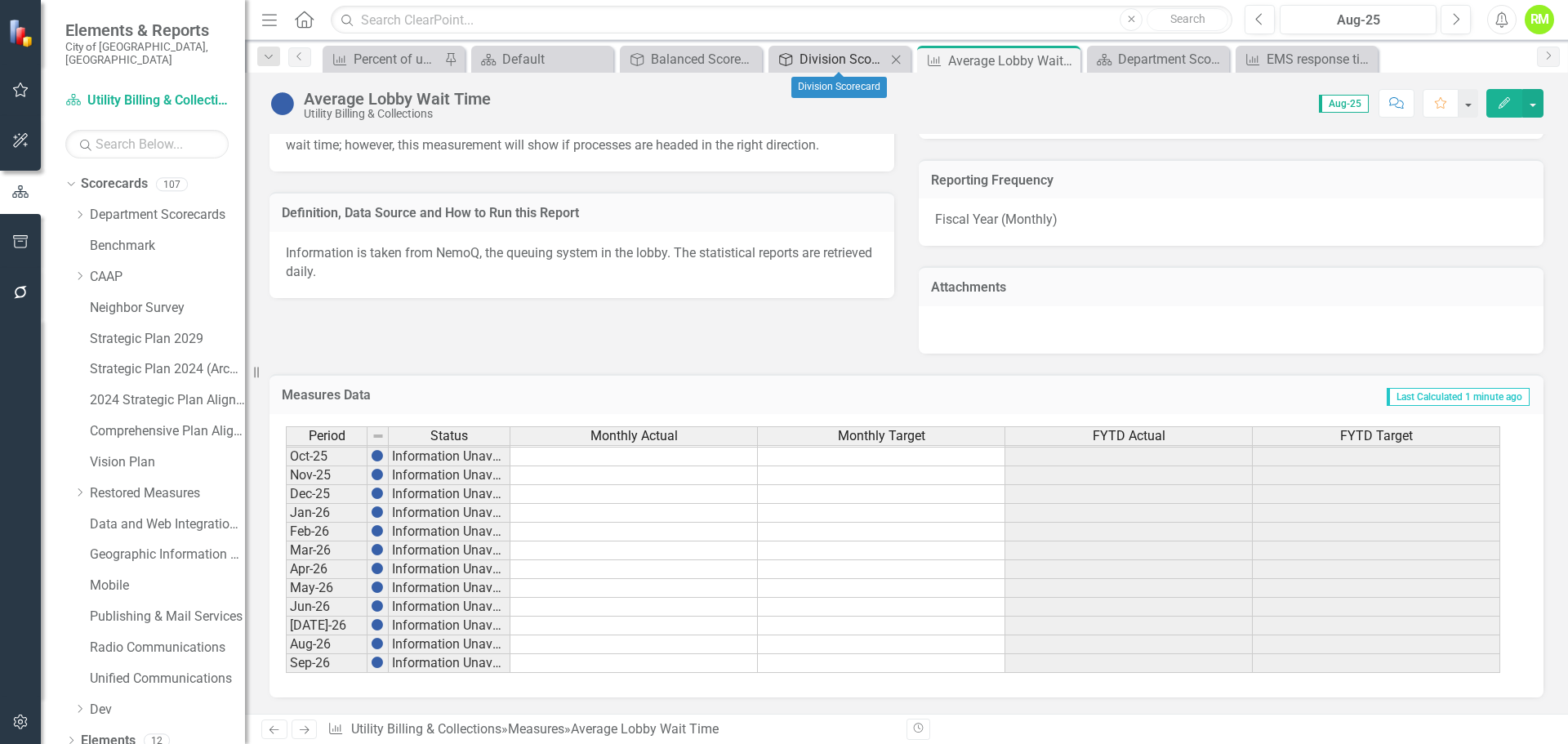
click at [845, 58] on div "Division Scorecard" at bounding box center [842, 59] width 87 height 21
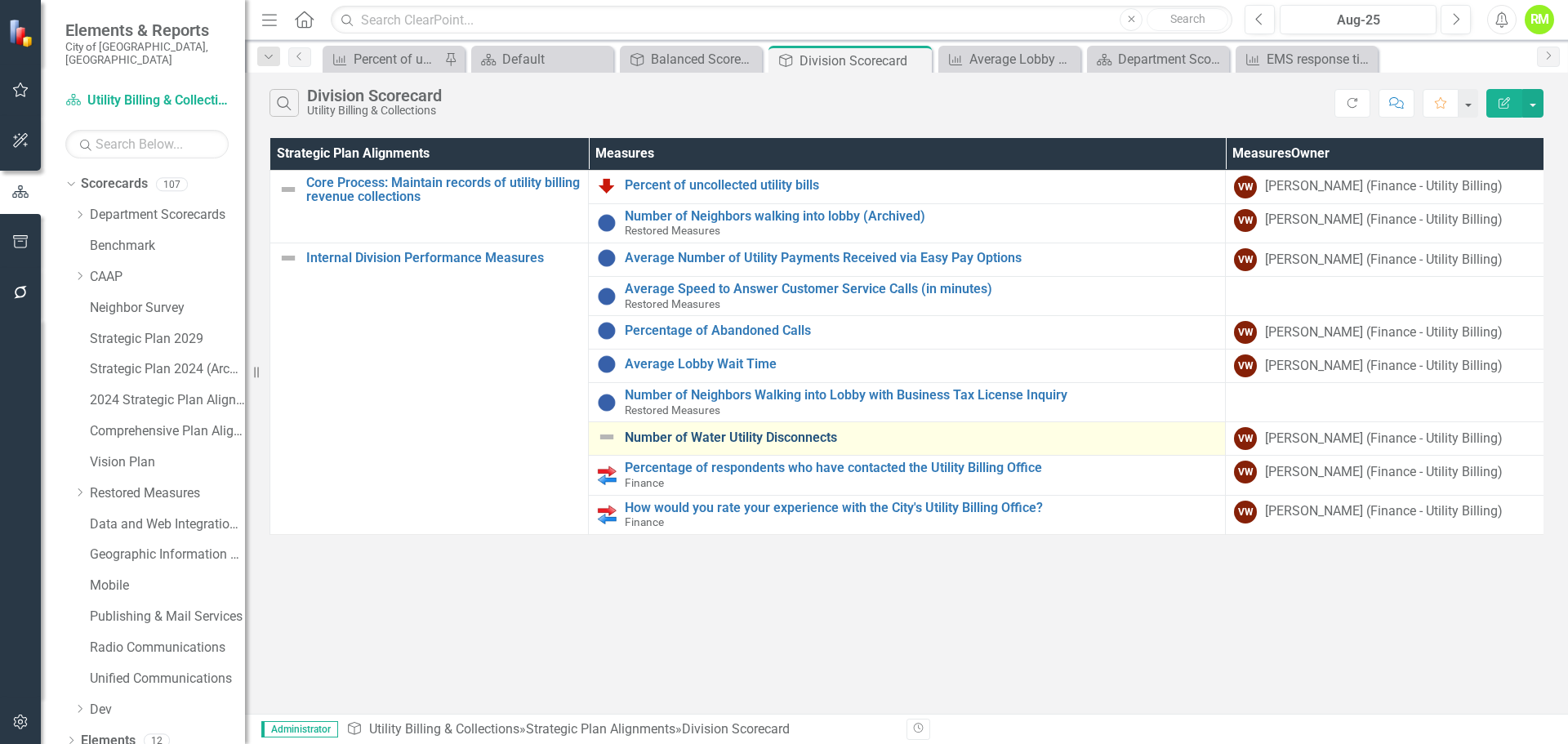
click at [735, 438] on link "Number of Water Utility Disconnects" at bounding box center [921, 438] width 592 height 15
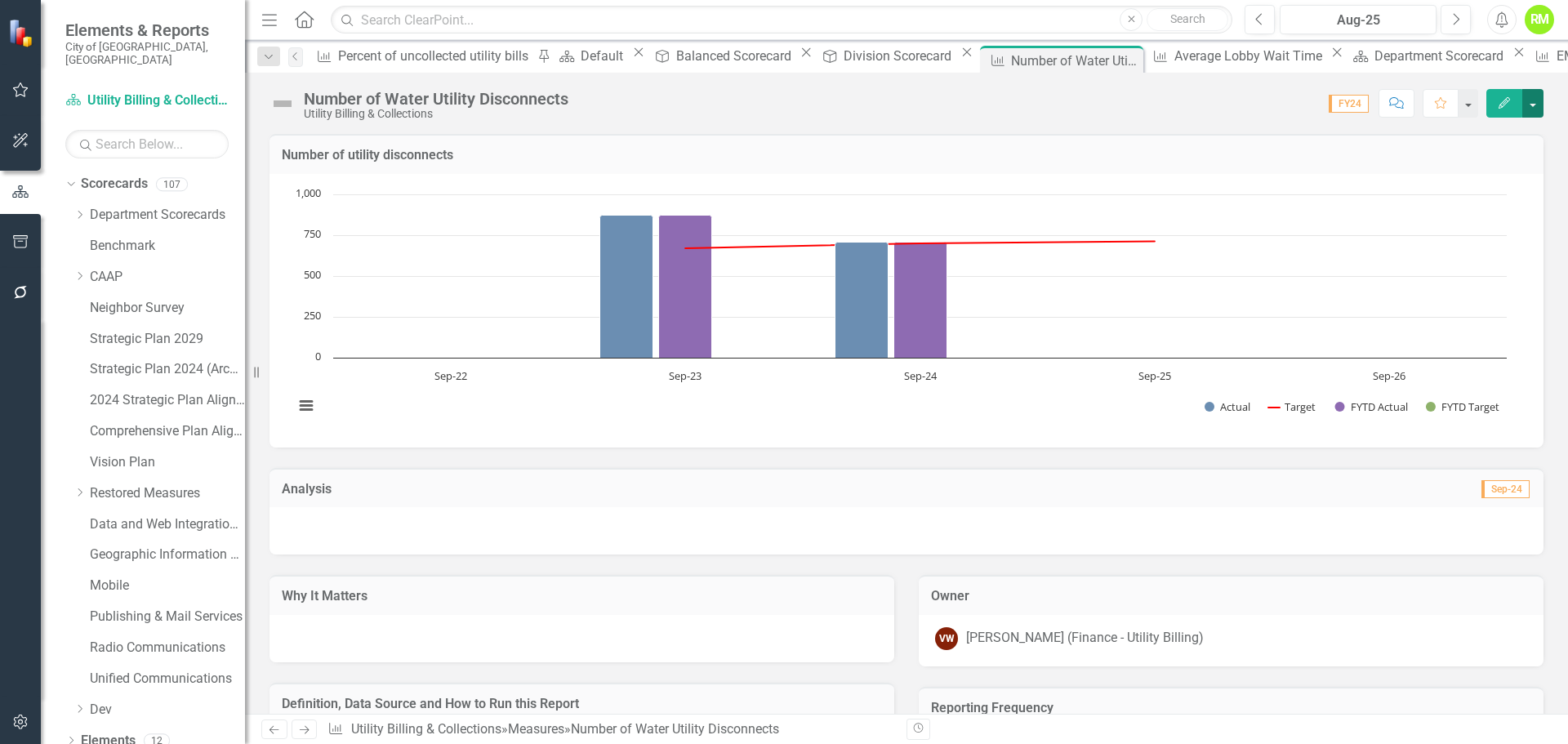
click at [1534, 105] on button "button" at bounding box center [1532, 103] width 21 height 28
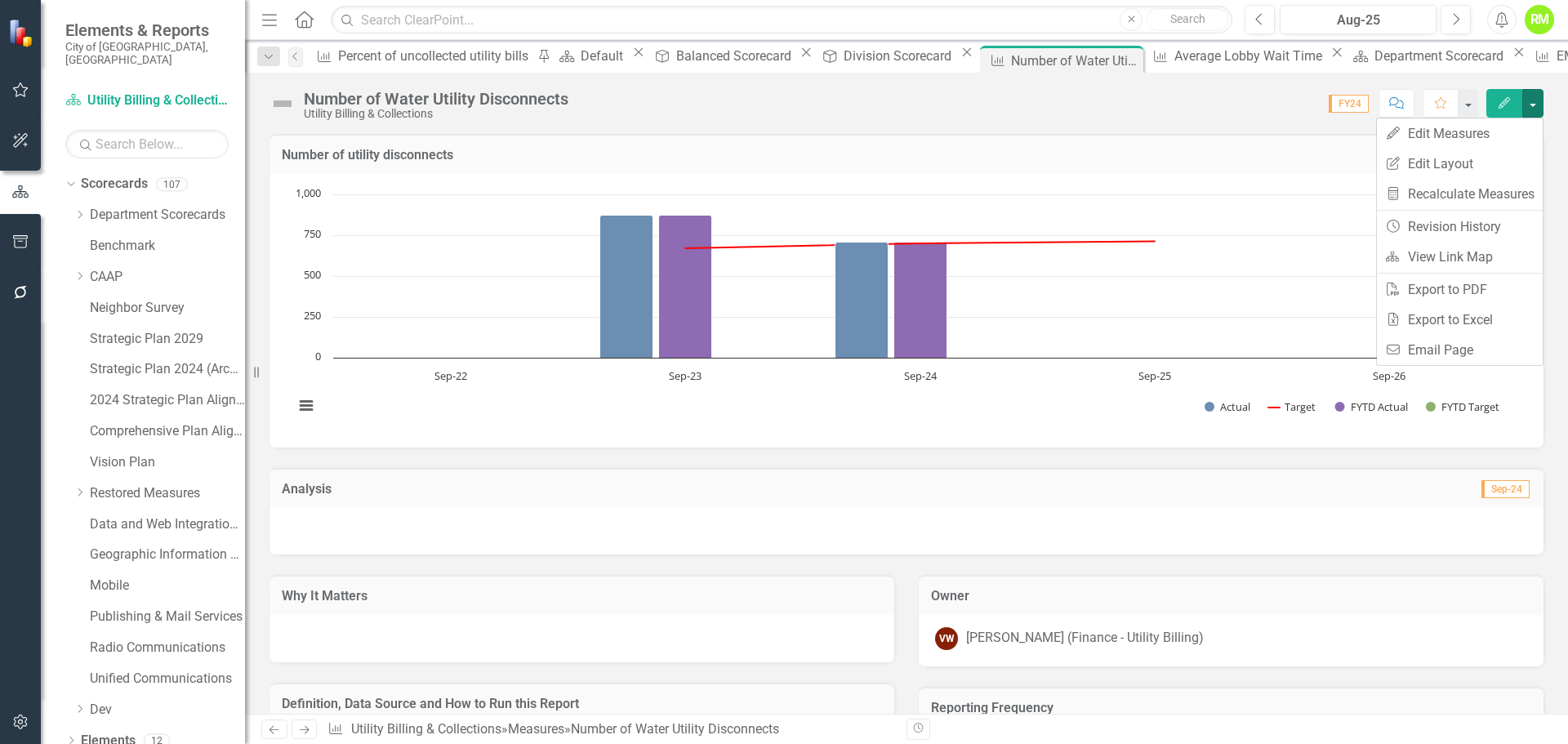
click at [1549, 563] on div "Number of utility disconnects Chart Combination chart with 4 data series. The c…" at bounding box center [906, 649] width 1323 height 1070
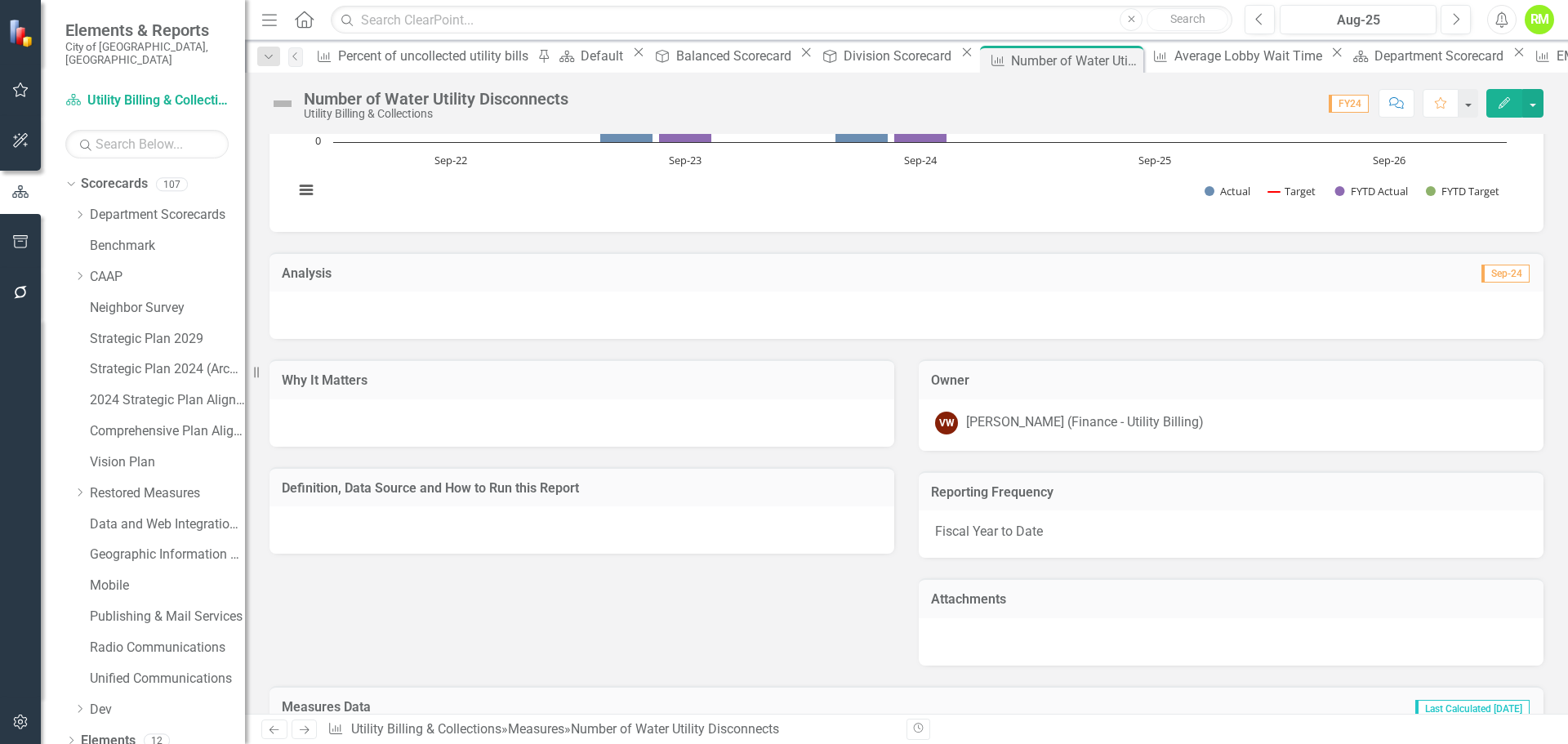
scroll to position [245, 0]
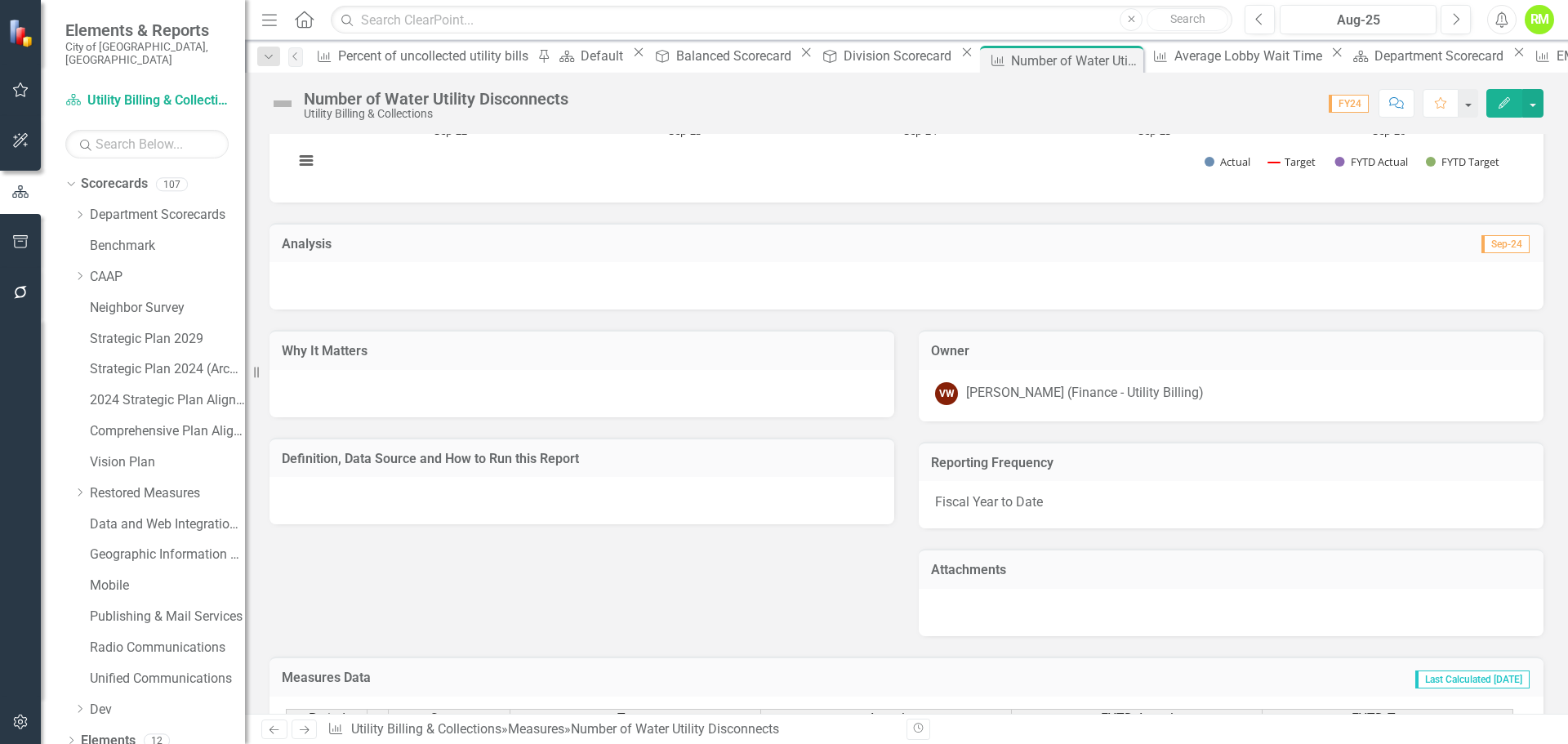
click at [997, 409] on div "VW Veronica Wade (Finance - Utility Billing)" at bounding box center [1230, 396] width 625 height 52
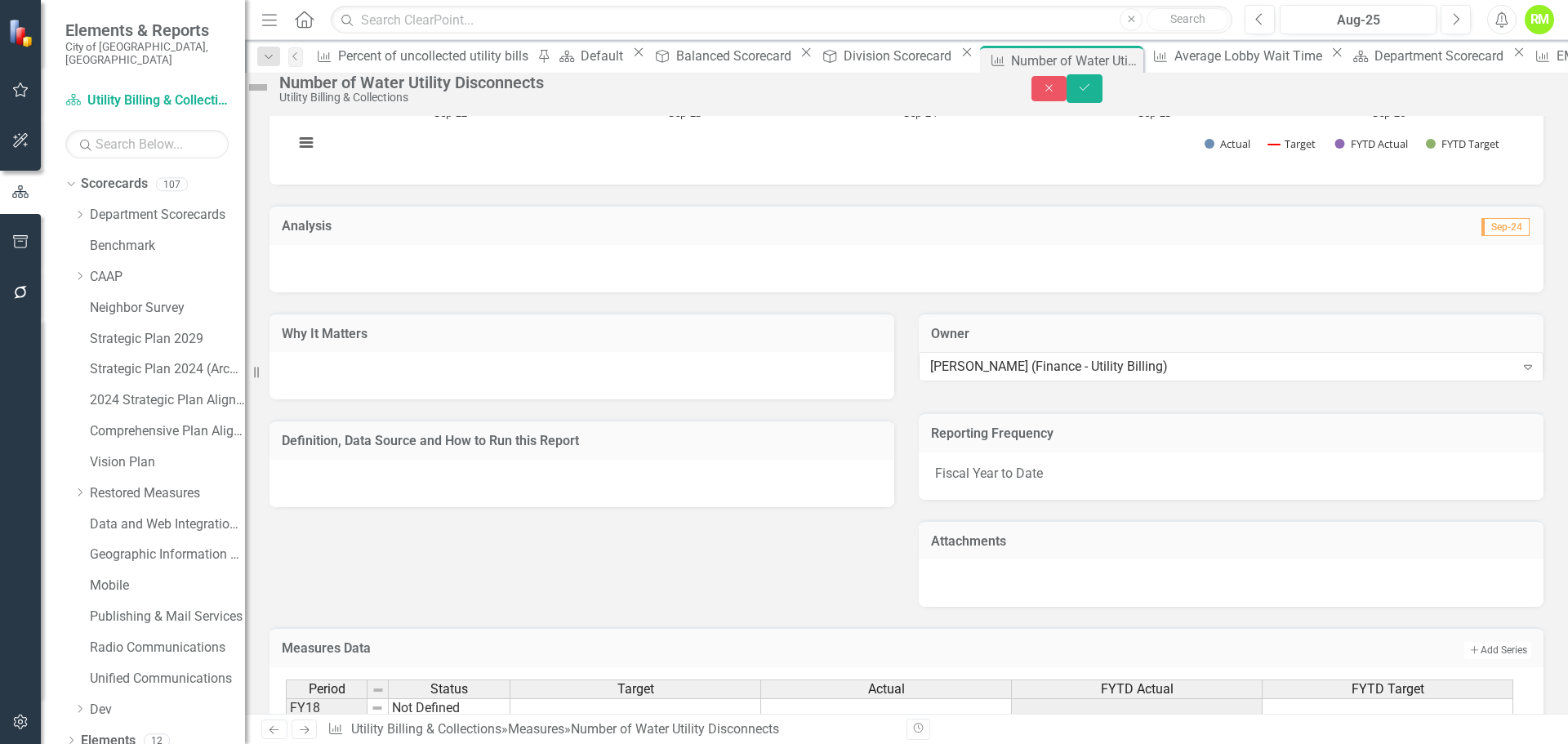
click at [1547, 335] on div "Number of utility disconnects Chart Combination chart with 4 data series. The c…" at bounding box center [906, 379] width 1323 height 1059
click at [1057, 94] on icon "Close" at bounding box center [1049, 88] width 15 height 11
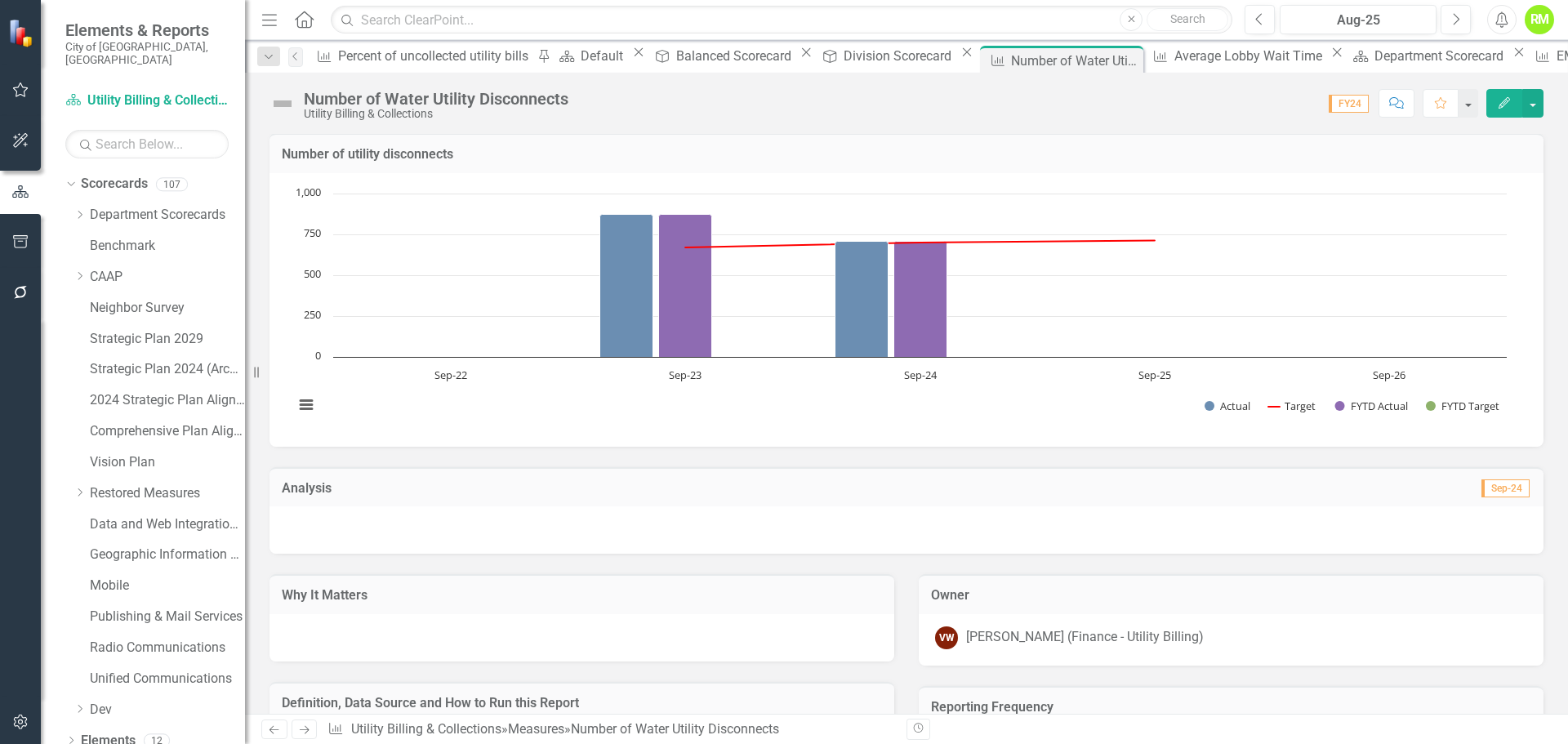
scroll to position [0, 0]
click at [1528, 100] on button "button" at bounding box center [1532, 103] width 21 height 28
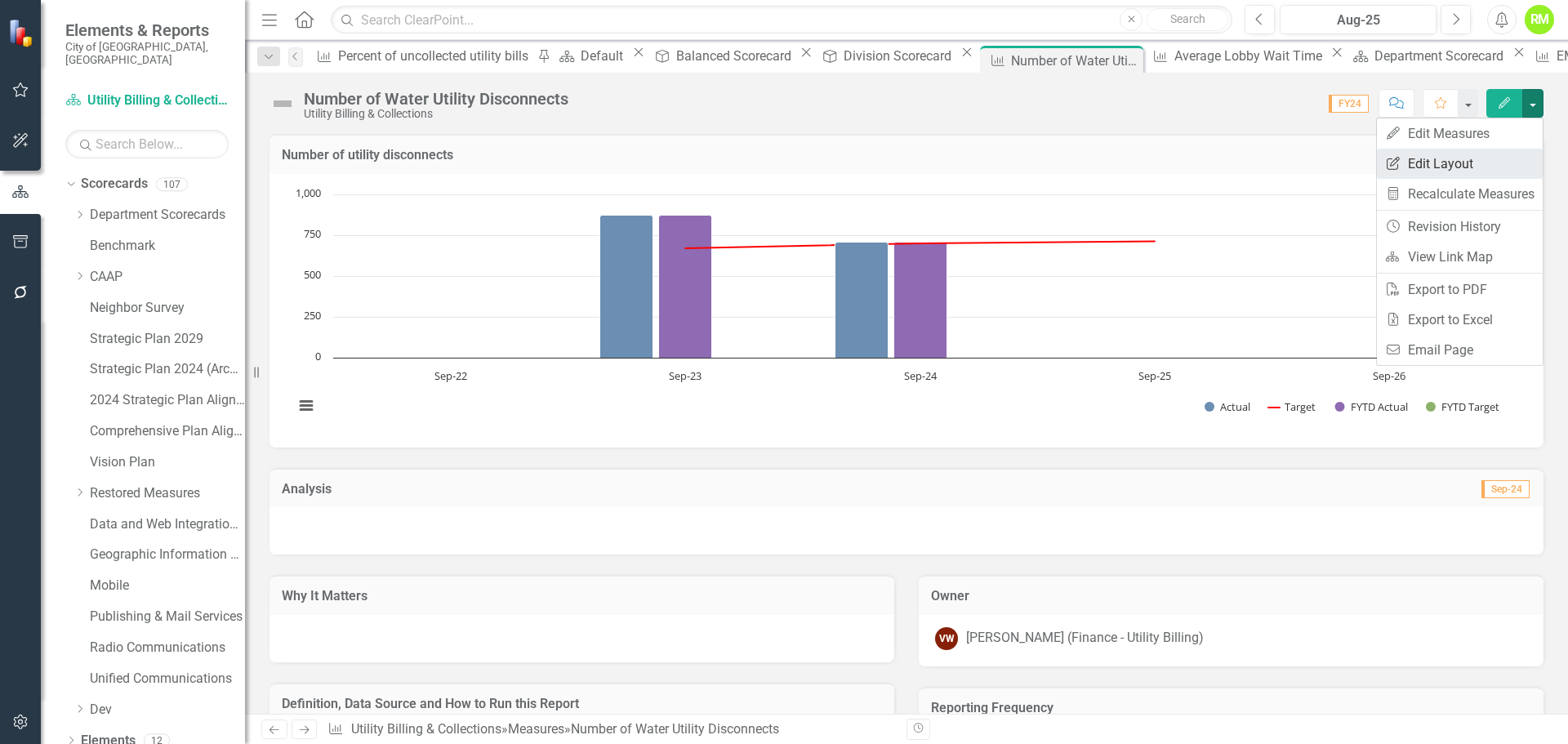
click at [1434, 160] on link "Edit Report Edit Layout" at bounding box center [1459, 163] width 166 height 30
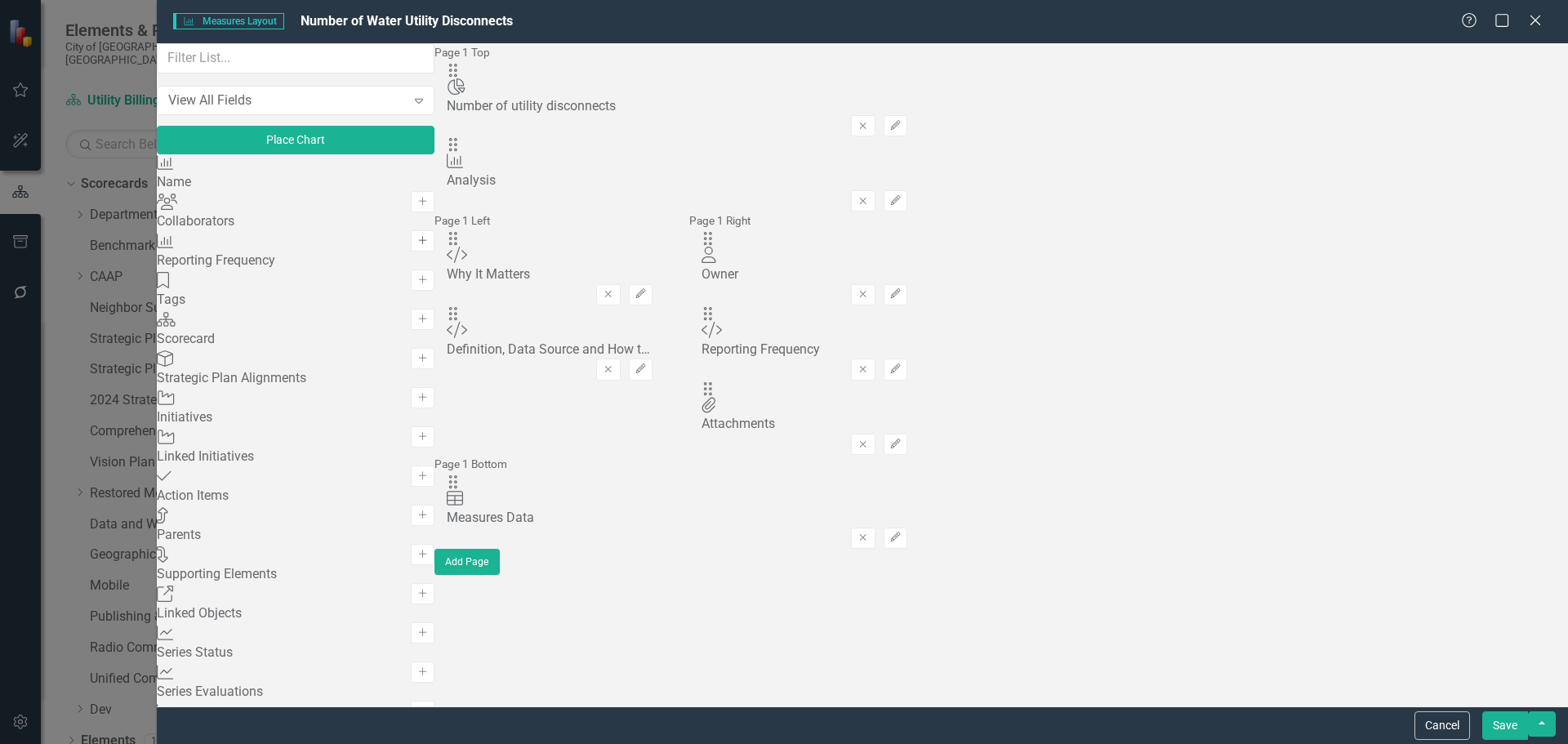
click at [429, 246] on icon "Add" at bounding box center [422, 240] width 12 height 9
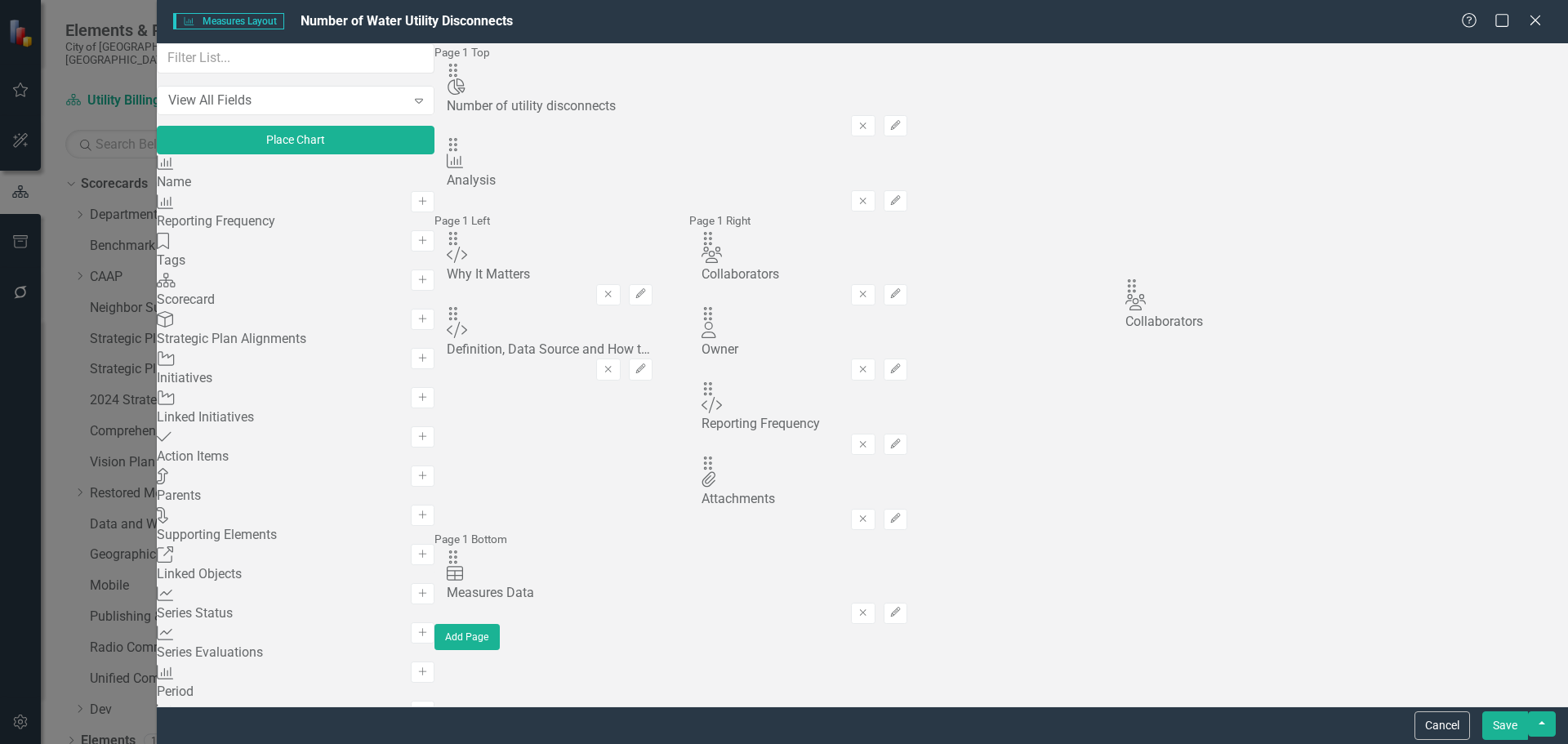
drag, startPoint x: 563, startPoint y: 115, endPoint x: 1159, endPoint y: 304, distance: 625.2
click at [1511, 719] on button "Save" at bounding box center [1504, 725] width 46 height 28
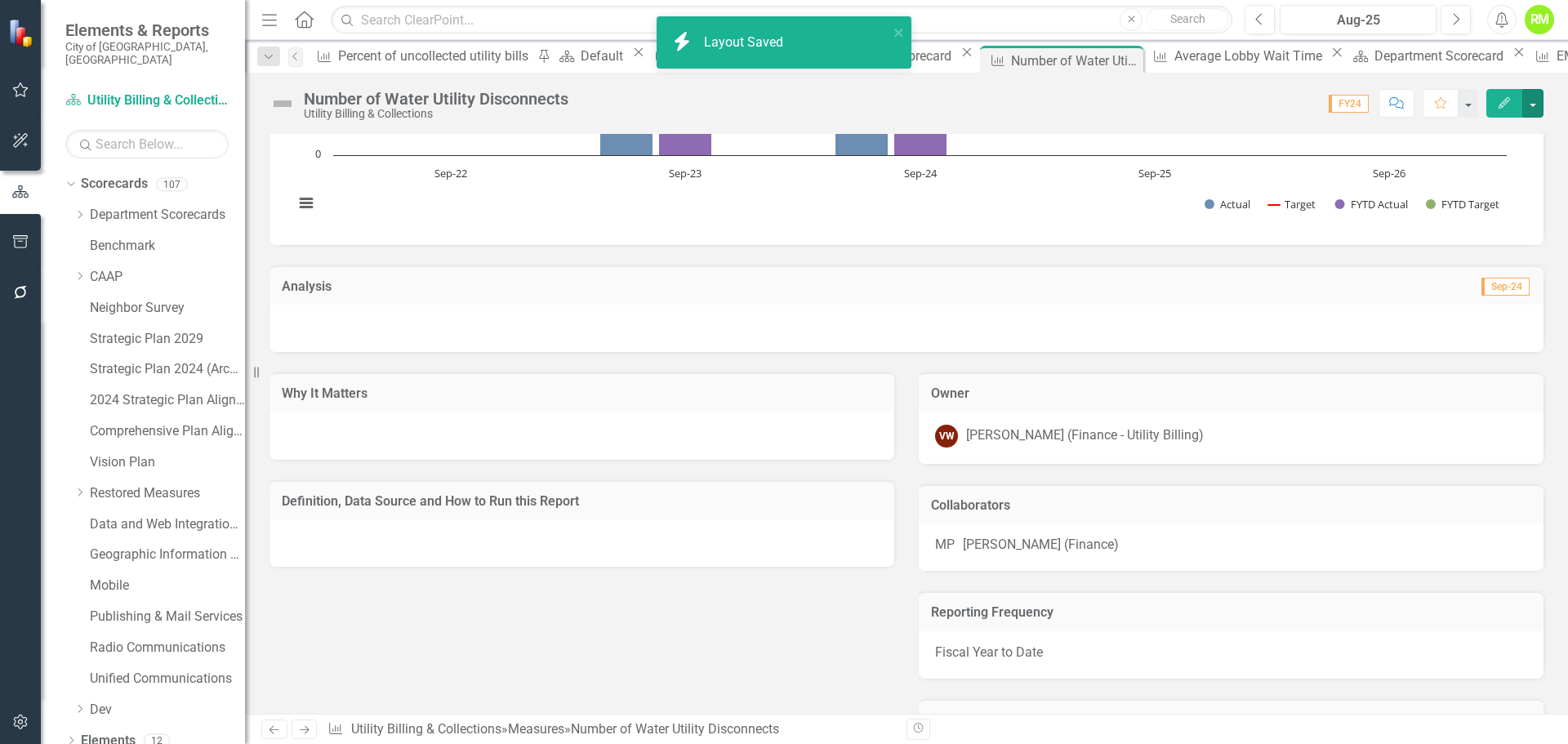
scroll to position [245, 0]
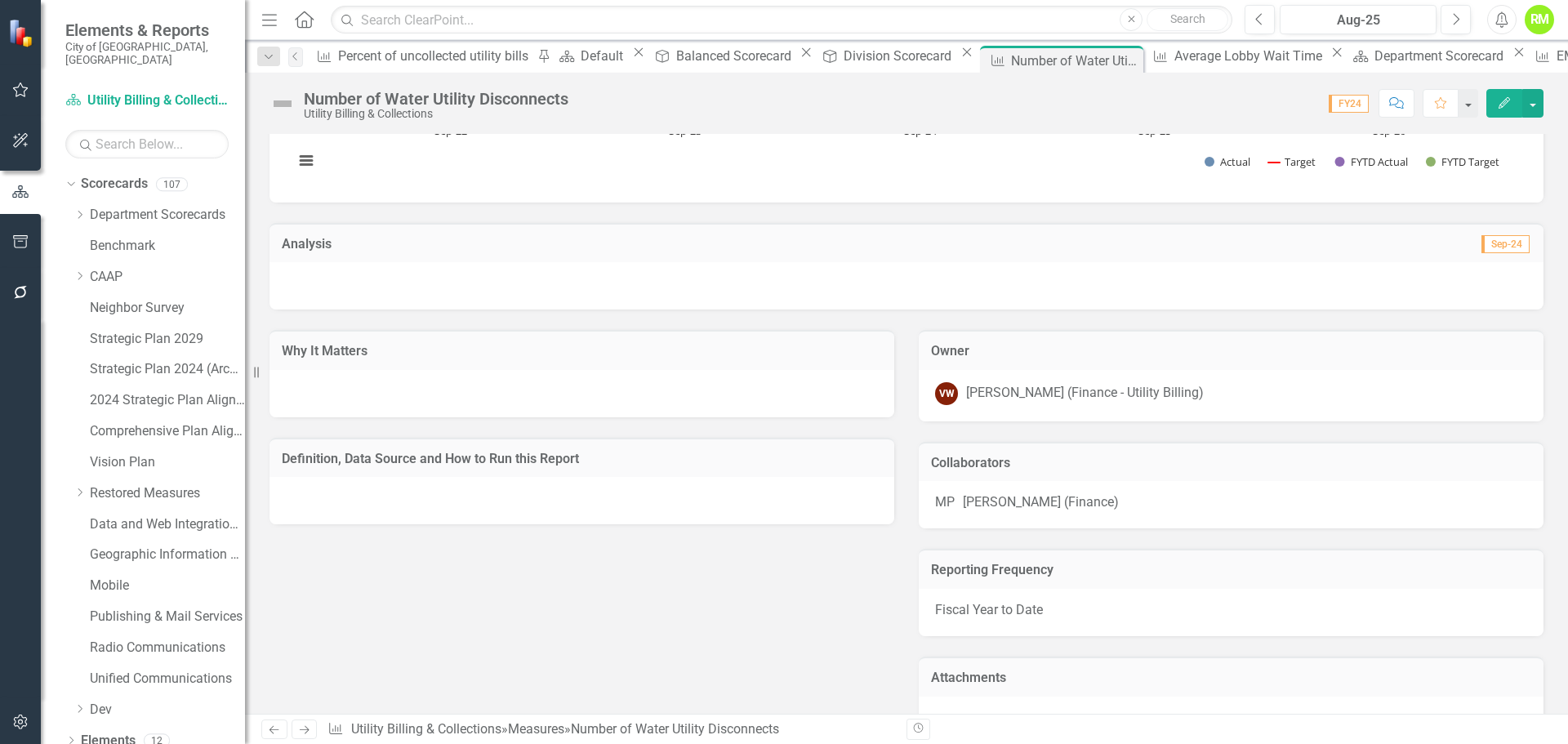
click at [1068, 498] on div "Moriah Palmer (Finance)" at bounding box center [1040, 503] width 156 height 19
click at [1113, 503] on div "MP Moriah Palmer (Finance)" at bounding box center [1230, 503] width 592 height 19
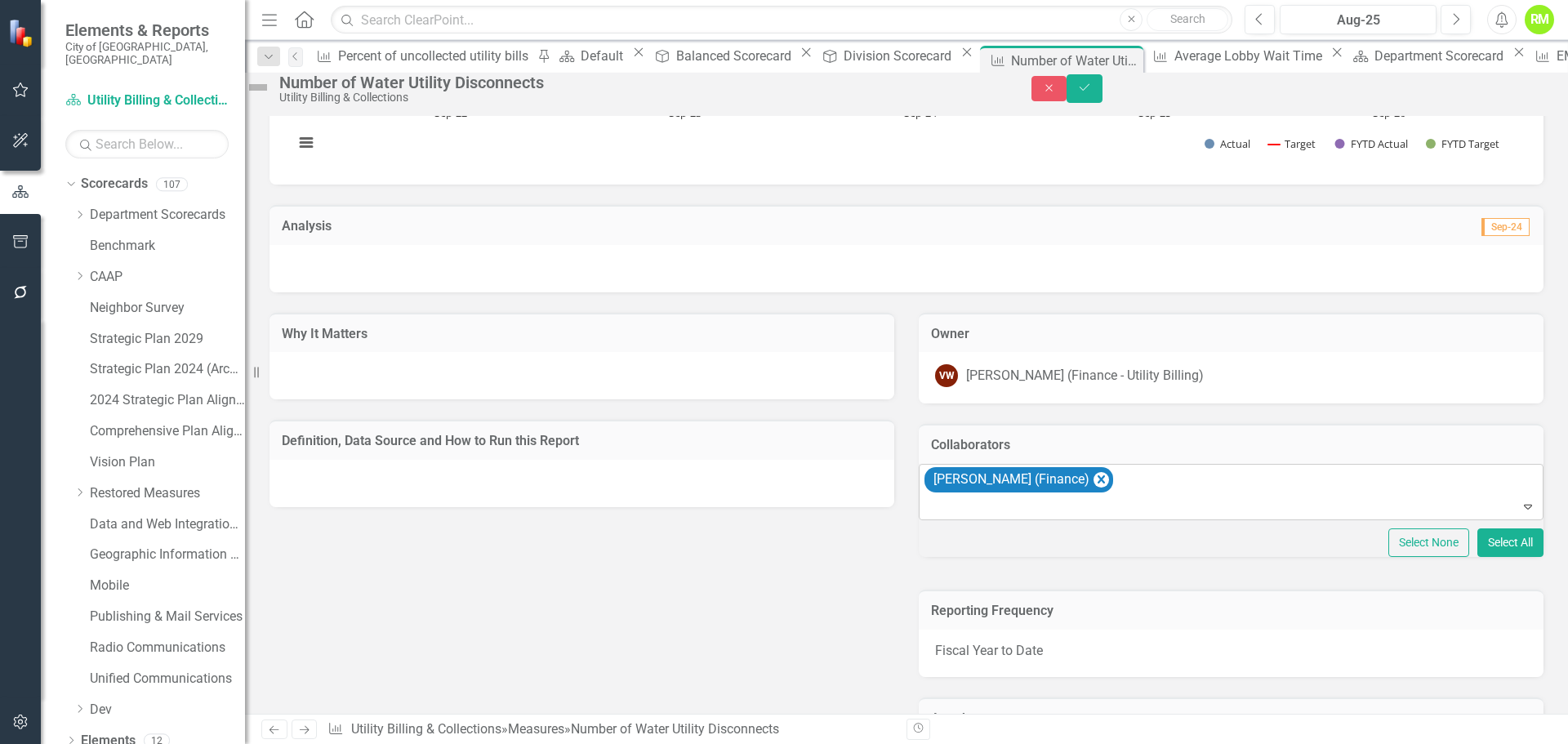
click at [1092, 519] on div at bounding box center [1232, 507] width 617 height 22
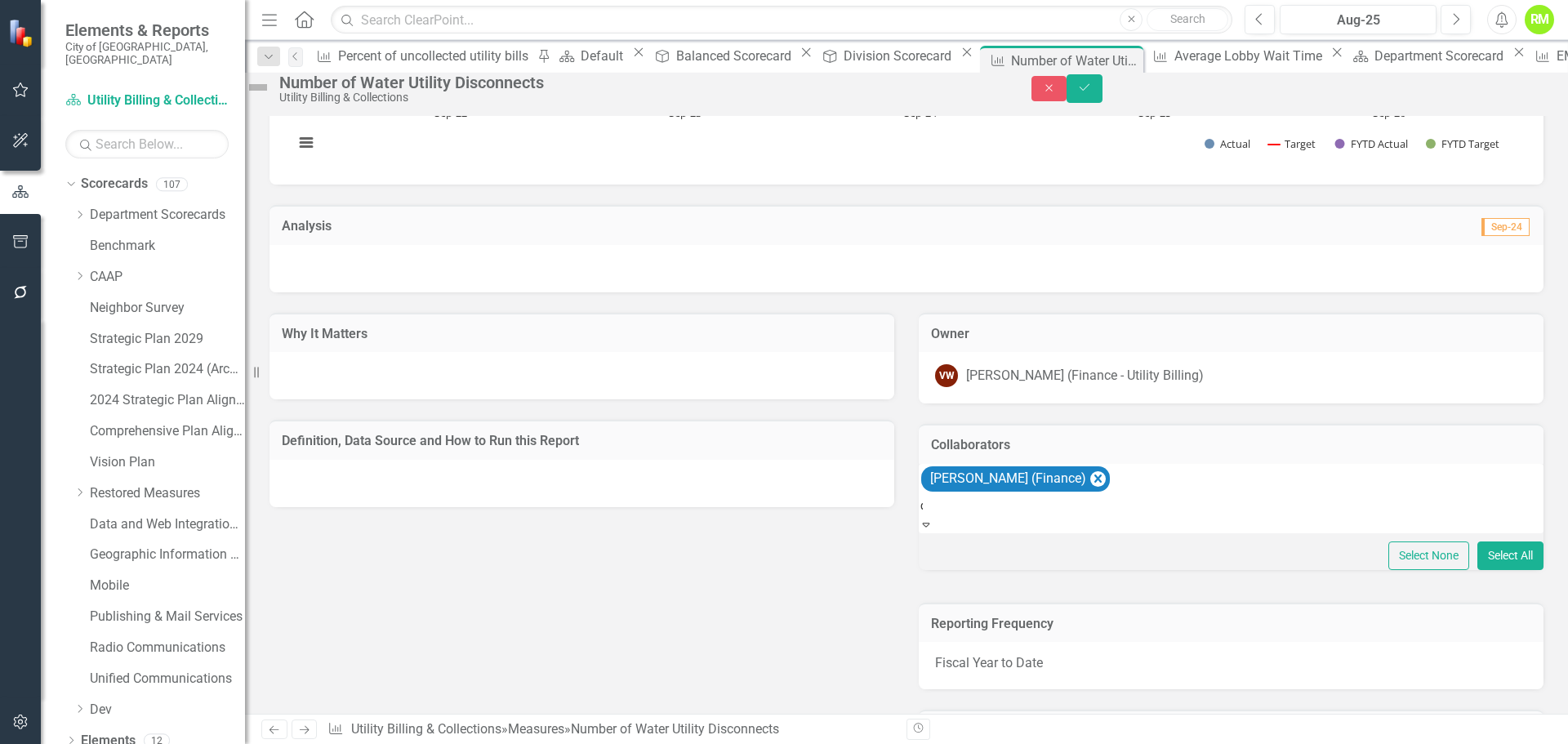
scroll to position [0, 0]
type input "dan"
click at [876, 581] on div "Why It Matters Definition, Data Source and How to Run this Report Owner VW Vero…" at bounding box center [906, 544] width 1298 height 505
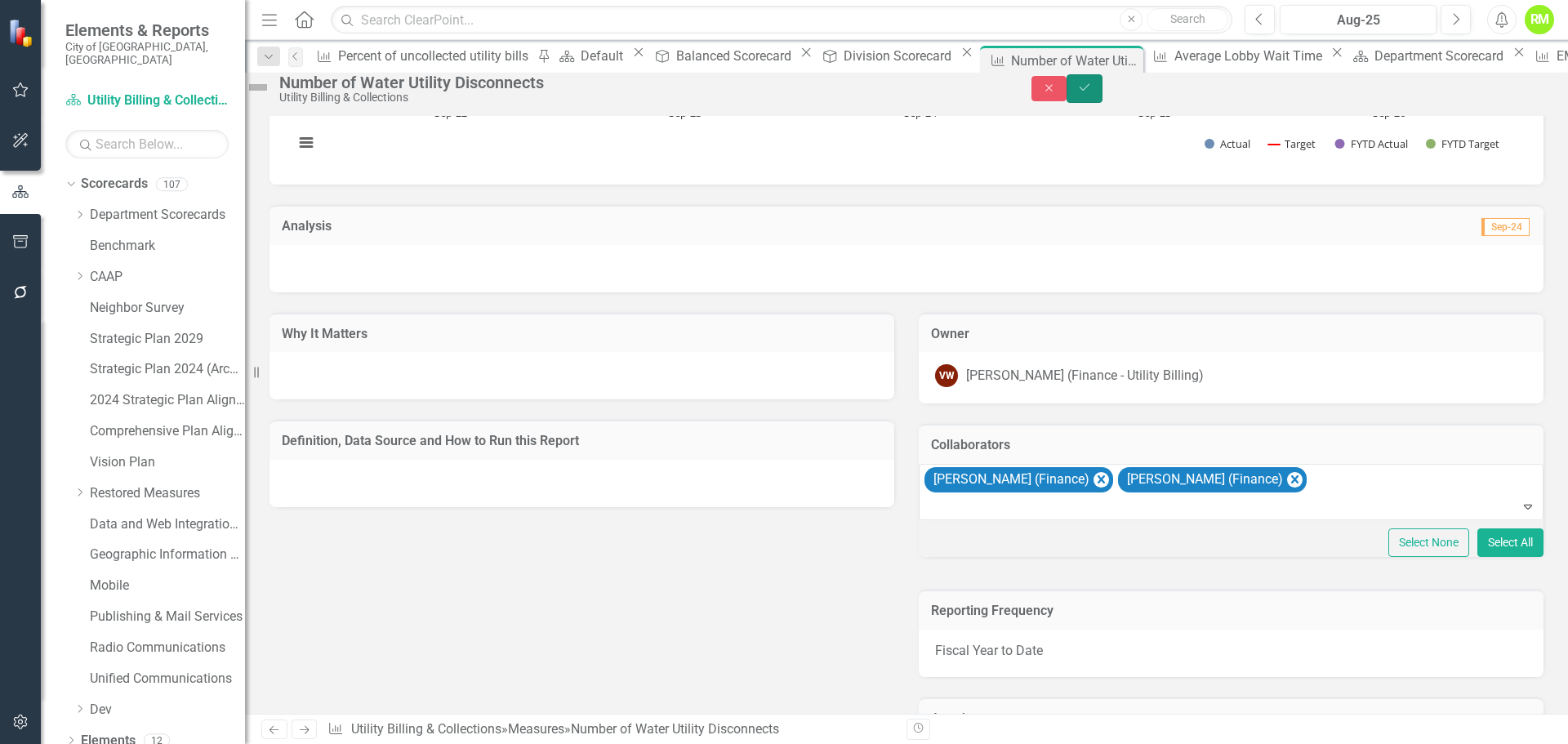
click at [1092, 93] on icon "Save" at bounding box center [1084, 87] width 15 height 11
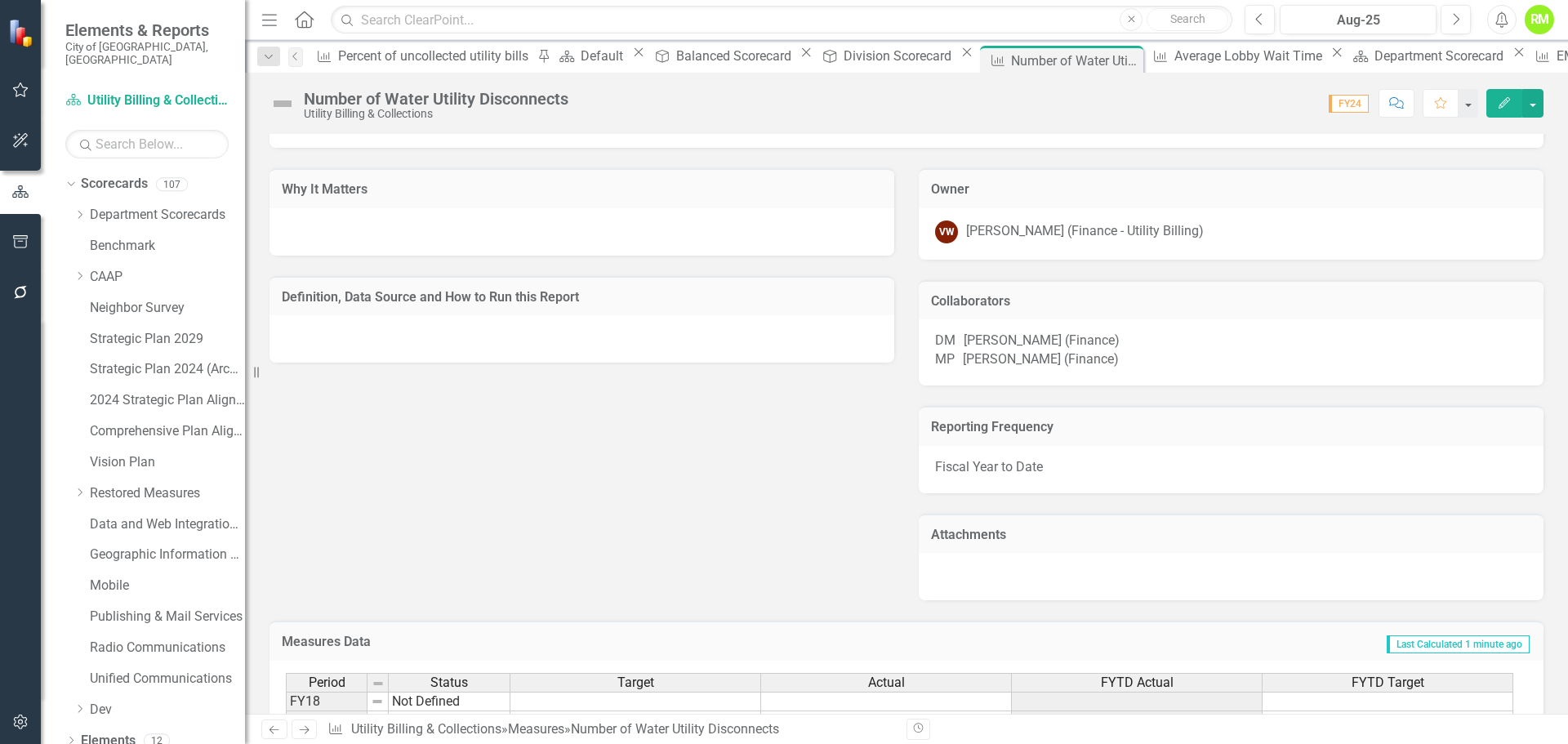
scroll to position [409, 0]
click at [447, 341] on div at bounding box center [581, 337] width 625 height 47
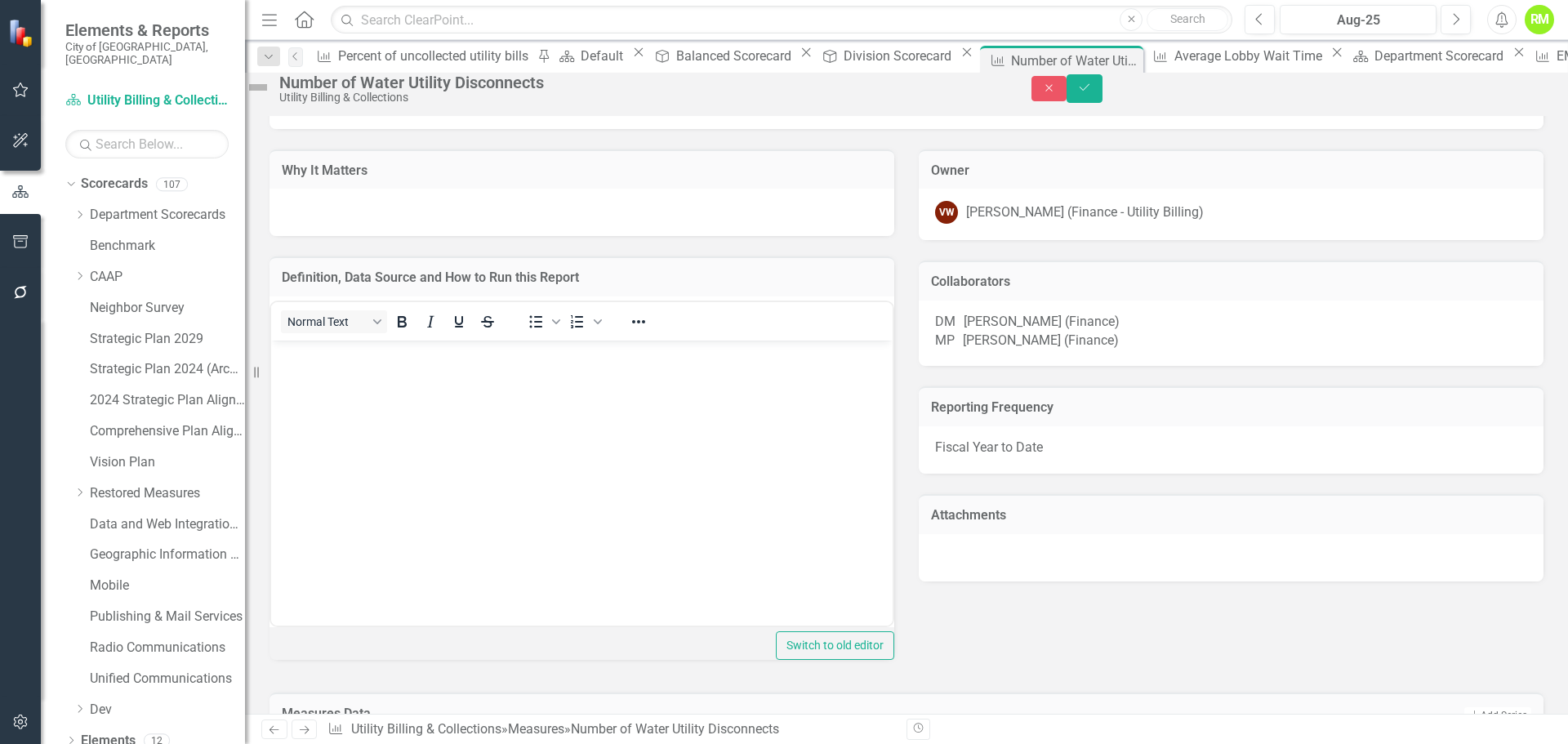
scroll to position [0, 0]
click at [301, 382] on body "Rich Text Area. Press ALT-0 for help." at bounding box center [581, 462] width 622 height 245
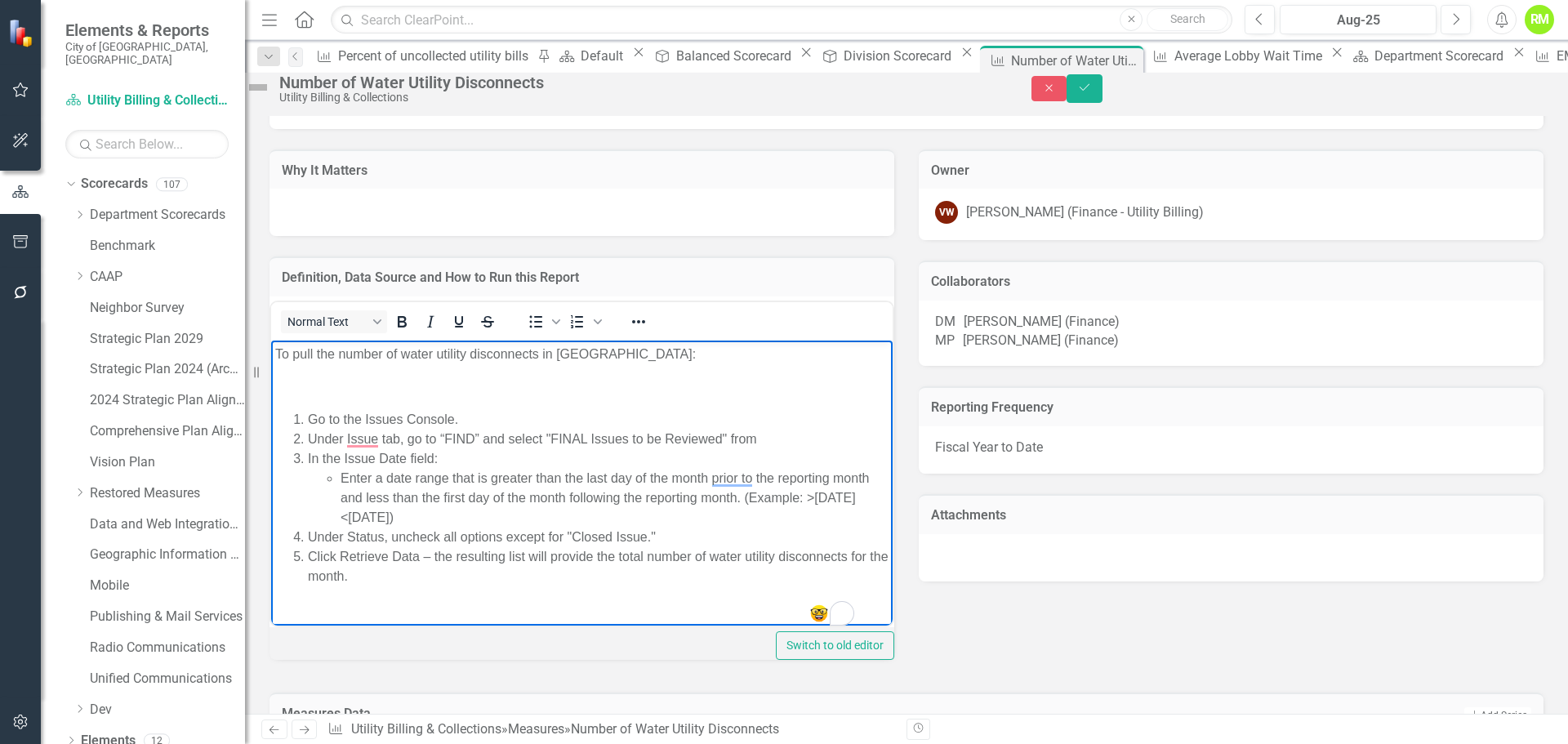
click at [303, 377] on p "To enrich screen reader interactions, please activate Accessibility in Grammarl…" at bounding box center [581, 386] width 613 height 20
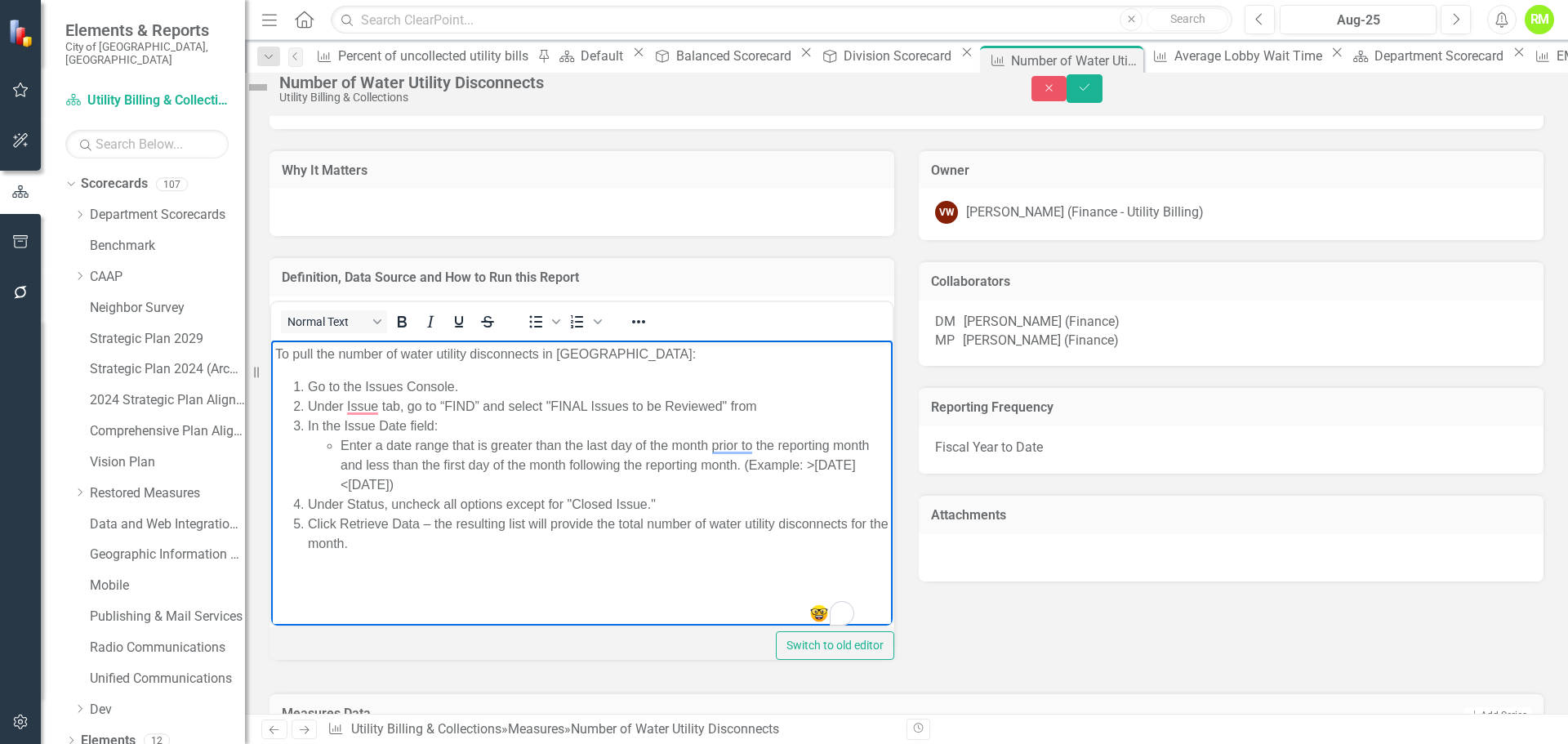
click at [895, 308] on div "Definition, Data Source and How to Run this Report Normal Text To open the popu…" at bounding box center [581, 453] width 649 height 436
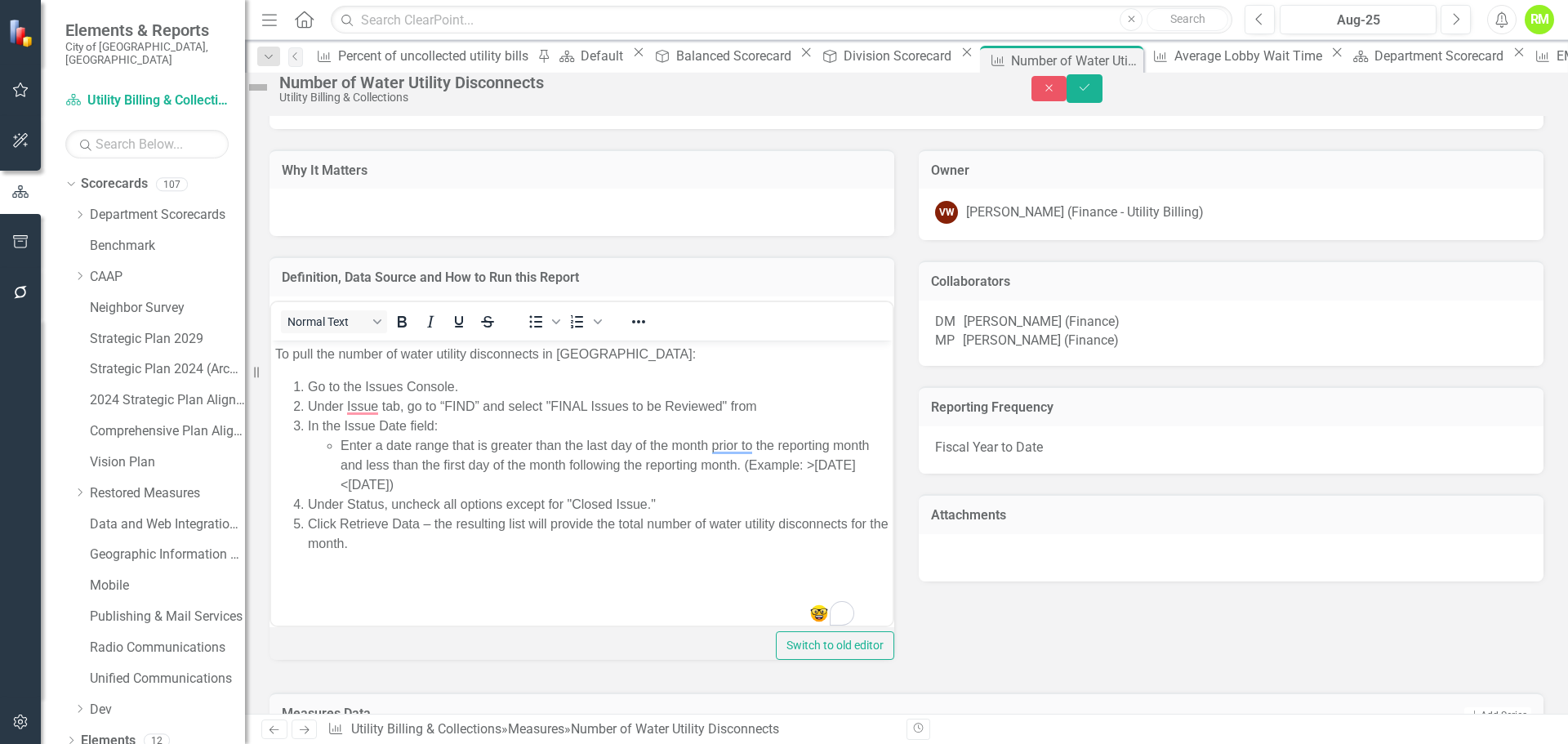
click at [380, 406] on span "Under Issue tab, go to “FIND” and select "FINAL Issues to be Reviewed" from" at bounding box center [532, 405] width 449 height 14
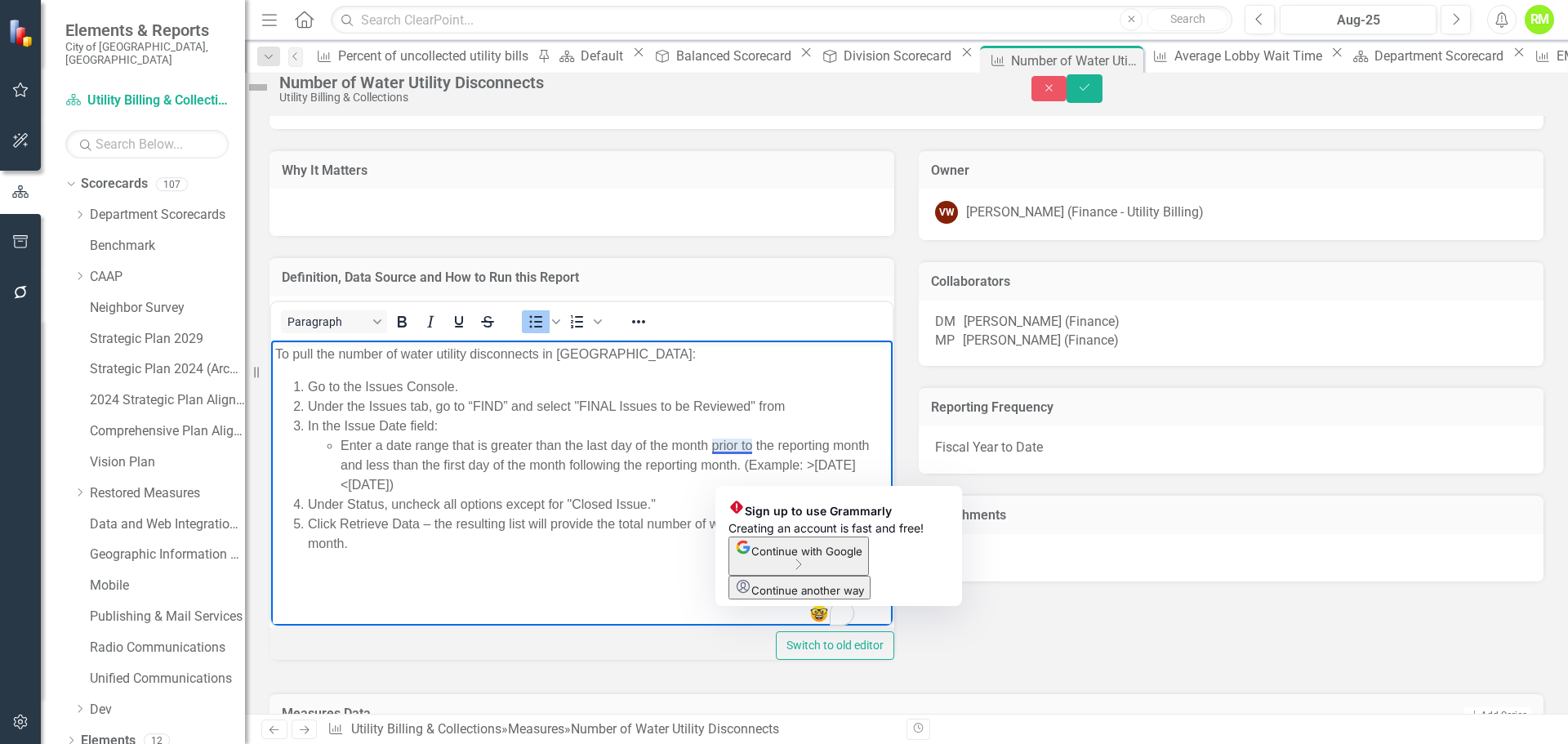
click at [738, 447] on span "Enter a date range that is greater than the last day of the month prior to the …" at bounding box center [604, 464] width 529 height 53
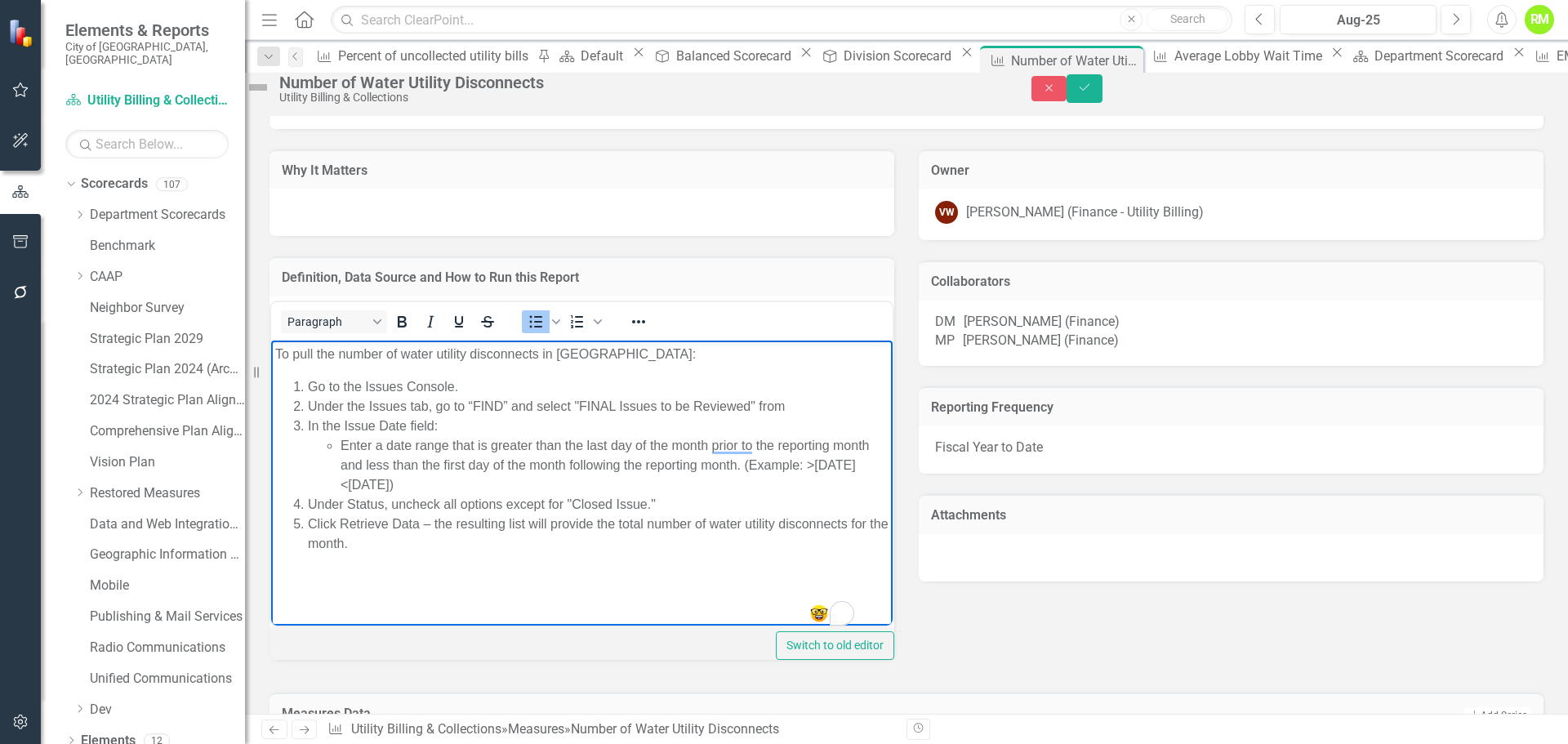
click at [427, 543] on li "Click Retrieve Data – the resulting list will provide the total number of water…" at bounding box center [597, 533] width 580 height 40
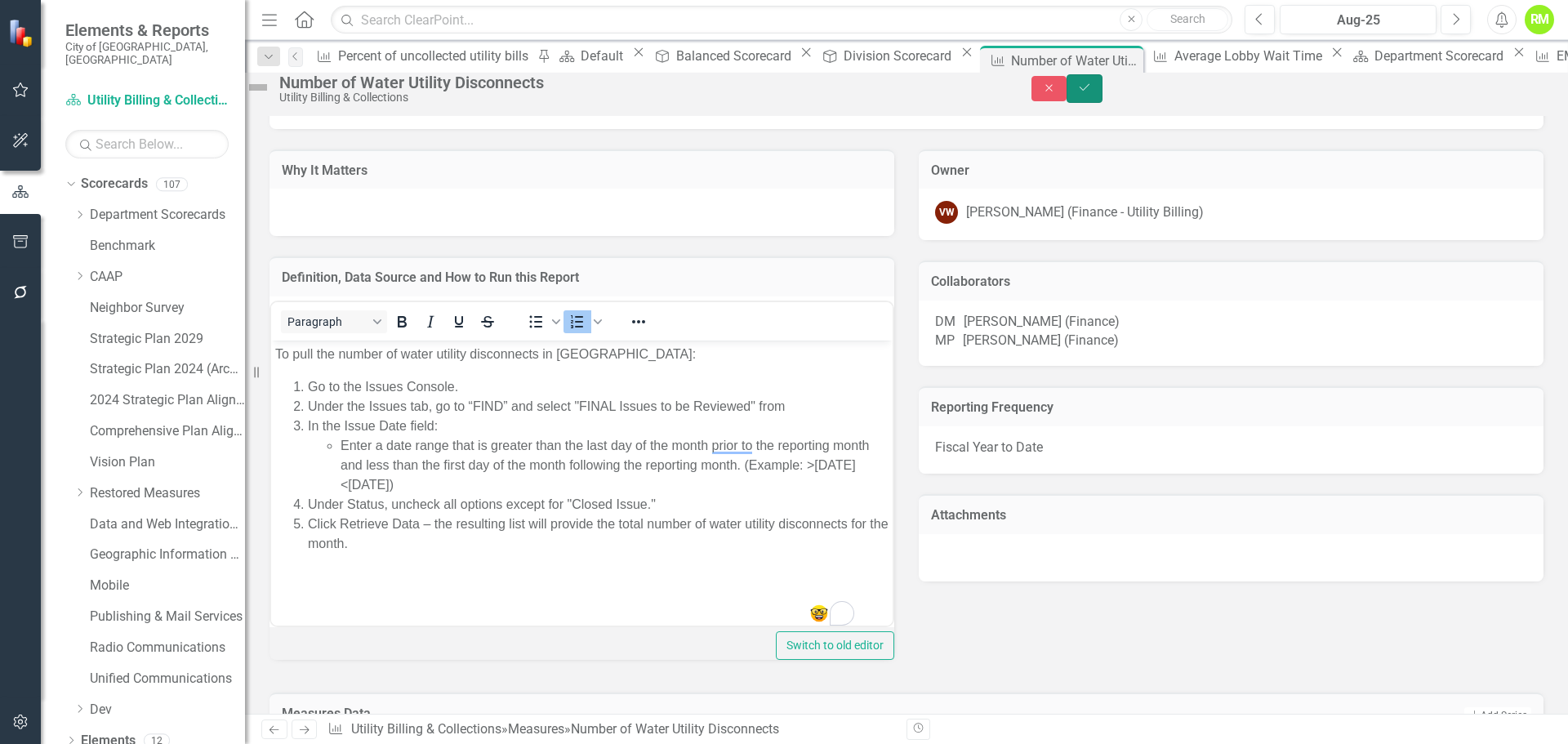
click at [1092, 93] on icon "Save" at bounding box center [1084, 87] width 15 height 11
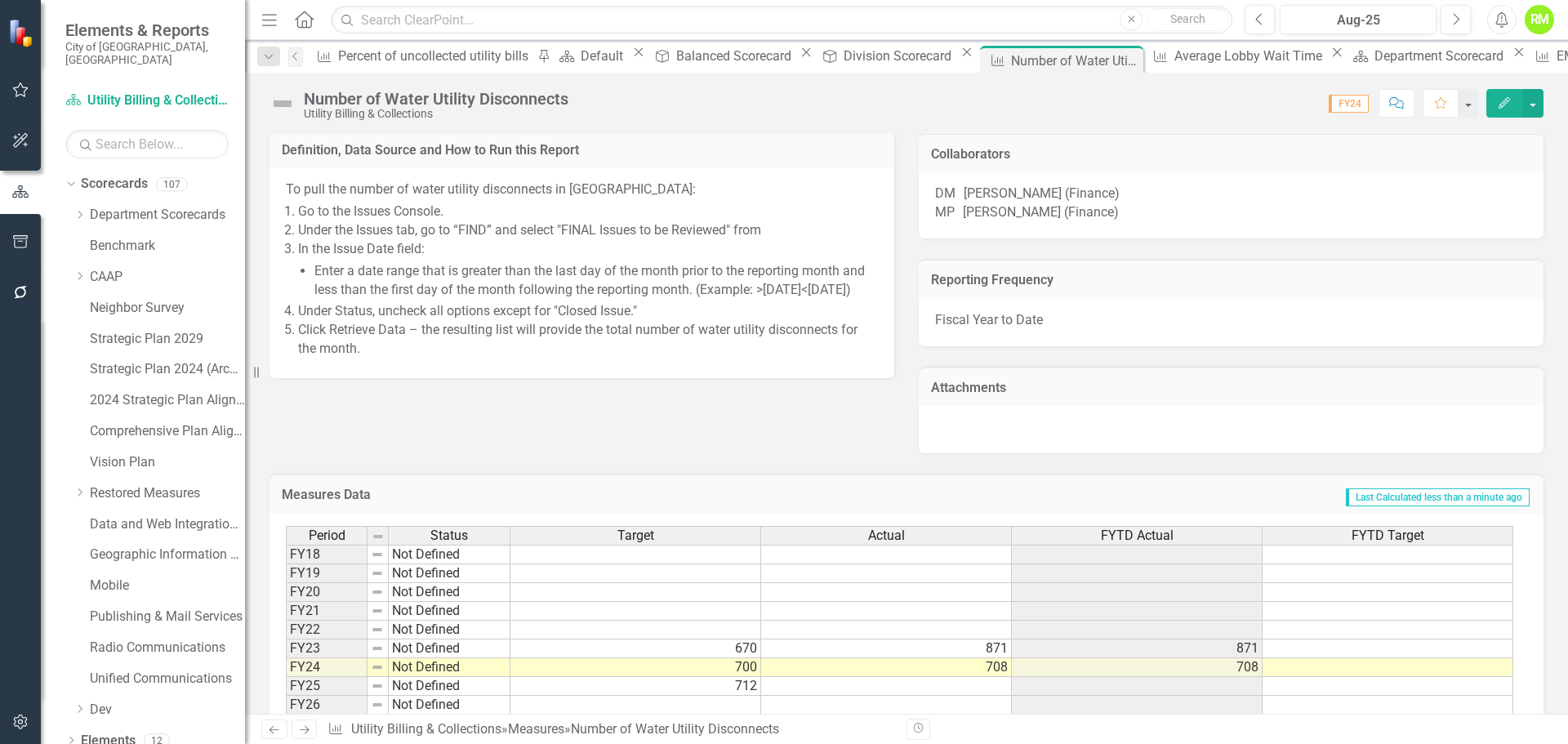
scroll to position [612, 0]
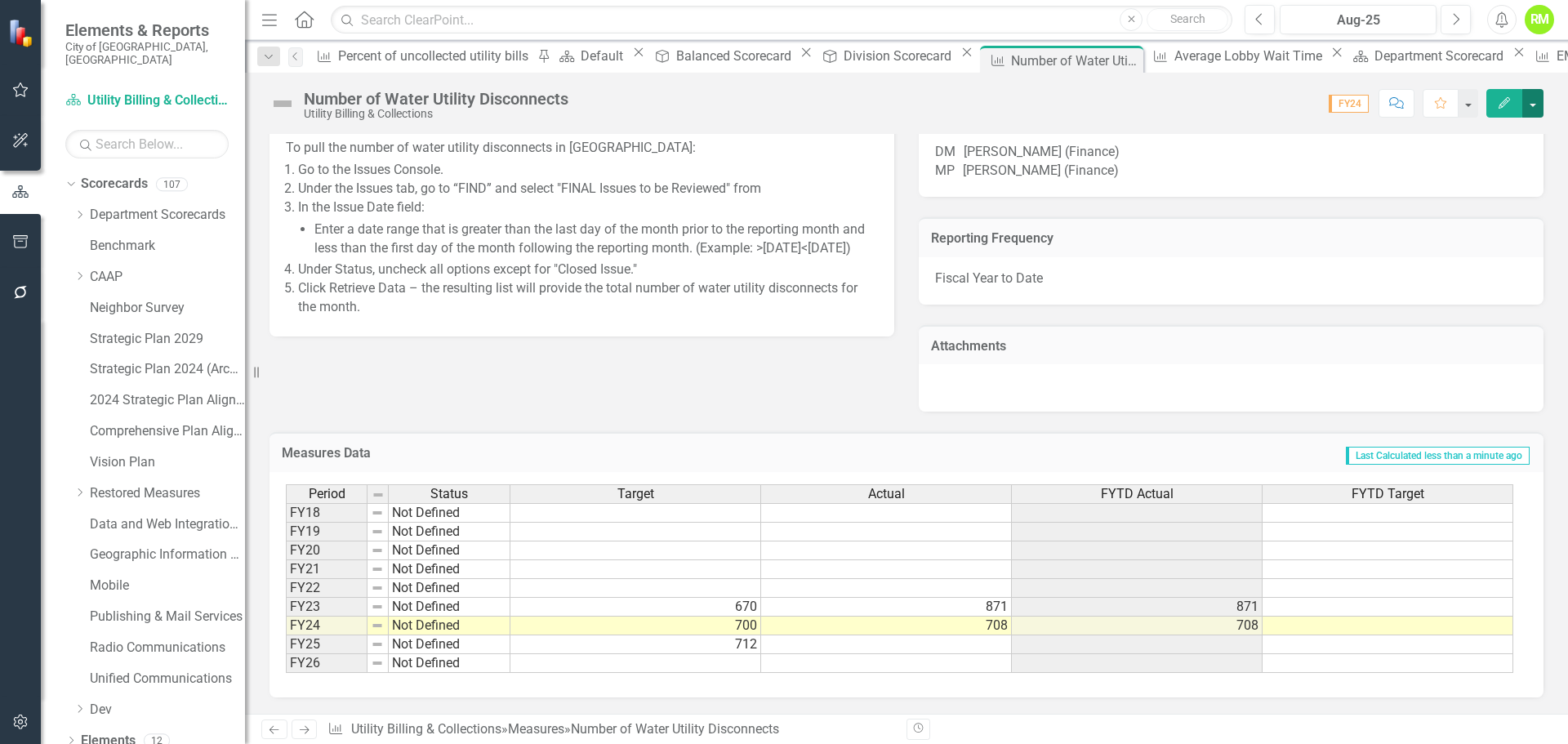
click at [1534, 105] on button "button" at bounding box center [1532, 103] width 21 height 28
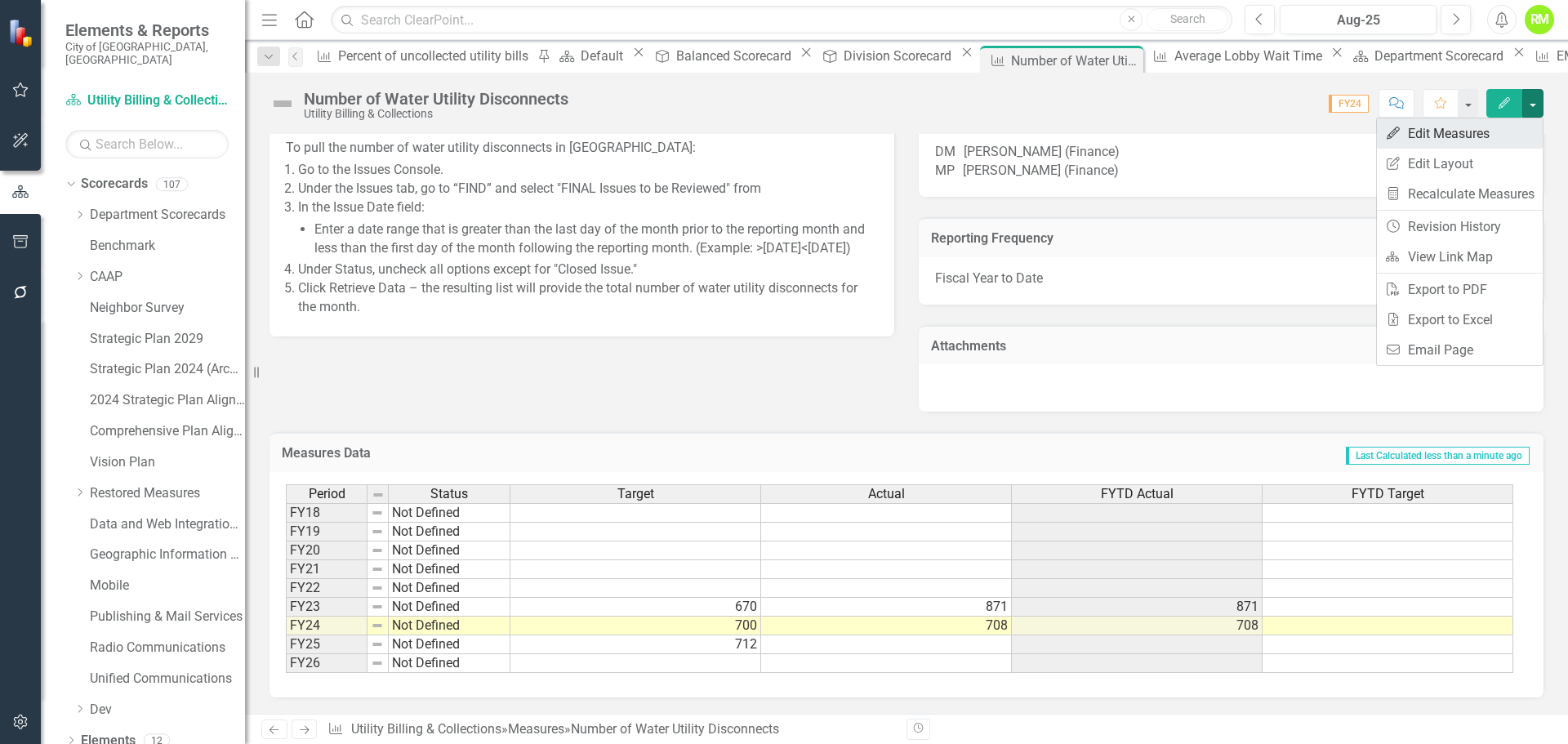
click at [1449, 133] on link "Edit Edit Measures" at bounding box center [1459, 133] width 166 height 30
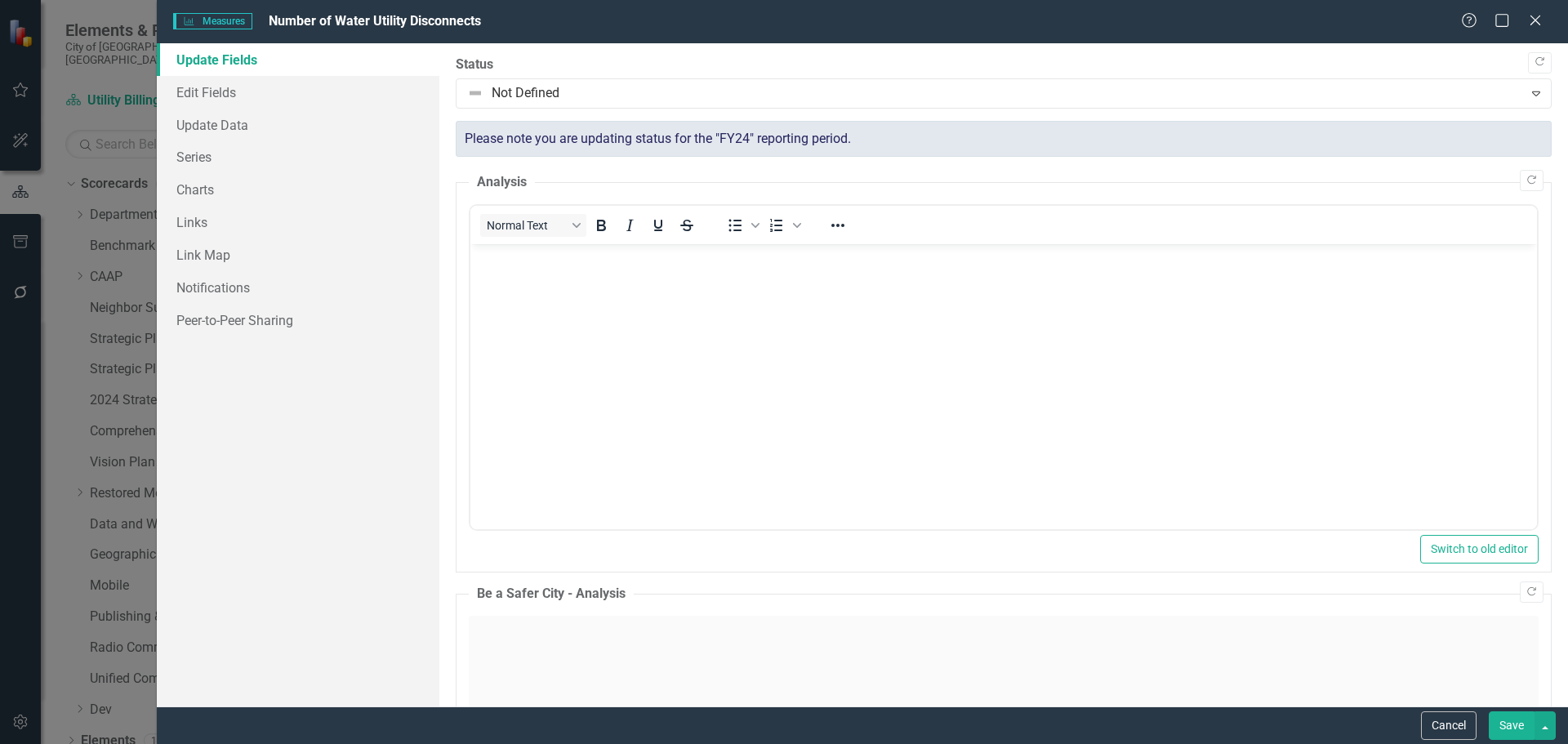
scroll to position [0, 0]
click at [204, 98] on link "Edit Fields" at bounding box center [297, 92] width 283 height 33
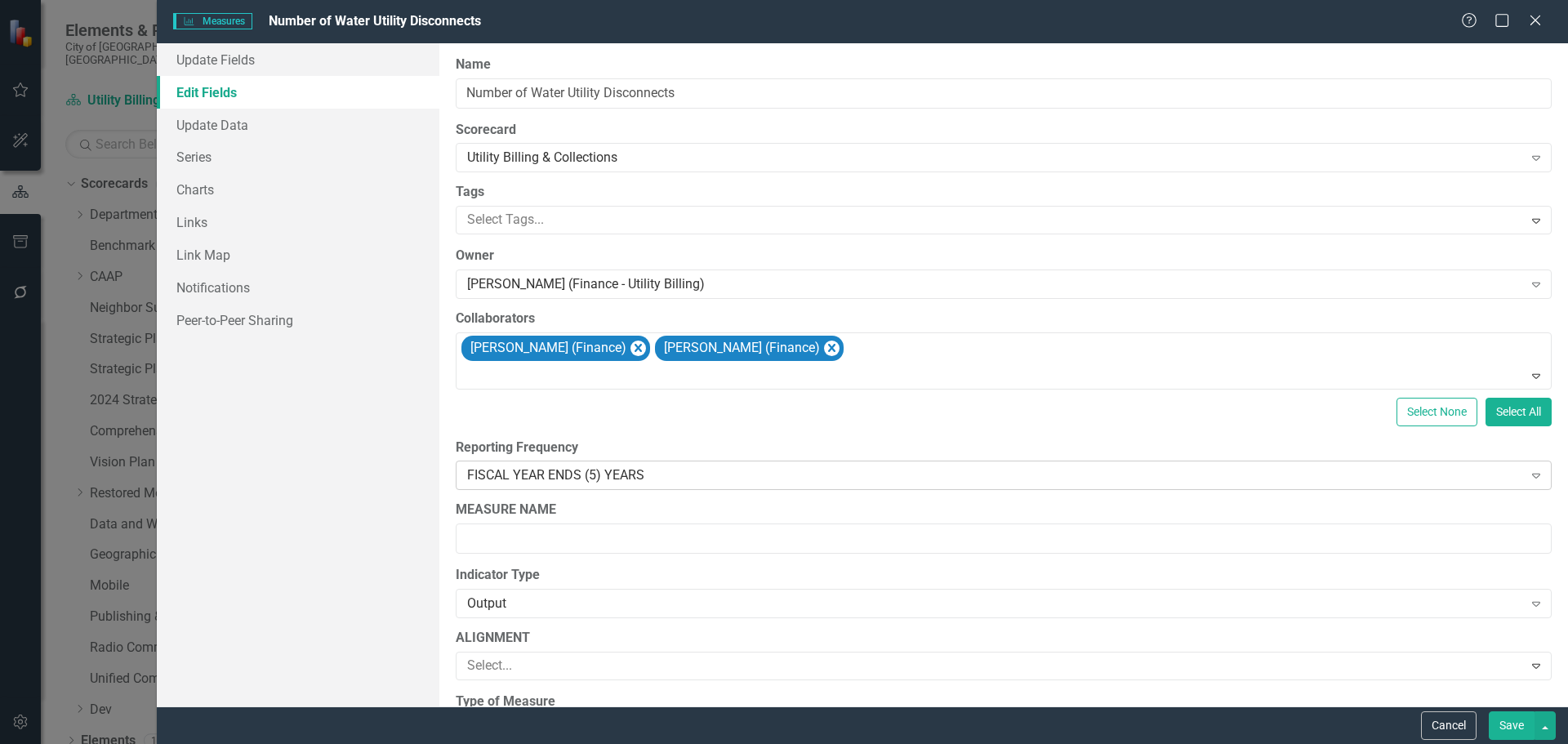
click at [1528, 477] on icon "Expand" at bounding box center [1535, 475] width 16 height 13
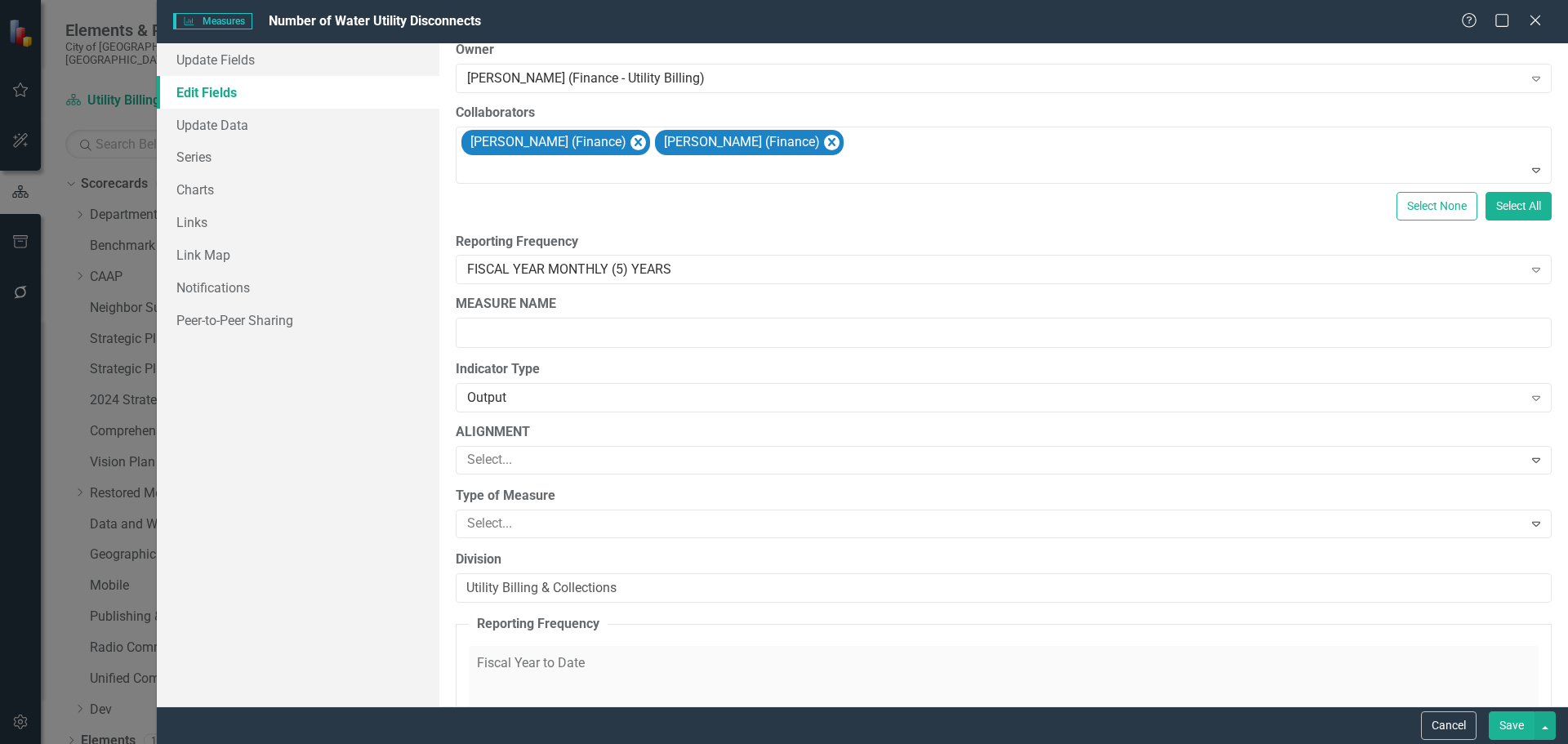
scroll to position [245, 0]
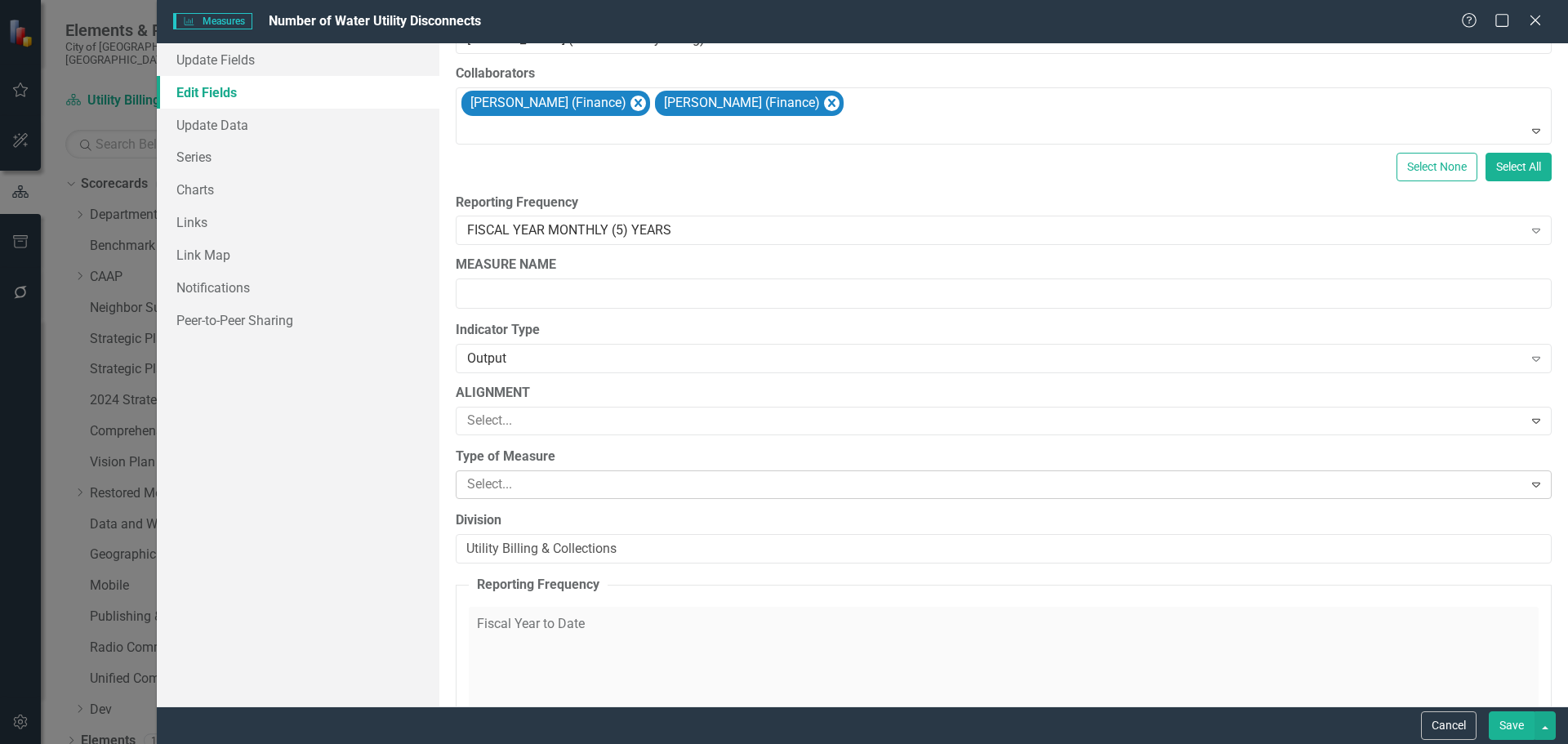
click at [544, 482] on div at bounding box center [992, 485] width 1063 height 22
click at [416, 471] on div "Update Fields Edit Fields Update Data Series Charts Links Link Map Notification…" at bounding box center [297, 374] width 283 height 663
click at [1525, 727] on button "Save" at bounding box center [1510, 725] width 46 height 28
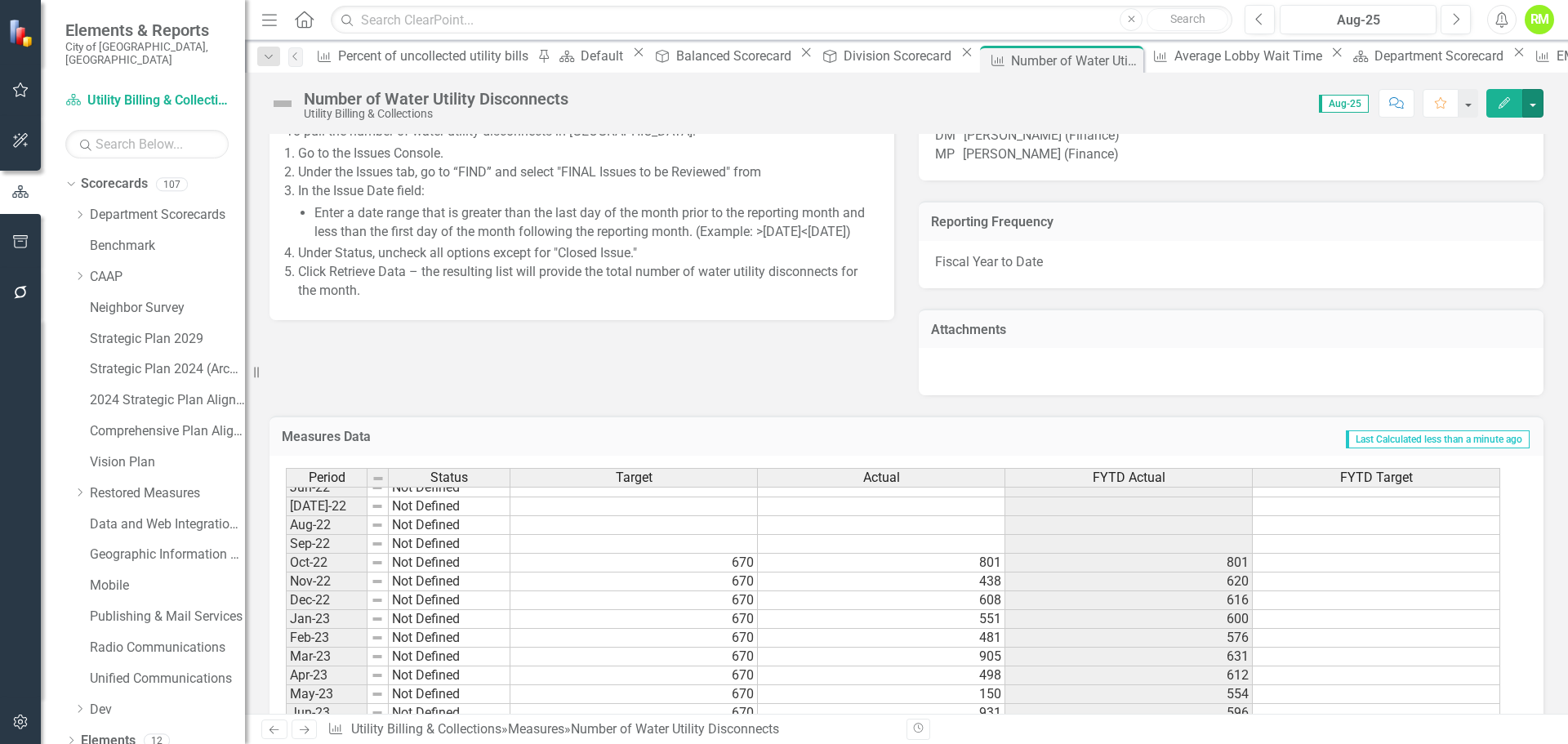
scroll to position [1193, 0]
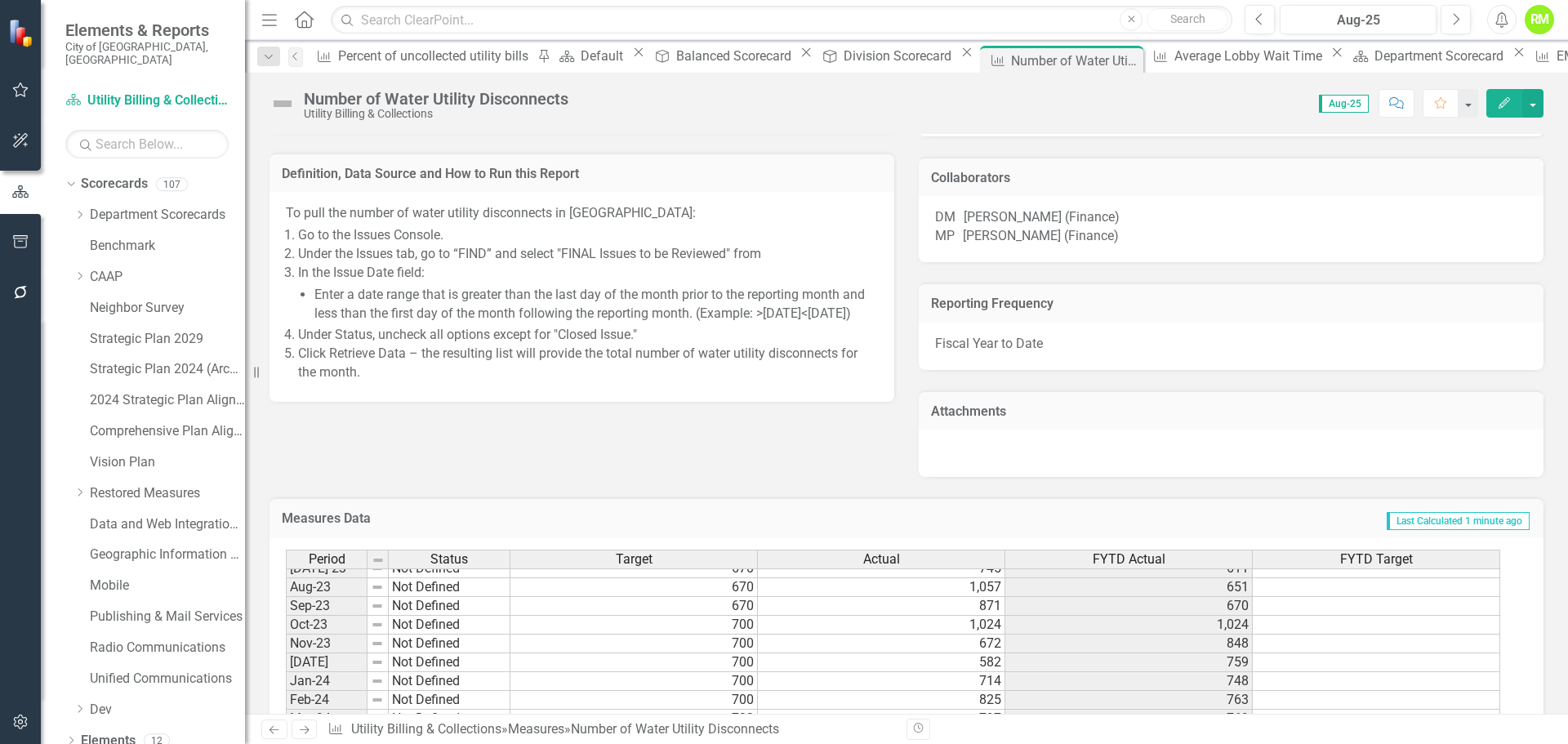
click at [1045, 354] on p "Fiscal Year to Date" at bounding box center [1230, 344] width 592 height 19
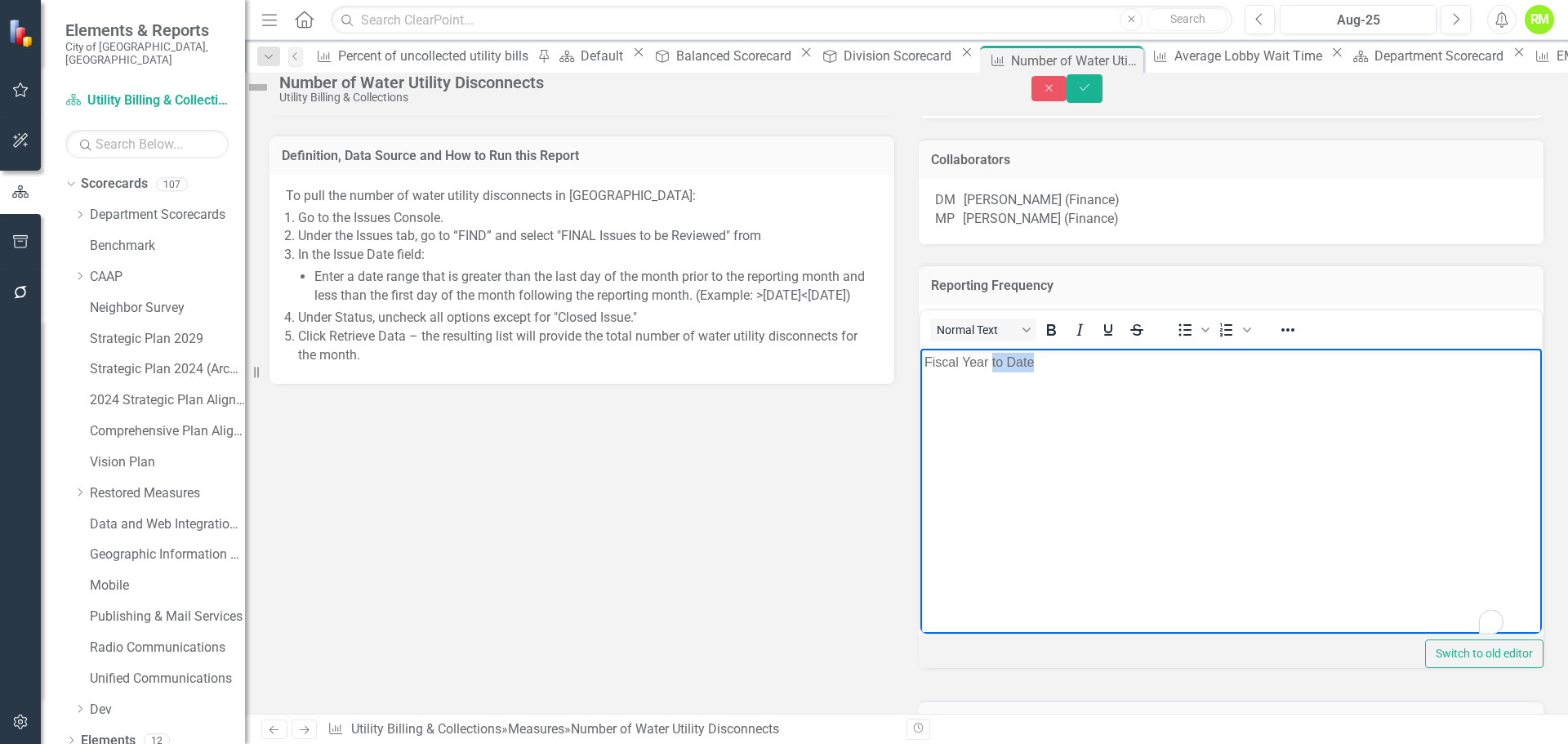
drag, startPoint x: 1048, startPoint y: 366, endPoint x: 991, endPoint y: 366, distance: 57.0
click at [991, 366] on p "Fiscal Year to Date" at bounding box center [1230, 362] width 613 height 20
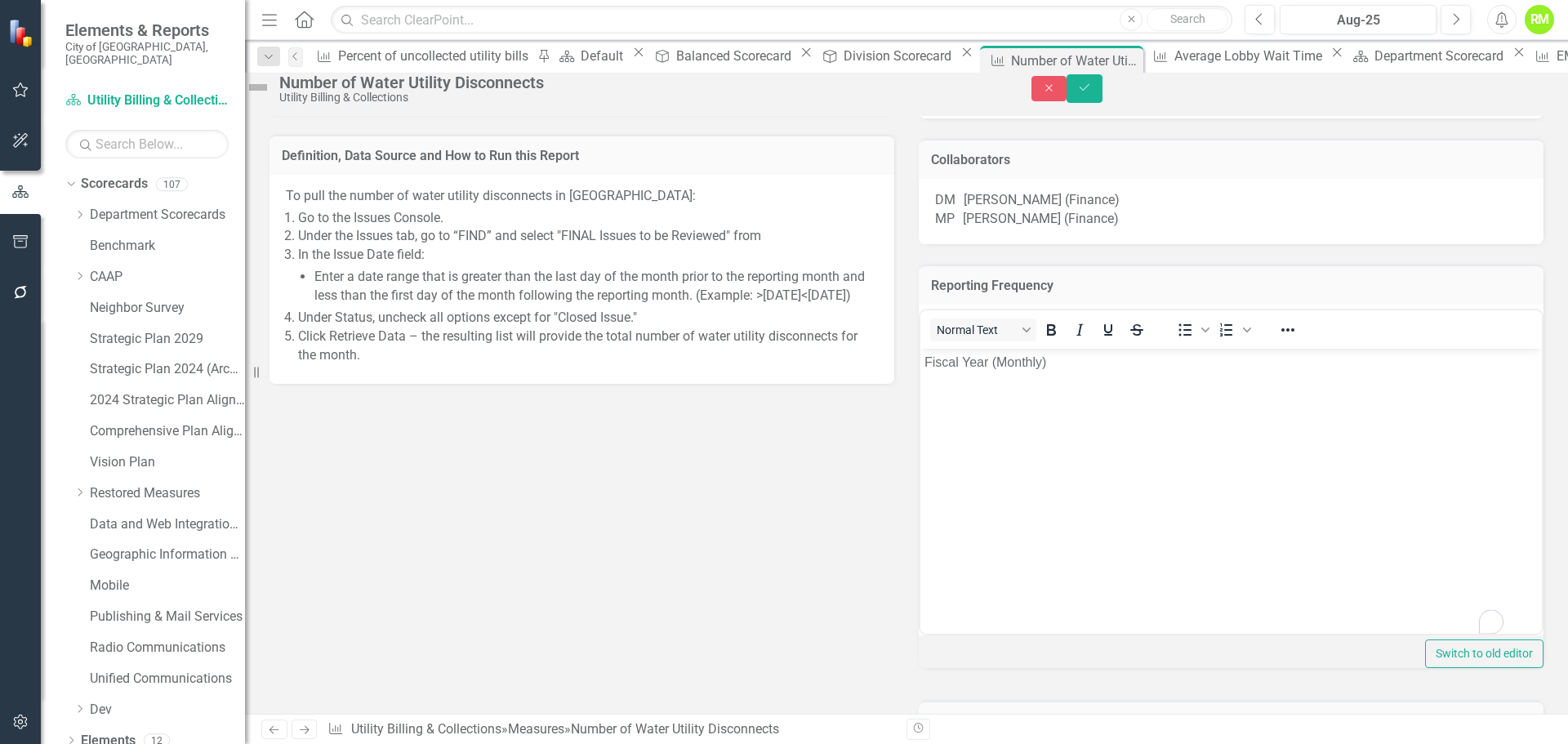
click at [887, 475] on div "Why It Matters Definition, Data Source and How to Run this Report To pull the n…" at bounding box center [906, 398] width 1298 height 781
click at [1092, 93] on icon "Save" at bounding box center [1084, 87] width 15 height 11
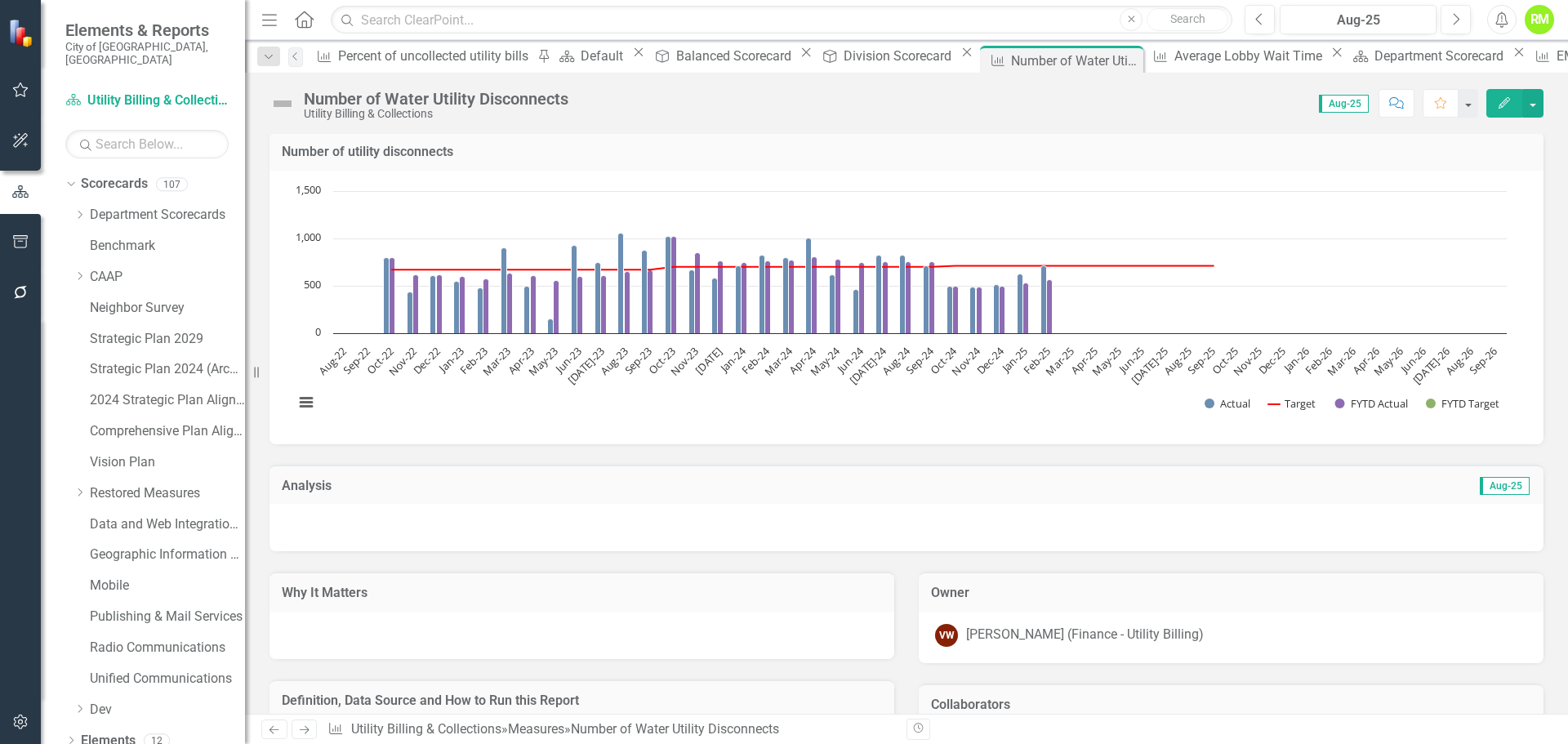
scroll to position [0, 0]
click at [72, 182] on icon at bounding box center [70, 184] width 8 height 4
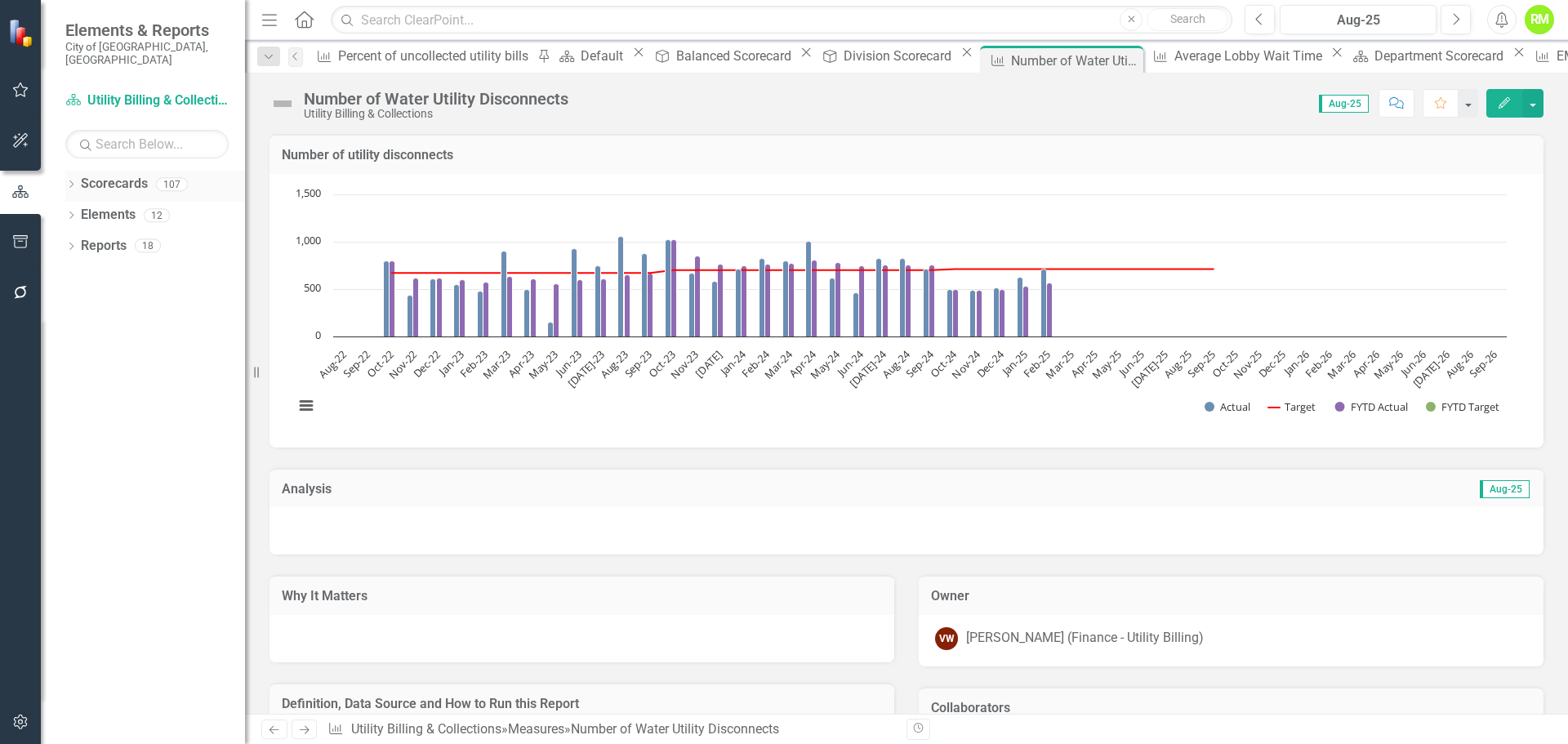
click at [72, 181] on icon "Dropdown" at bounding box center [70, 186] width 11 height 9
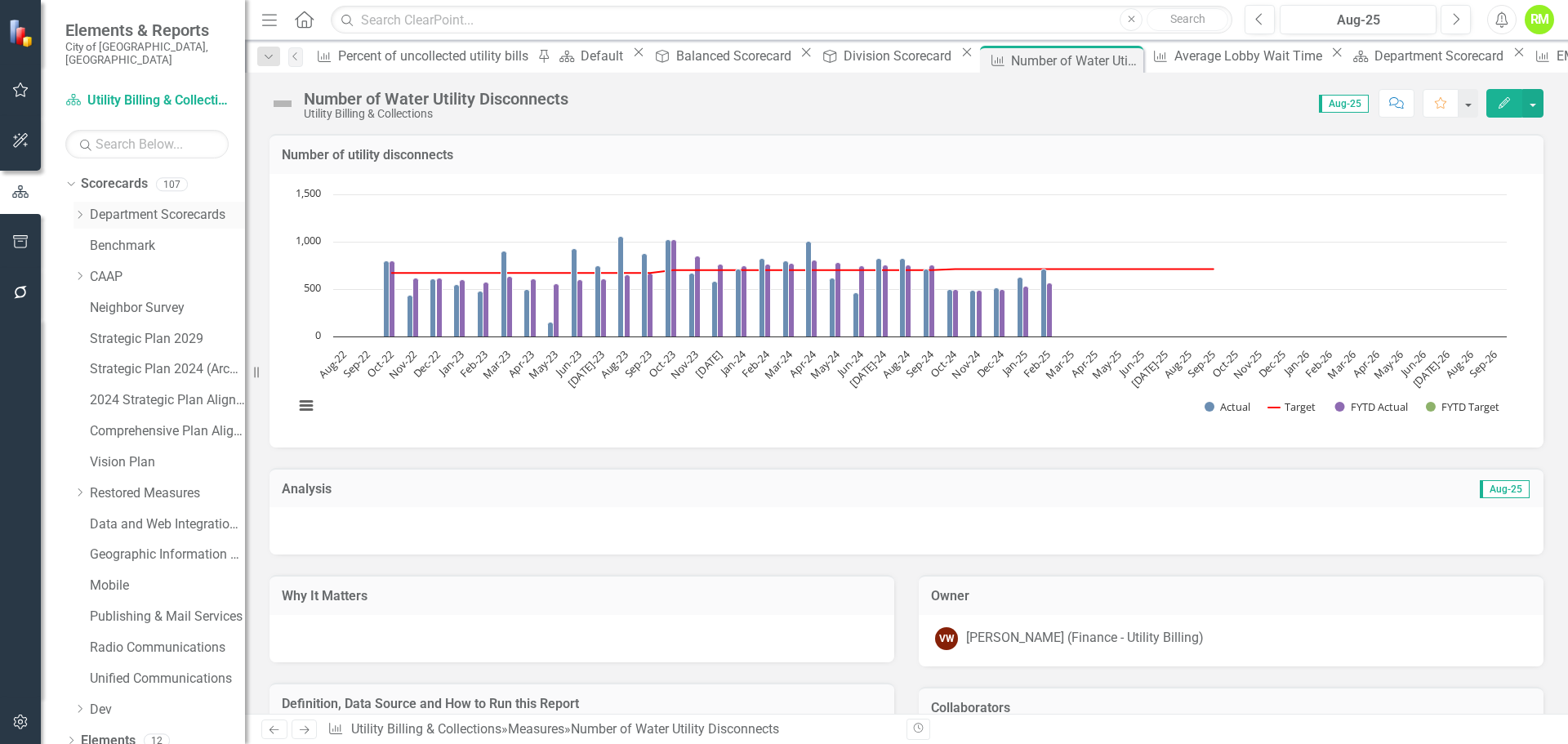
click at [83, 210] on icon "Dropdown" at bounding box center [79, 214] width 12 height 9
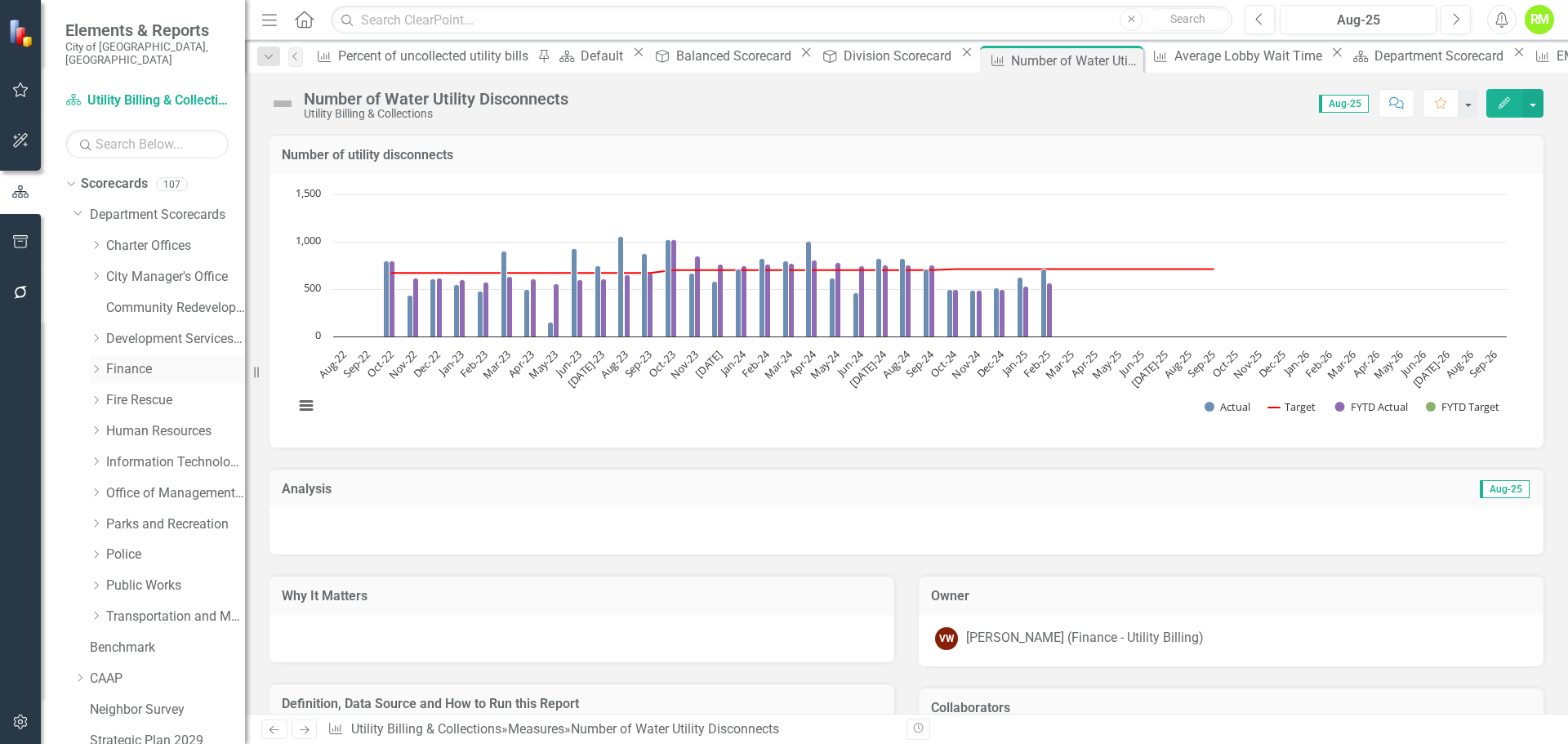
click at [96, 365] on icon "Dropdown" at bounding box center [95, 369] width 12 height 9
click at [161, 515] on link "Utility Billing & Collections" at bounding box center [183, 525] width 122 height 19
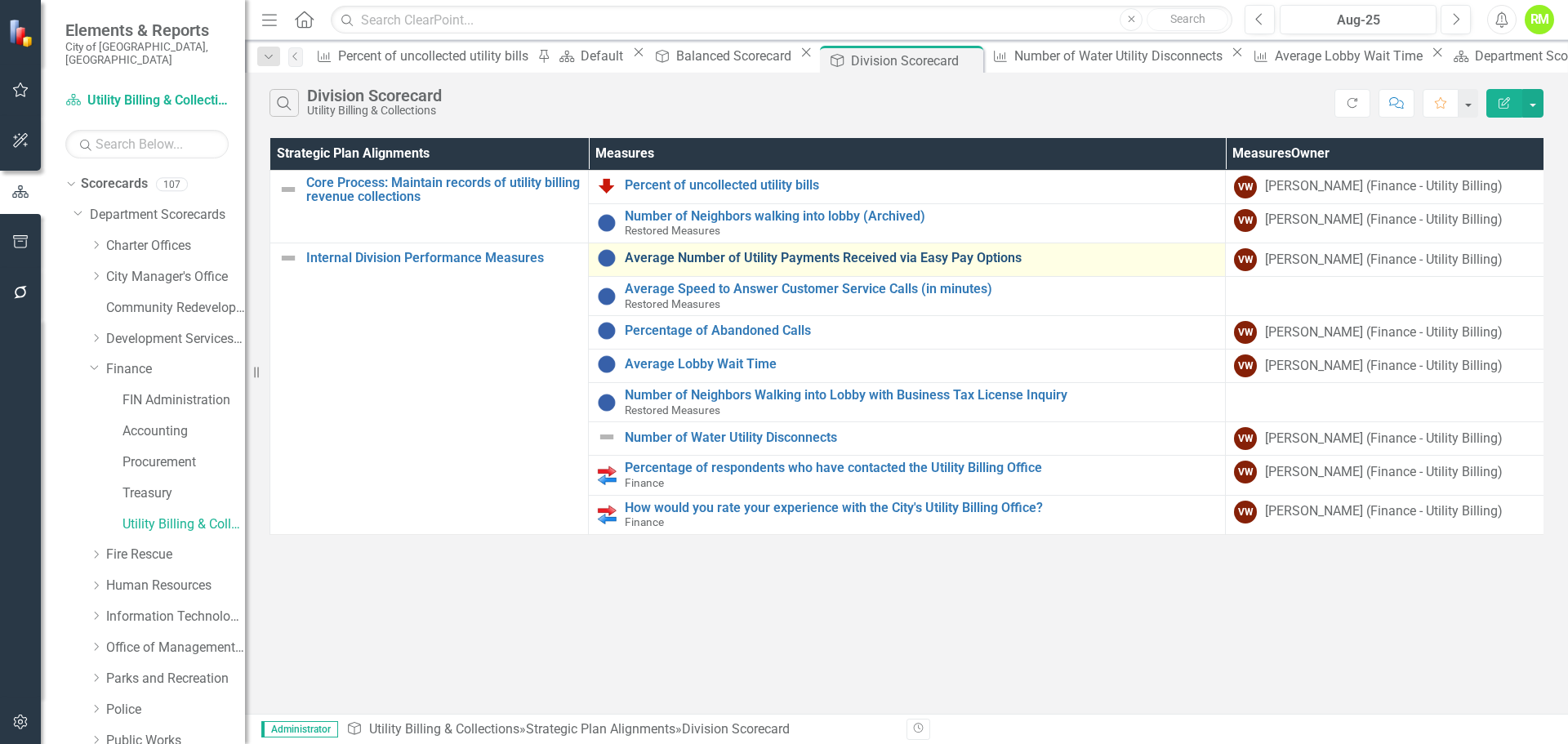
click at [808, 262] on link "Average Number of Utility Payments Received via Easy Pay Options" at bounding box center [921, 258] width 592 height 15
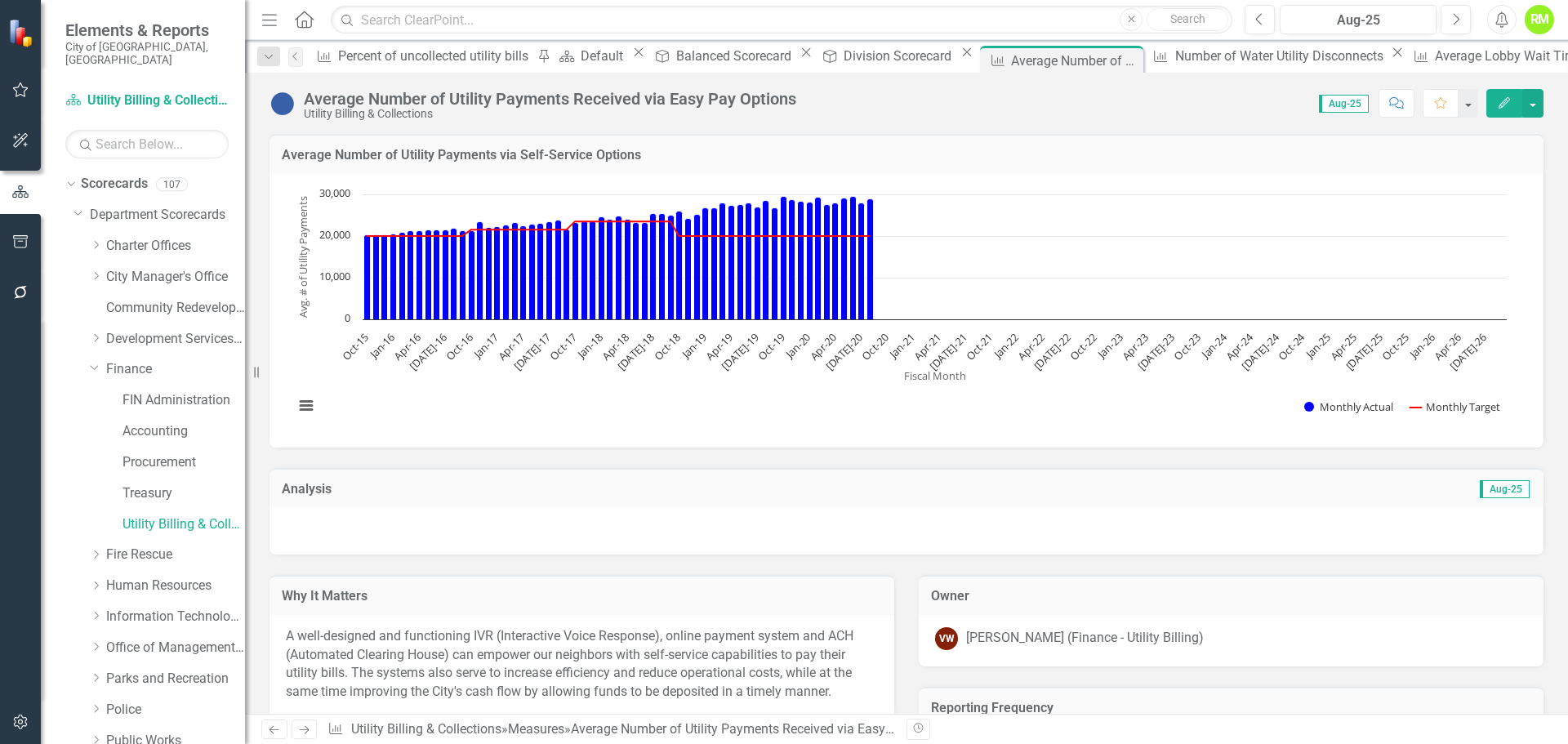
scroll to position [409, 0]
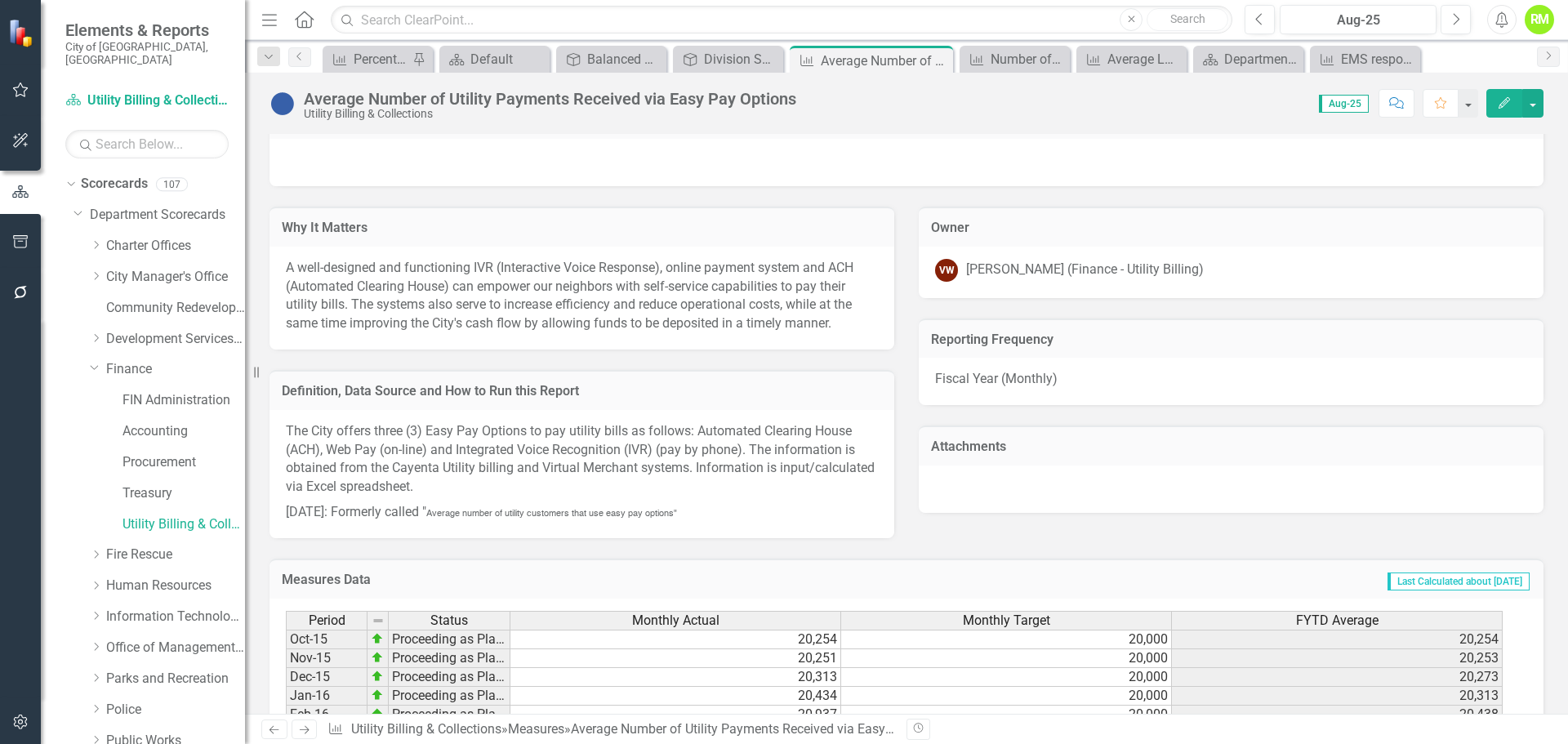
scroll to position [409, 0]
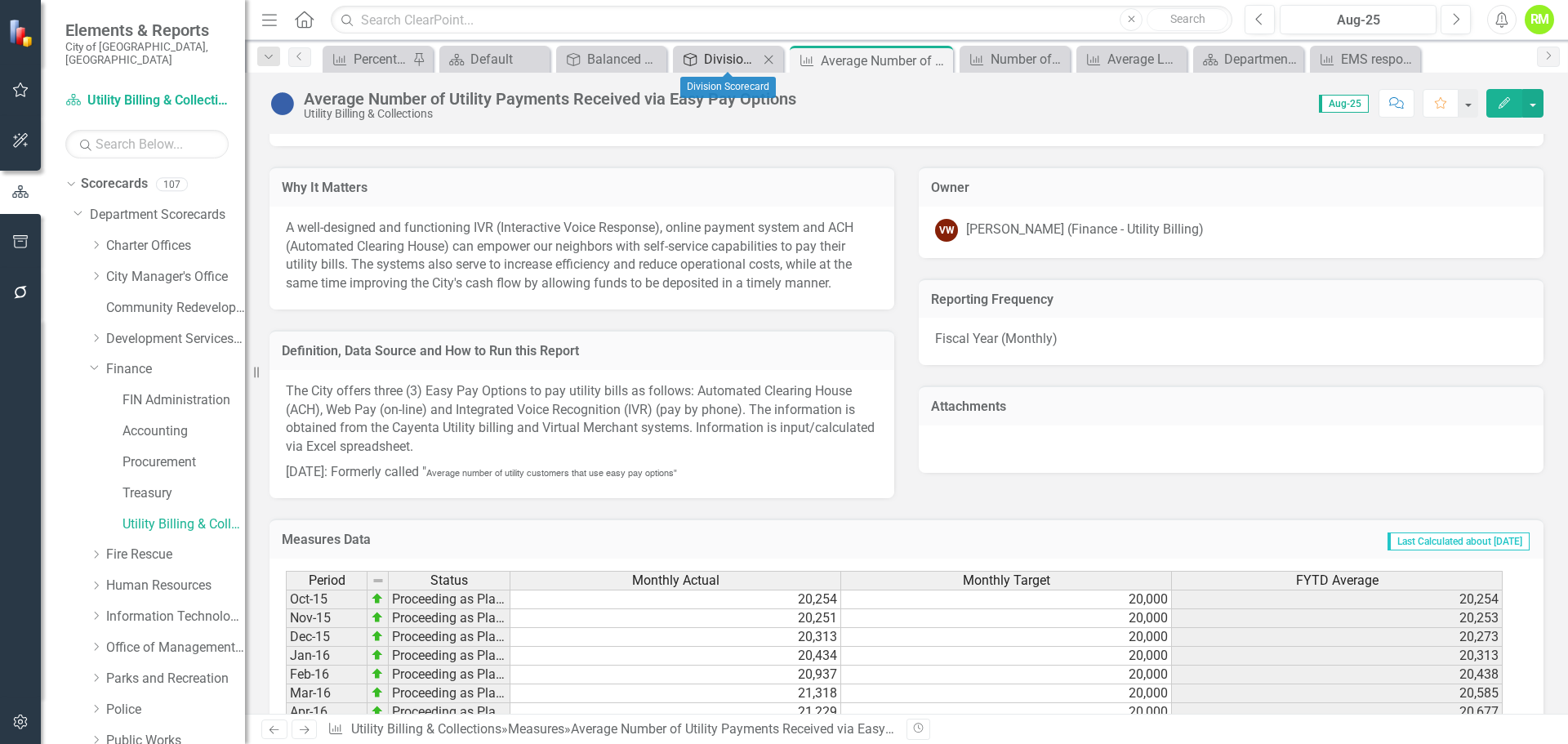
click at [734, 56] on div "Division Scorecard" at bounding box center [732, 59] width 55 height 21
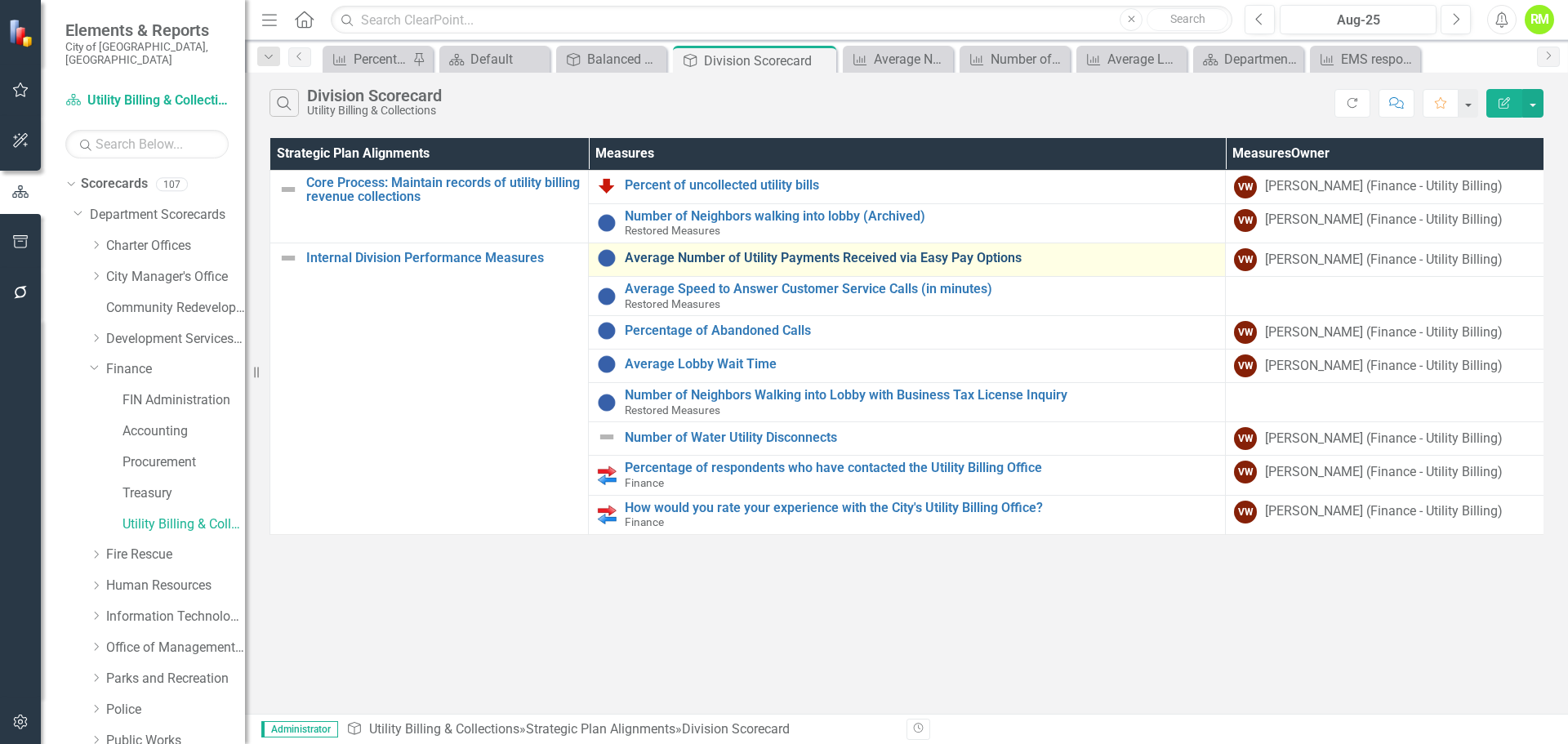
click at [771, 256] on link "Average Number of Utility Payments Received via Easy Pay Options" at bounding box center [921, 258] width 592 height 15
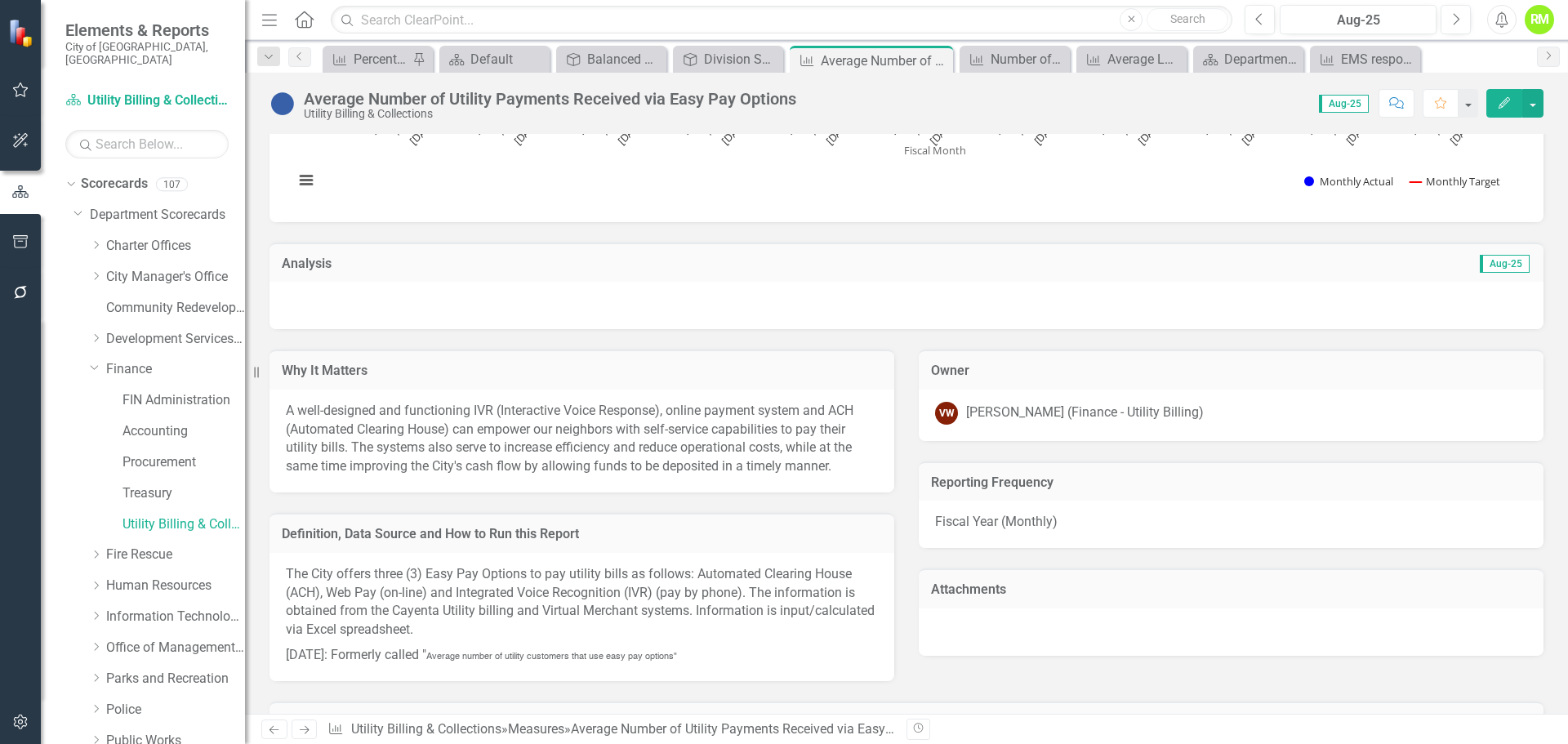
scroll to position [245, 0]
